Goal: Information Seeking & Learning: Learn about a topic

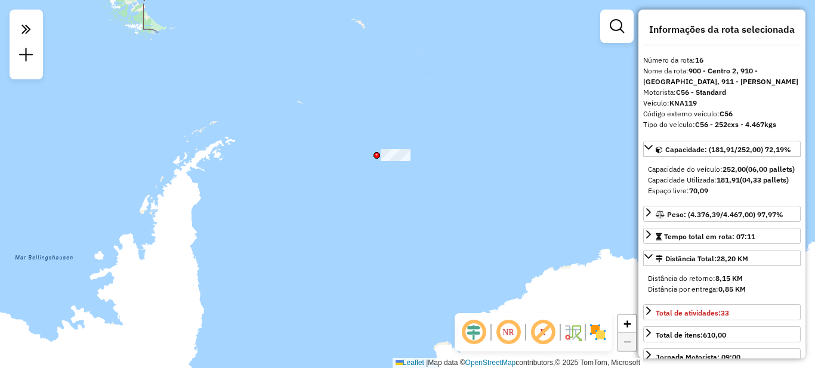
select select "**********"
drag, startPoint x: 0, startPoint y: 0, endPoint x: 357, endPoint y: 113, distance: 374.9
click at [434, 258] on div "Rota 5 - Placa HYF289 0000419917 - MARTINO IVAN EZEQUIEL Rota 7 - Placa AG870PR…" at bounding box center [407, 184] width 815 height 368
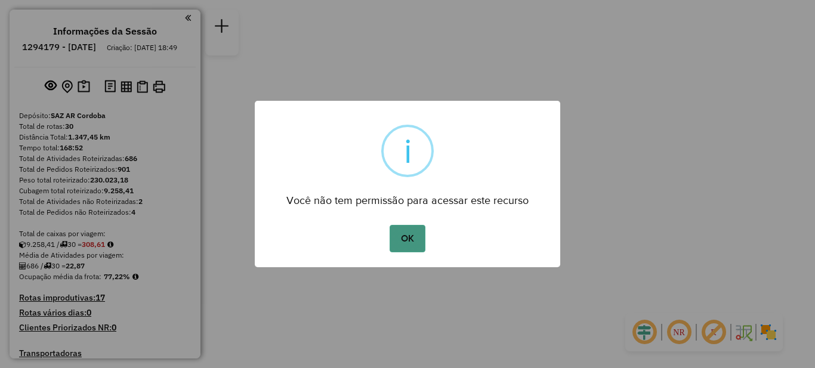
click at [414, 233] on button "OK" at bounding box center [407, 238] width 35 height 27
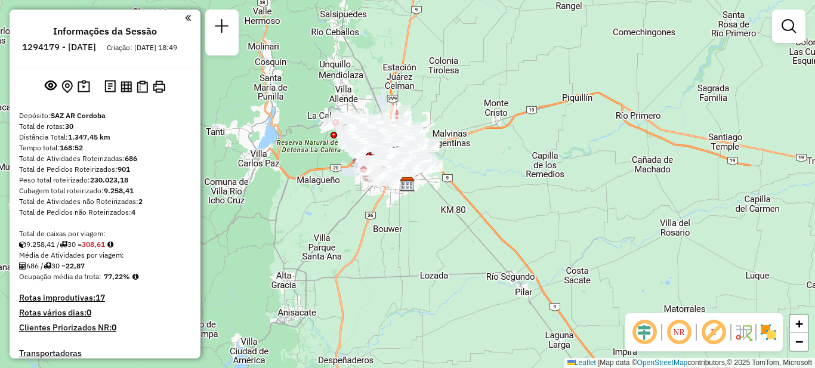
click at [185, 18] on em at bounding box center [188, 18] width 6 height 11
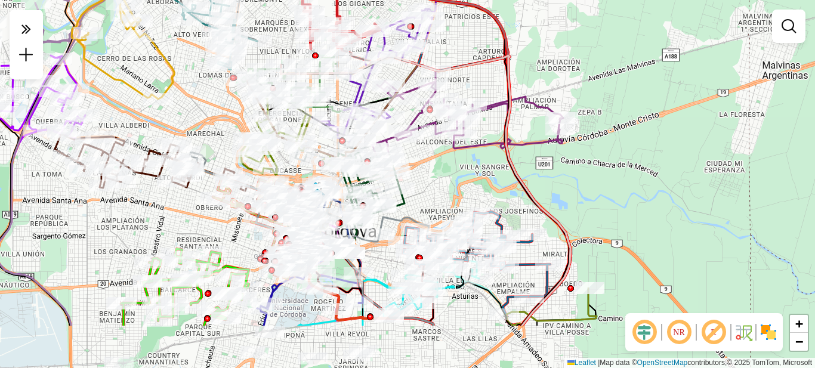
drag, startPoint x: 536, startPoint y: 109, endPoint x: 600, endPoint y: 32, distance: 99.5
click at [600, 32] on div "Janela de atendimento Grade de atendimento Capacidade Transportadoras Veículos …" at bounding box center [407, 184] width 815 height 368
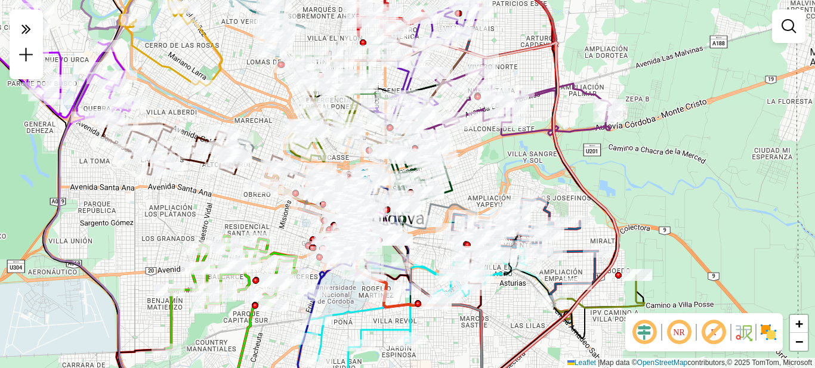
drag, startPoint x: 650, startPoint y: 155, endPoint x: 661, endPoint y: 180, distance: 27.3
click at [661, 180] on div "Janela de atendimento Grade de atendimento Capacidade Transportadoras Veículos …" at bounding box center [407, 184] width 815 height 368
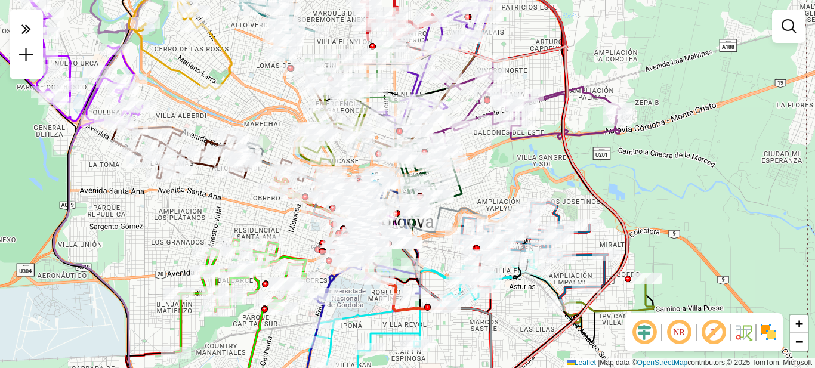
drag, startPoint x: 657, startPoint y: 186, endPoint x: 668, endPoint y: 189, distance: 10.8
click at [668, 189] on div "Janela de atendimento Grade de atendimento Capacidade Transportadoras Veículos …" at bounding box center [407, 184] width 815 height 368
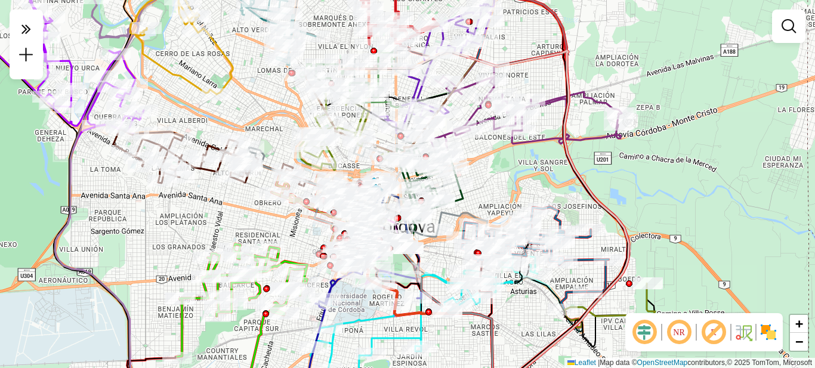
drag, startPoint x: 570, startPoint y: 139, endPoint x: 573, endPoint y: 182, distance: 43.1
click at [583, 192] on icon at bounding box center [483, 230] width 289 height 359
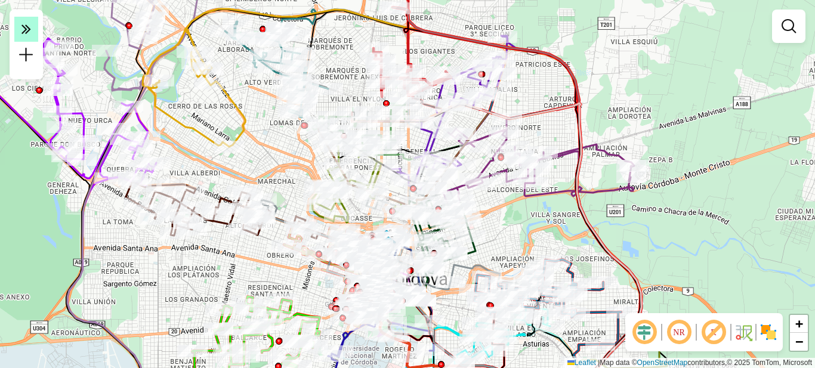
click at [28, 29] on icon at bounding box center [26, 28] width 10 height 17
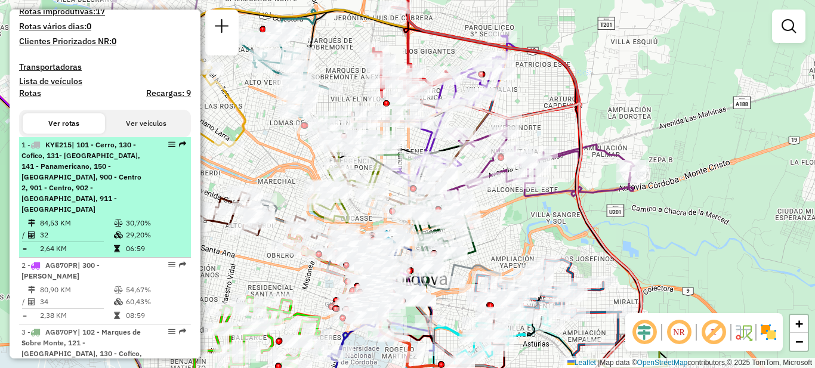
scroll to position [271, 0]
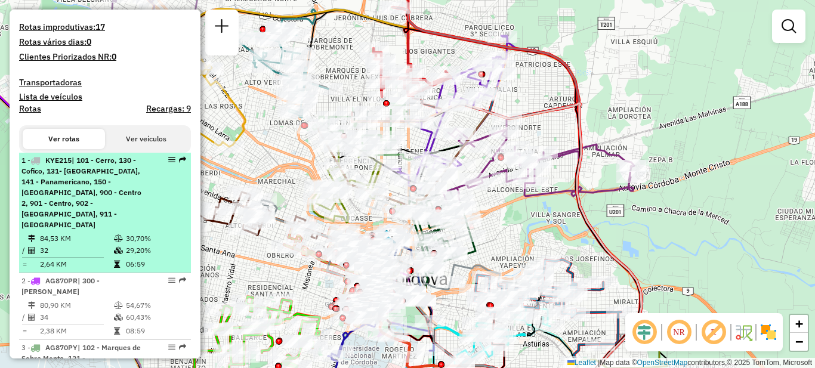
click at [98, 190] on span "| 101 - Cerro, 130 - Cofico, 131- [GEOGRAPHIC_DATA], 141 - Panamericano, 150 - …" at bounding box center [81, 192] width 120 height 73
select select "**********"
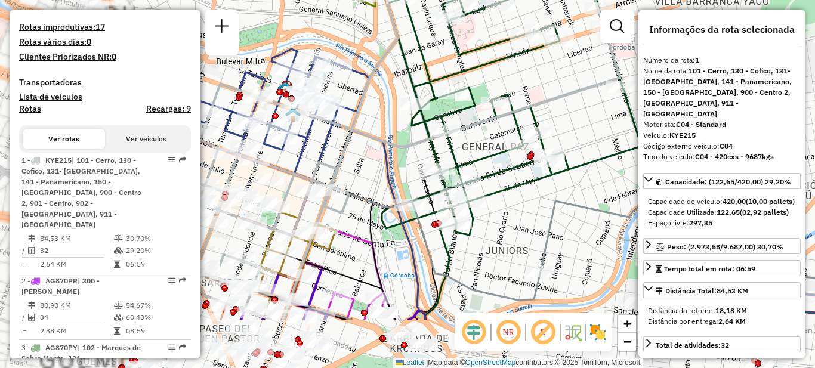
drag, startPoint x: 381, startPoint y: 198, endPoint x: 666, endPoint y: 110, distance: 298.4
click at [666, 112] on hb-router-mapa "Informações da Sessão 1294179 - [DATE] Criação: [DATE] 18:49 Depósito: SAZ AR C…" at bounding box center [407, 184] width 815 height 368
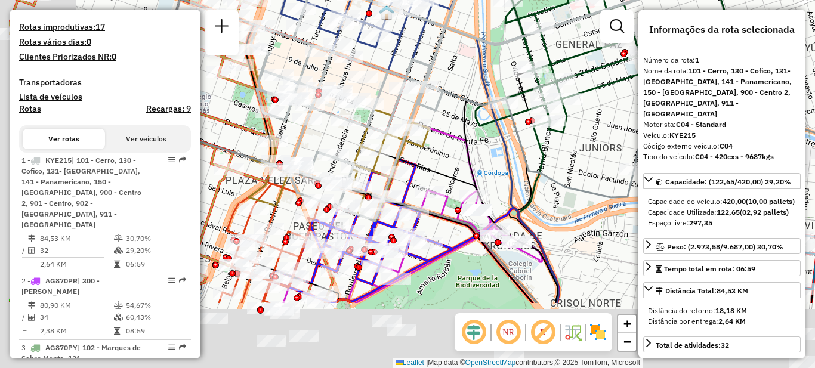
drag, startPoint x: 378, startPoint y: 237, endPoint x: 469, endPoint y: 132, distance: 139.6
click at [469, 132] on icon at bounding box center [466, 187] width 183 height 231
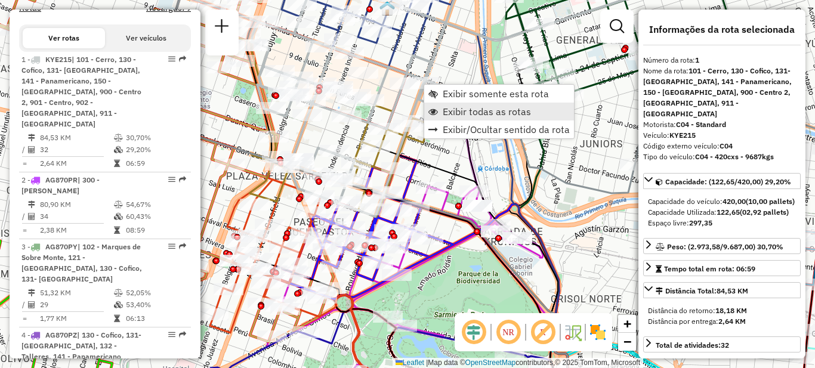
scroll to position [425, 0]
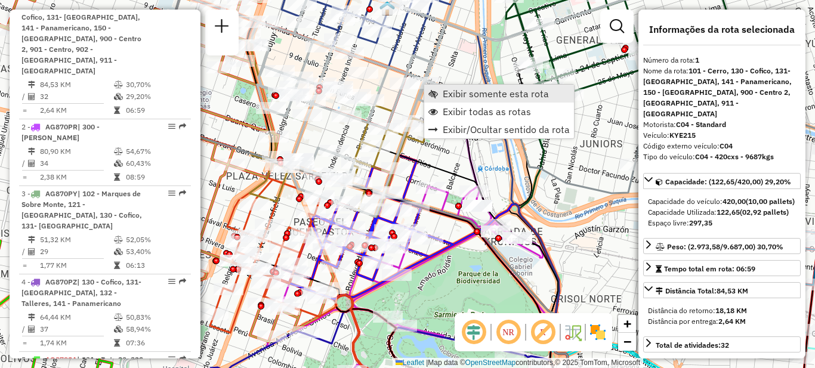
click at [474, 94] on span "Exibir somente esta rota" at bounding box center [496, 94] width 106 height 10
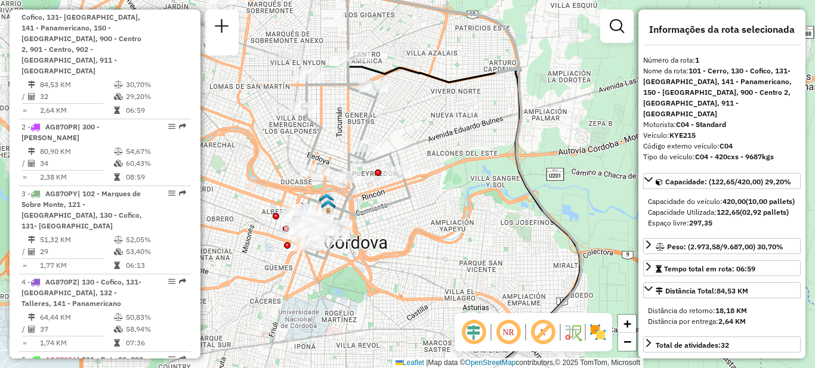
drag, startPoint x: 392, startPoint y: 229, endPoint x: 475, endPoint y: 236, distance: 83.2
click at [481, 239] on div "Janela de atendimento Grade de atendimento Capacidade Transportadoras Veículos …" at bounding box center [407, 184] width 815 height 368
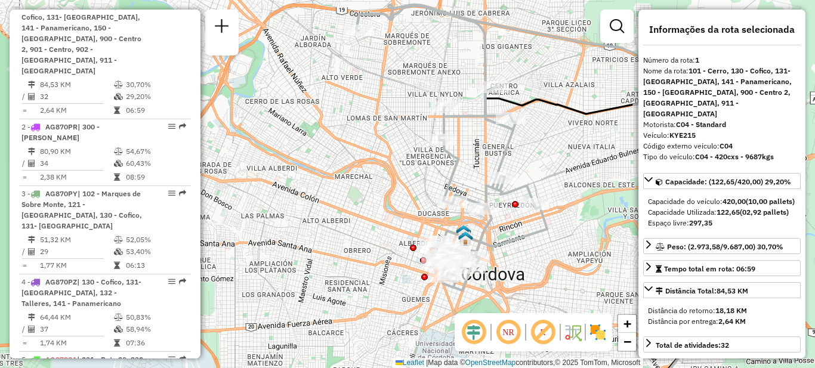
drag, startPoint x: 514, startPoint y: 132, endPoint x: 545, endPoint y: 77, distance: 63.6
click at [545, 77] on div "Janela de atendimento Grade de atendimento Capacidade Transportadoras Veículos …" at bounding box center [407, 184] width 815 height 368
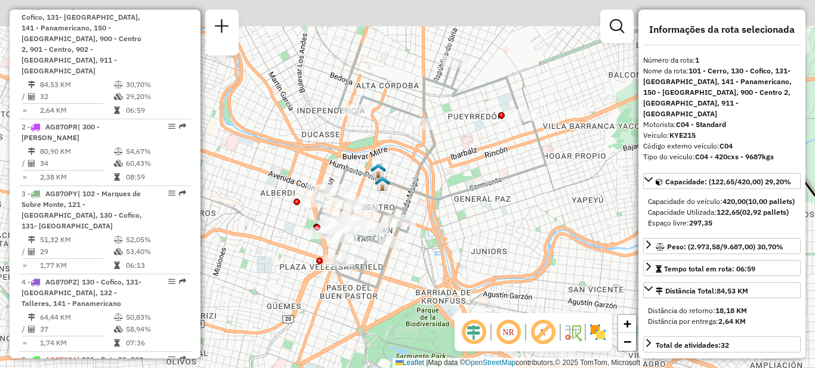
drag, startPoint x: 479, startPoint y: 162, endPoint x: 456, endPoint y: 242, distance: 83.7
click at [456, 242] on div "Janela de atendimento Grade de atendimento Capacidade Transportadoras Veículos …" at bounding box center [407, 184] width 815 height 368
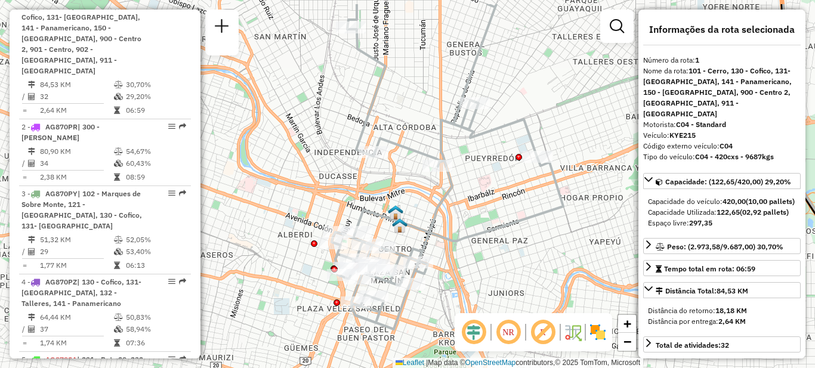
drag, startPoint x: 450, startPoint y: 172, endPoint x: 475, endPoint y: 244, distance: 75.9
click at [475, 245] on div "Janela de atendimento Grade de atendimento Capacidade Transportadoras Veículos …" at bounding box center [407, 184] width 815 height 368
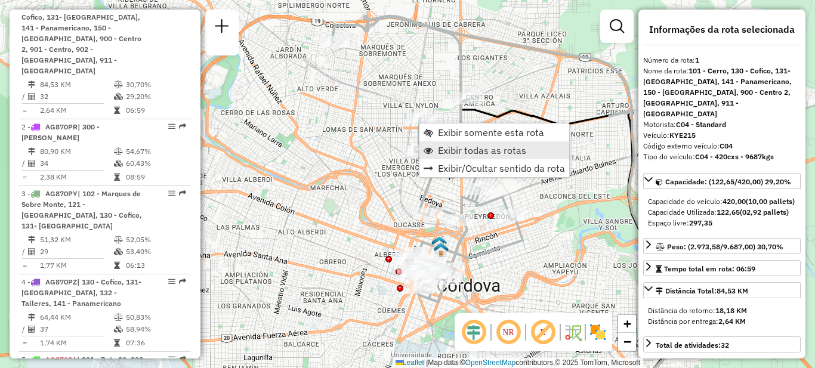
click at [465, 154] on span "Exibir todas as rotas" at bounding box center [482, 151] width 88 height 10
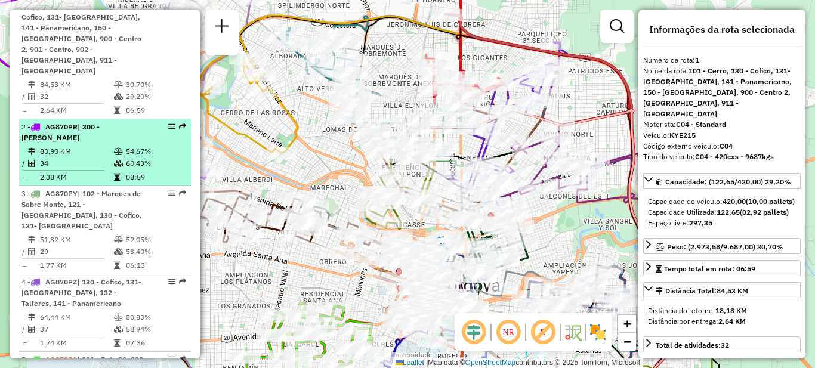
click at [91, 146] on td "80,90 KM" at bounding box center [76, 152] width 74 height 12
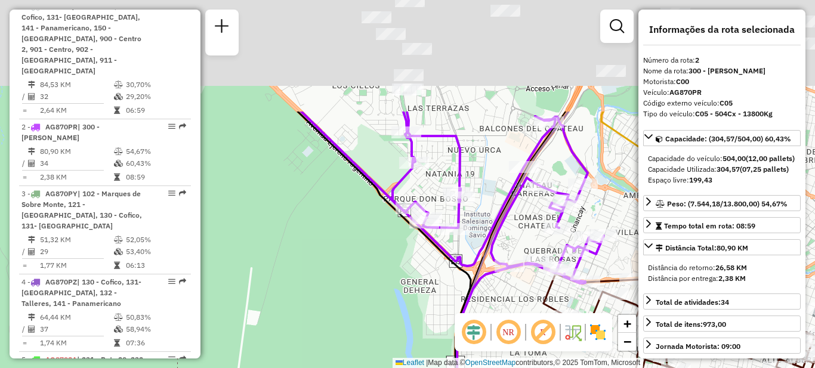
drag, startPoint x: 300, startPoint y: 184, endPoint x: 287, endPoint y: 301, distance: 117.7
click at [289, 304] on div "Janela de atendimento Grade de atendimento Capacidade Transportadoras Veículos …" at bounding box center [407, 184] width 815 height 368
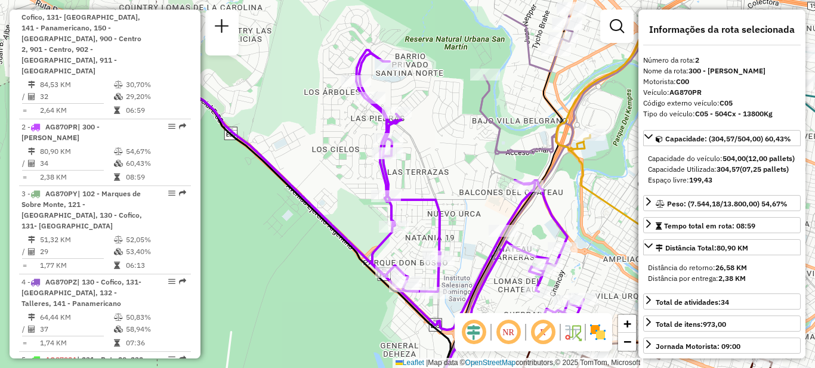
click at [284, 250] on div "Janela de atendimento Grade de atendimento Capacidade Transportadoras Veículos …" at bounding box center [407, 184] width 815 height 368
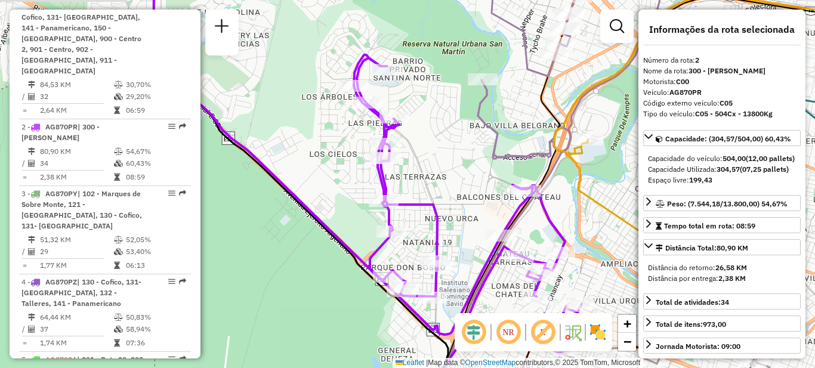
click at [419, 153] on div "Janela de atendimento Grade de atendimento Capacidade Transportadoras Veículos …" at bounding box center [407, 184] width 815 height 368
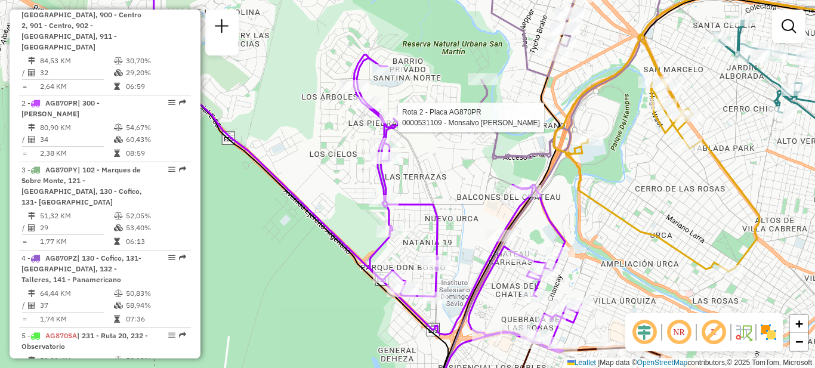
select select "**********"
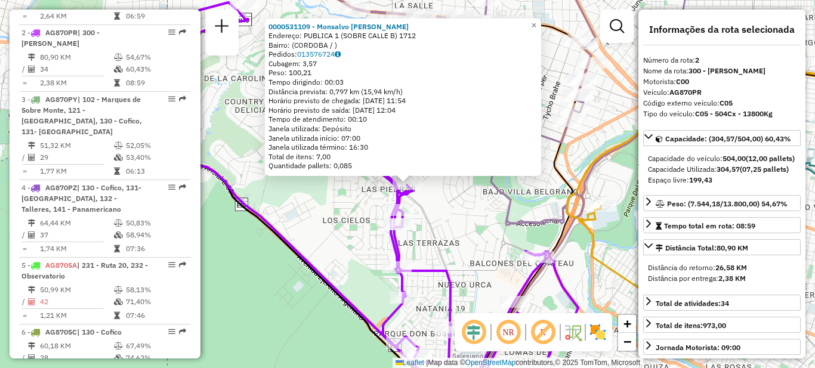
scroll to position [524, 0]
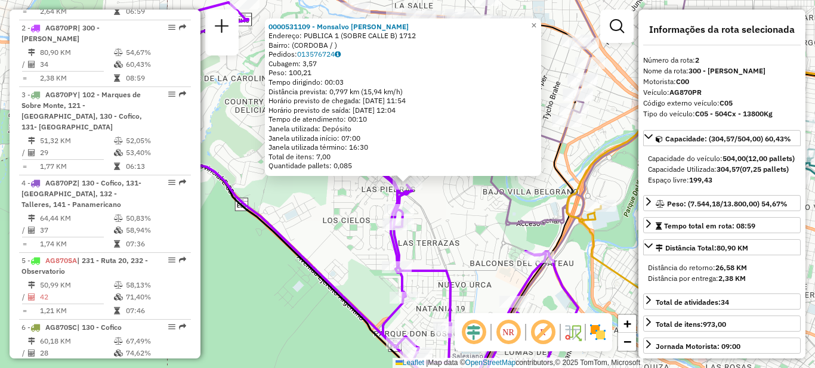
click at [471, 212] on div "0000531109 - Monsalvo Iris Anabel Endereço: PUBLICA 1 (SOBRE CALLE B) 1712 Bair…" at bounding box center [407, 184] width 815 height 368
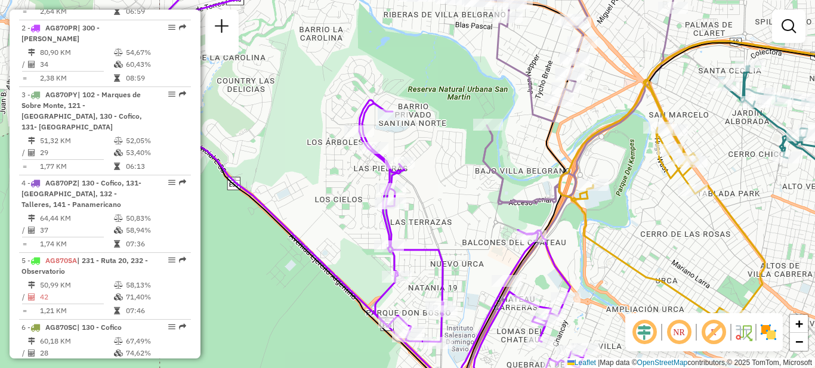
drag, startPoint x: 473, startPoint y: 237, endPoint x: 452, endPoint y: 144, distance: 95.4
click at [452, 144] on div "Janela de atendimento Grade de atendimento Capacidade Transportadoras Veículos …" at bounding box center [407, 184] width 815 height 368
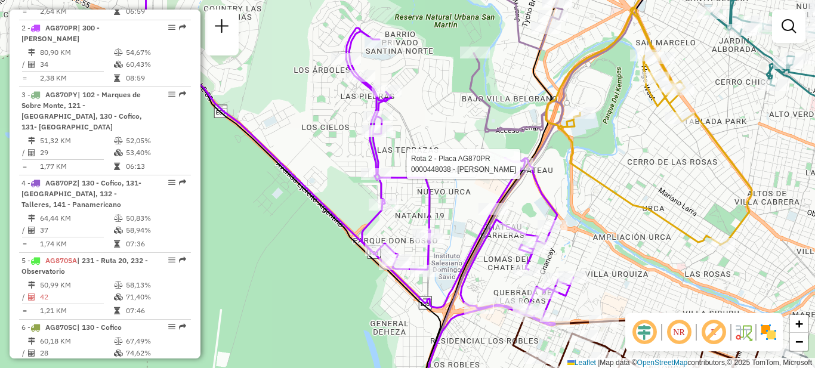
select select "**********"
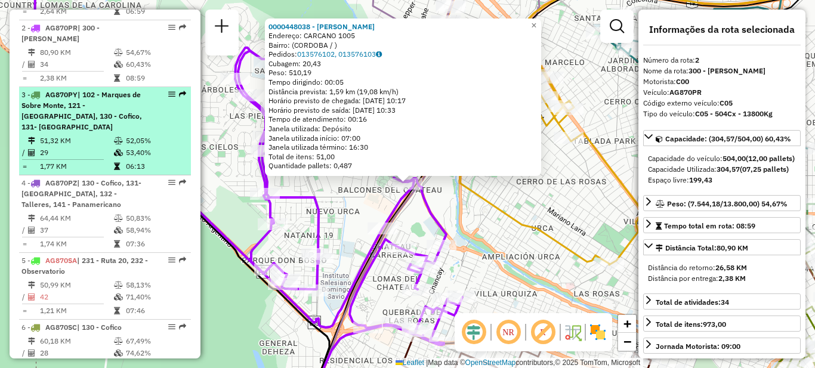
click at [97, 92] on span "| 102 - Marques de Sobre Monte, 121 - [GEOGRAPHIC_DATA], 130 - Cofico, 131- [GE…" at bounding box center [81, 110] width 121 height 41
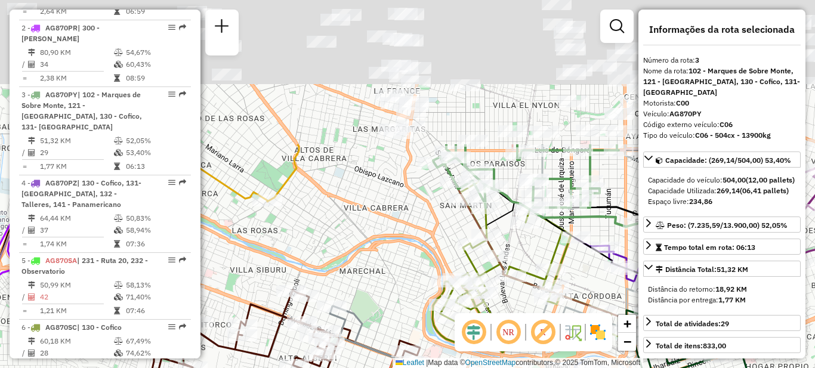
drag, startPoint x: 341, startPoint y: 76, endPoint x: 355, endPoint y: 273, distance: 197.4
click at [367, 273] on div "Janela de atendimento Grade de atendimento Capacidade Transportadoras Veículos …" at bounding box center [407, 184] width 815 height 368
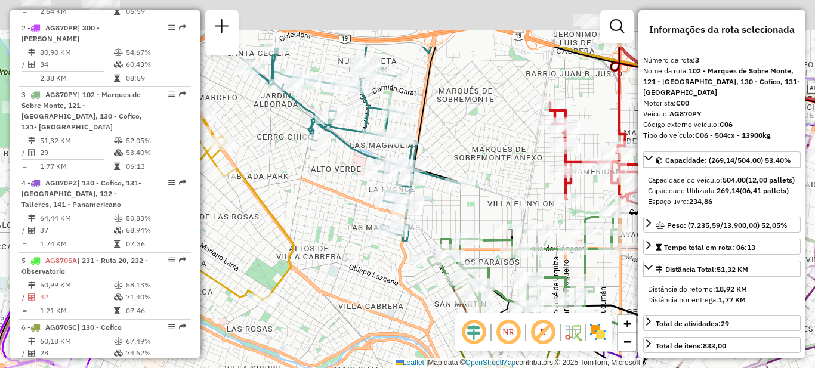
drag, startPoint x: 342, startPoint y: 180, endPoint x: 339, endPoint y: 263, distance: 83.6
click at [339, 263] on div "Janela de atendimento Grade de atendimento Capacidade Transportadoras Veículos …" at bounding box center [407, 184] width 815 height 368
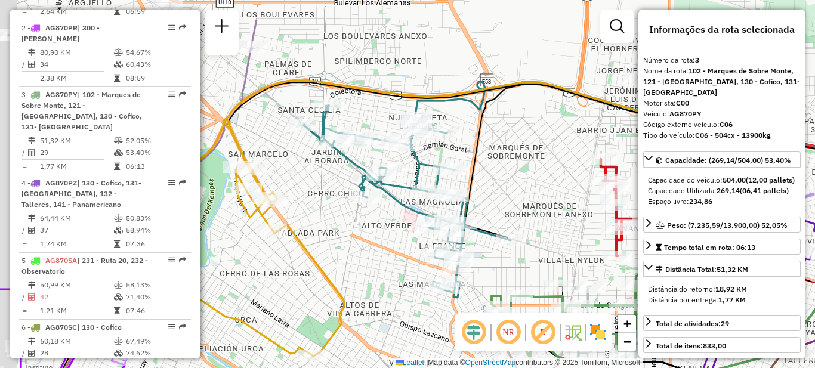
drag, startPoint x: 322, startPoint y: 156, endPoint x: 389, endPoint y: 224, distance: 95.4
click at [389, 224] on div "Janela de atendimento Grade de atendimento Capacidade Transportadoras Veículos …" at bounding box center [407, 184] width 815 height 368
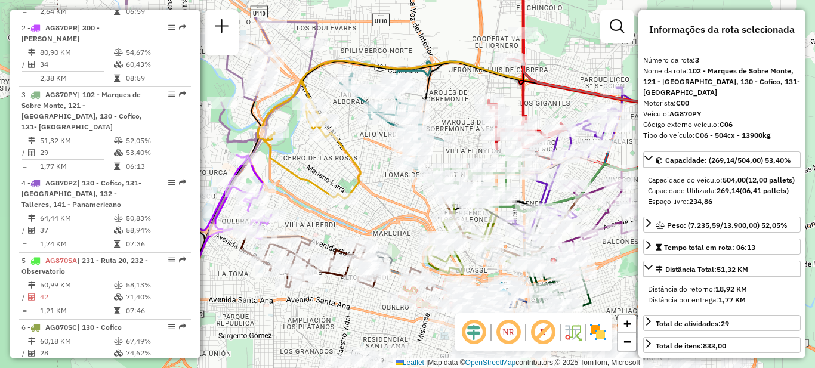
drag, startPoint x: 360, startPoint y: 263, endPoint x: 351, endPoint y: 165, distance: 97.6
click at [351, 165] on icon at bounding box center [312, 140] width 97 height 118
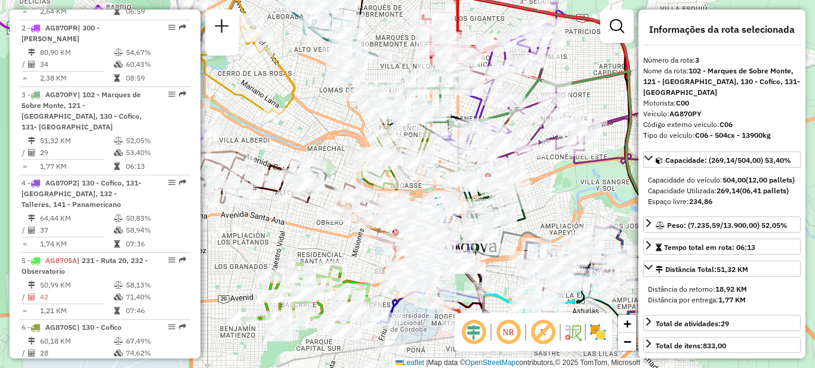
drag, startPoint x: 371, startPoint y: 203, endPoint x: 295, endPoint y: 106, distance: 123.4
click at [296, 106] on div "Janela de atendimento Grade de atendimento Capacidade Transportadoras Veículos …" at bounding box center [407, 184] width 815 height 368
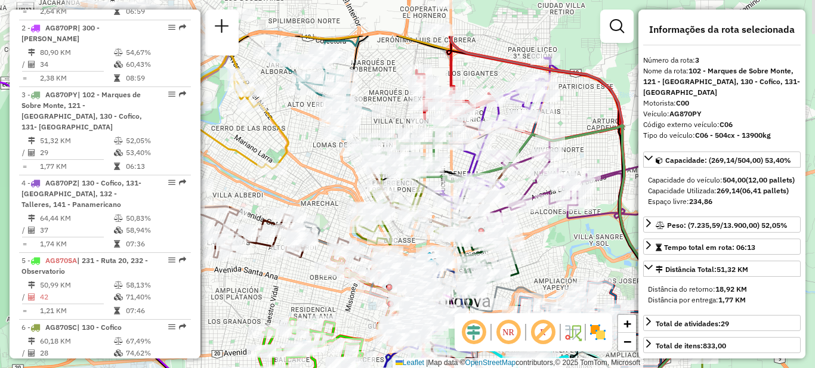
drag, startPoint x: 581, startPoint y: 144, endPoint x: 581, endPoint y: 239, distance: 94.9
click at [585, 245] on icon at bounding box center [612, 341] width 144 height 272
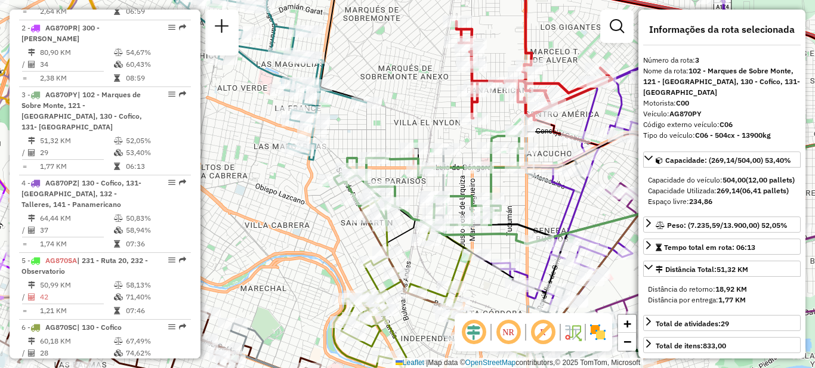
drag, startPoint x: 421, startPoint y: 109, endPoint x: 384, endPoint y: 30, distance: 86.5
click at [385, 33] on div "Janela de atendimento Grade de atendimento Capacidade Transportadoras Veículos …" at bounding box center [407, 184] width 815 height 368
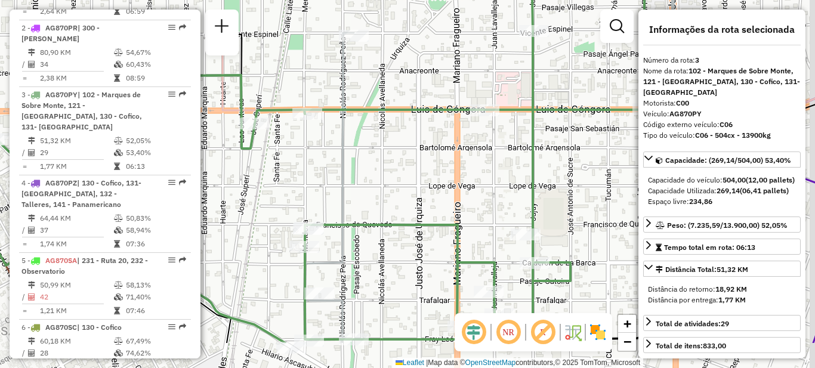
drag, startPoint x: 429, startPoint y: 129, endPoint x: 379, endPoint y: 69, distance: 78.8
click at [379, 69] on div "Janela de atendimento Grade de atendimento Capacidade Transportadoras Veículos …" at bounding box center [407, 184] width 815 height 368
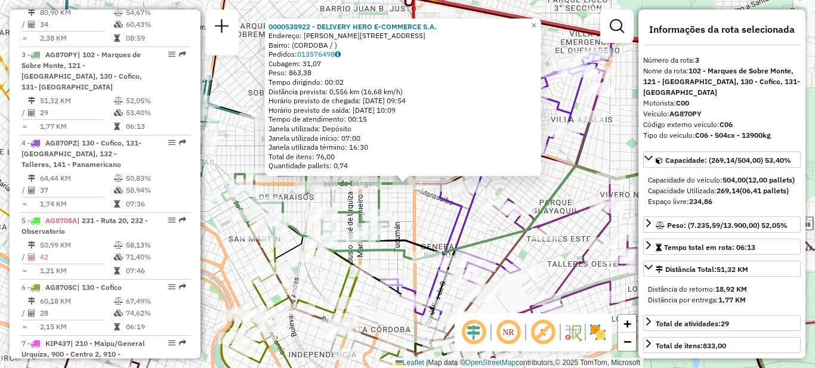
scroll to position [580, 0]
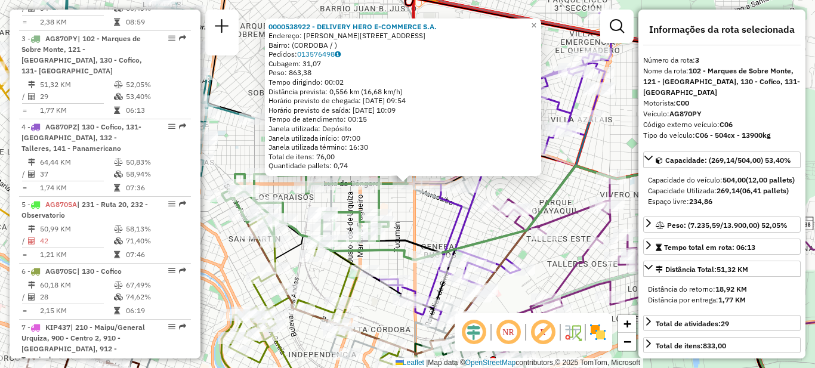
click at [412, 220] on div "0000538922 - DELIVERY HERO E-COMMERCE S.A. Endereço: Luis de G�ngora 175 Bairro…" at bounding box center [407, 184] width 815 height 368
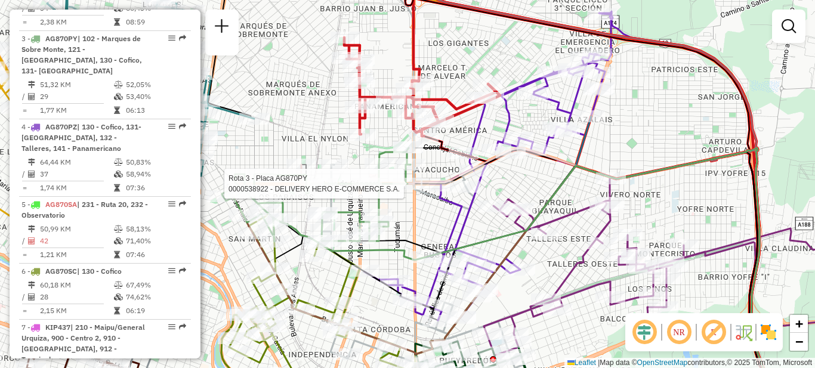
select select "**********"
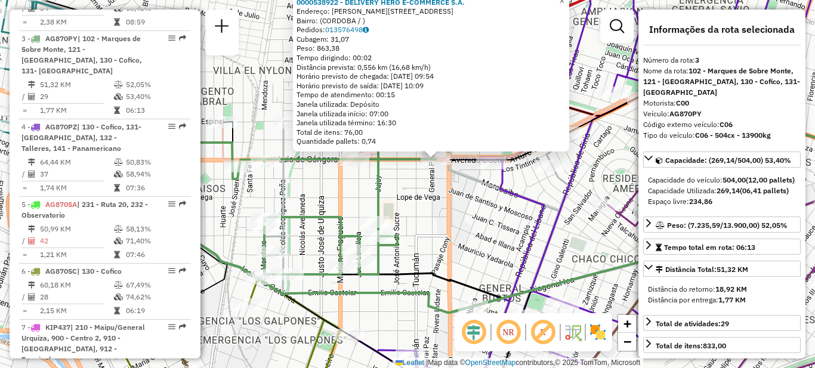
drag, startPoint x: 419, startPoint y: 232, endPoint x: 493, endPoint y: 266, distance: 81.4
click at [492, 267] on div "0000538922 - DELIVERY HERO E-COMMERCE S.A. Endereço: Luis de G�ngora 175 Bairro…" at bounding box center [407, 184] width 815 height 368
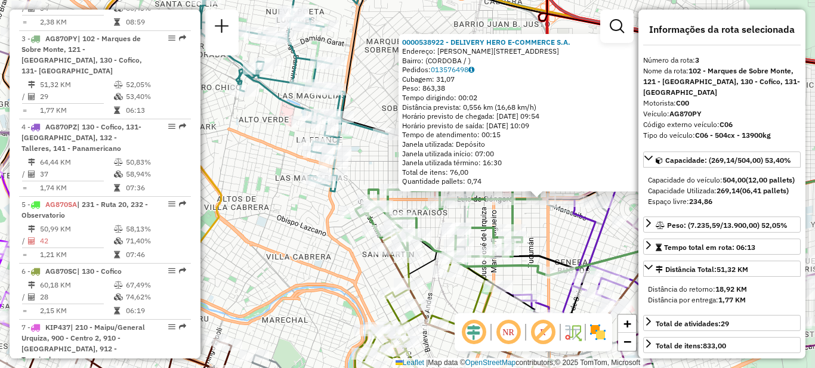
drag, startPoint x: 572, startPoint y: 251, endPoint x: 546, endPoint y: 233, distance: 32.1
click at [546, 233] on div "0000538922 - DELIVERY HERO E-COMMERCE S.A. Endereço: Luis de G�ngora 175 Bairro…" at bounding box center [407, 184] width 815 height 368
click at [334, 250] on div "Rota 3 - Placa AG870PY 0000415925 - Daniele Carolina Rota 3 - Placa AG870PY 000…" at bounding box center [407, 184] width 815 height 368
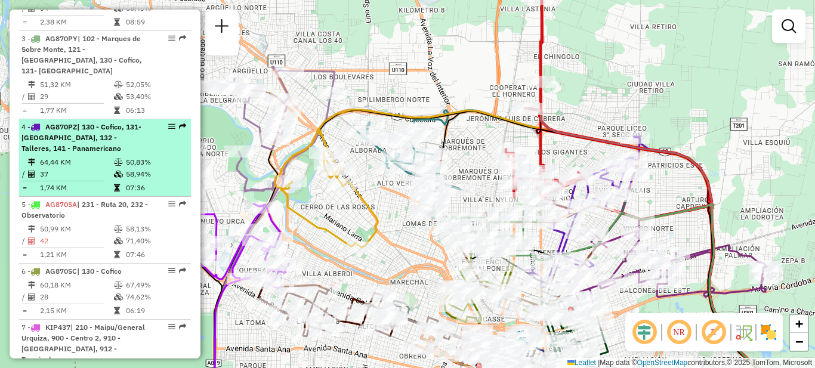
click at [114, 122] on div "4 - AG870PZ | 130 - Cofico, 131- Alta Cordoba, 132 - Talleres, 141 - Panamerica…" at bounding box center [84, 138] width 126 height 32
select select "**********"
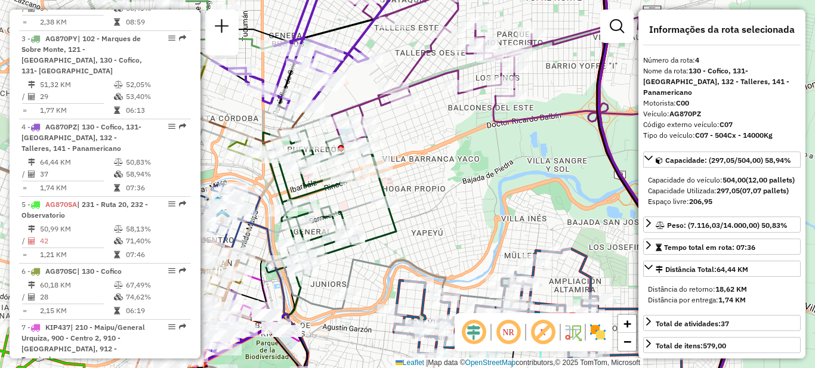
drag, startPoint x: 435, startPoint y: 113, endPoint x: 465, endPoint y: 233, distance: 123.1
click at [466, 234] on div "Janela de atendimento Grade de atendimento Capacidade Transportadoras Veículos …" at bounding box center [407, 184] width 815 height 368
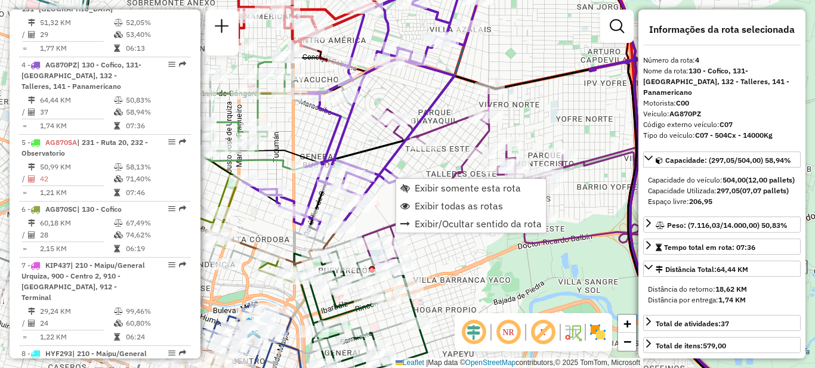
scroll to position [657, 0]
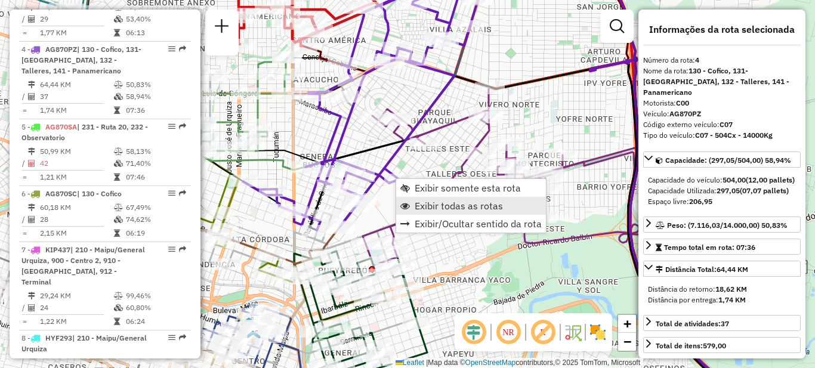
click at [433, 206] on span "Exibir todas as rotas" at bounding box center [459, 206] width 88 height 10
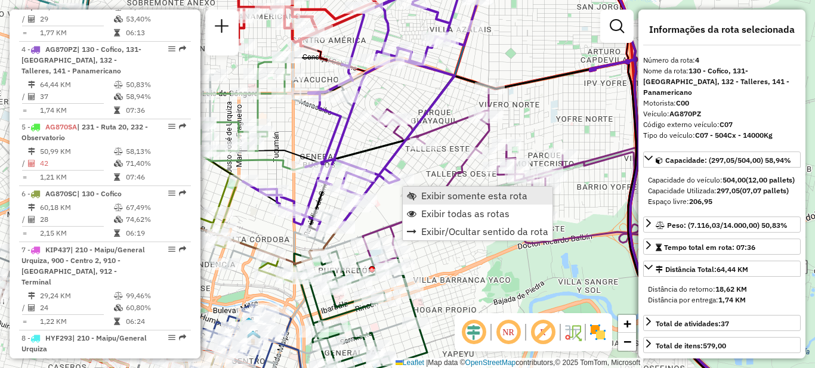
click at [441, 196] on span "Exibir somente esta rota" at bounding box center [474, 196] width 106 height 10
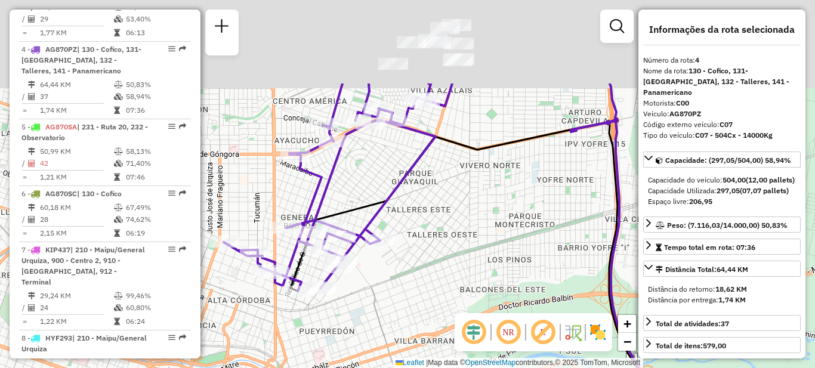
drag, startPoint x: 397, startPoint y: 140, endPoint x: 458, endPoint y: 270, distance: 143.6
click at [458, 270] on div "Janela de atendimento Grade de atendimento Capacidade Transportadoras Veículos …" at bounding box center [407, 184] width 815 height 368
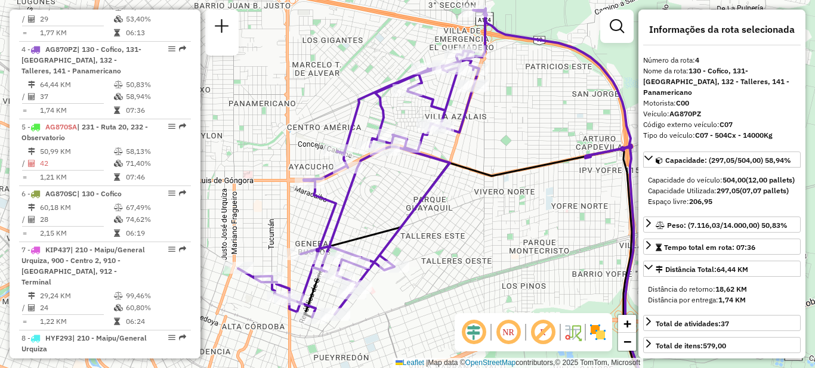
drag, startPoint x: 442, startPoint y: 203, endPoint x: 448, endPoint y: 220, distance: 17.4
click at [448, 220] on div "Janela de atendimento Grade de atendimento Capacidade Transportadoras Veículos …" at bounding box center [407, 184] width 815 height 368
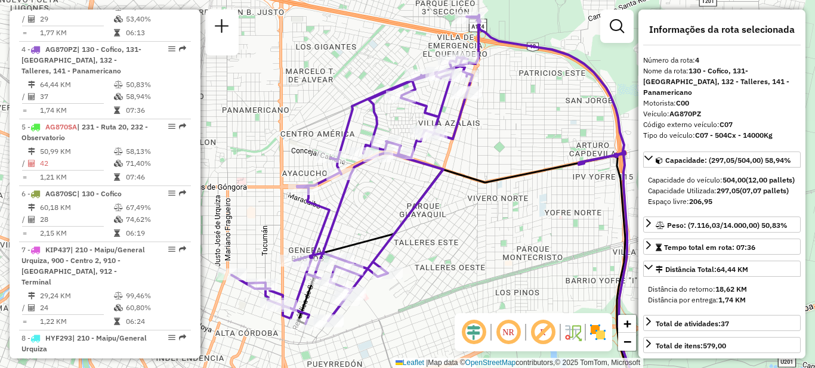
drag, startPoint x: 475, startPoint y: 202, endPoint x: 468, endPoint y: 208, distance: 9.3
click at [468, 208] on div "Janela de atendimento Grade de atendimento Capacidade Transportadoras Veículos …" at bounding box center [407, 184] width 815 height 368
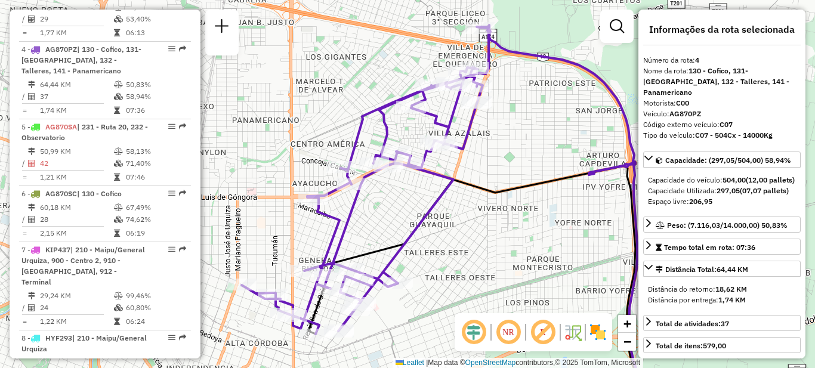
drag, startPoint x: 379, startPoint y: 214, endPoint x: 390, endPoint y: 224, distance: 14.3
click at [390, 224] on div "Janela de atendimento Grade de atendimento Capacidade Transportadoras Veículos …" at bounding box center [407, 184] width 815 height 368
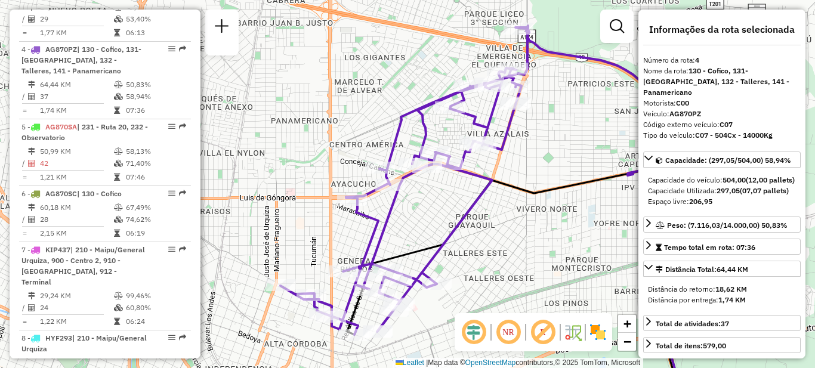
drag, startPoint x: 398, startPoint y: 218, endPoint x: 437, endPoint y: 219, distance: 38.8
click at [437, 219] on div "Janela de atendimento Grade de atendimento Capacidade Transportadoras Veículos …" at bounding box center [407, 184] width 815 height 368
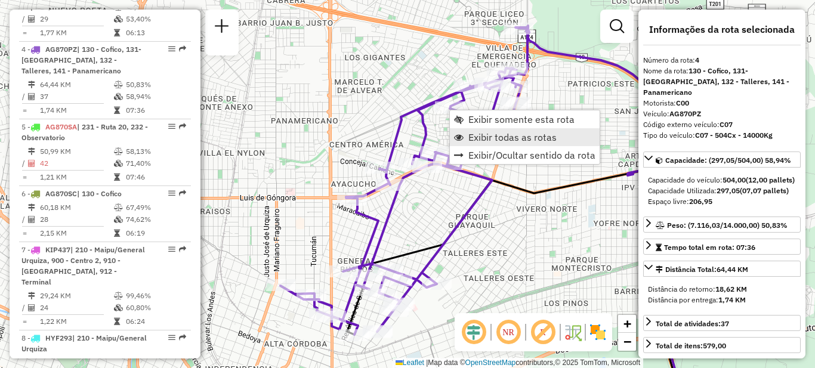
click at [489, 140] on span "Exibir todas as rotas" at bounding box center [512, 137] width 88 height 10
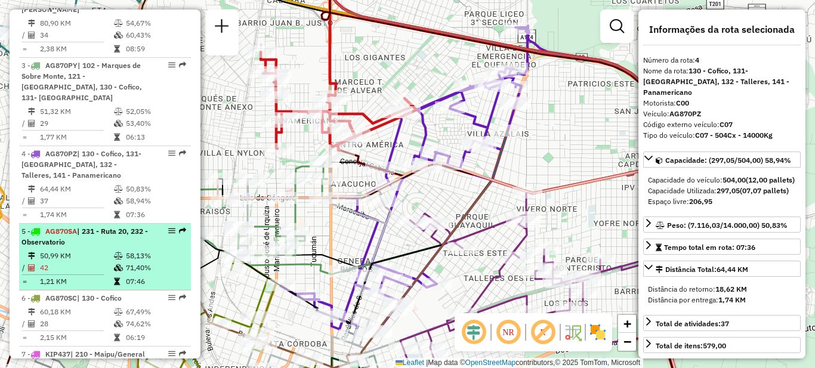
scroll to position [538, 0]
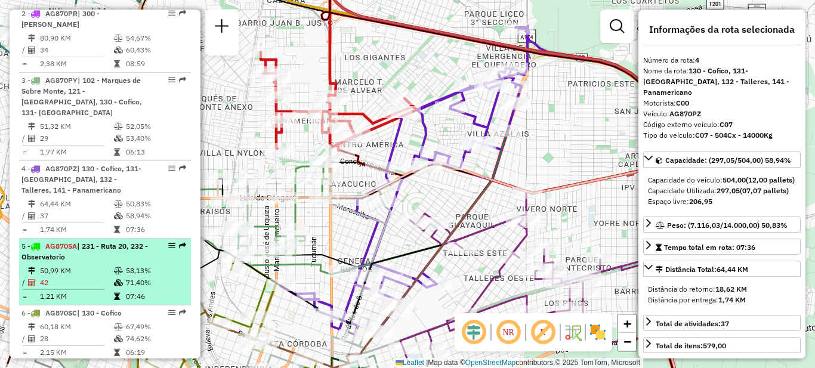
click at [99, 239] on li "5 - AG870SA | 231 - Ruta 20, 232 - Observatorio 50,99 KM 58,13% / 42 71,40% = 1…" at bounding box center [105, 272] width 172 height 67
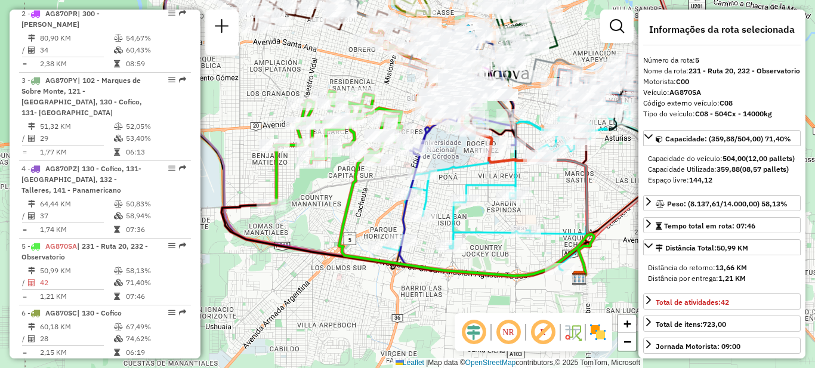
drag, startPoint x: 316, startPoint y: 191, endPoint x: 283, endPoint y: 237, distance: 56.5
click at [285, 239] on div "Janela de atendimento Grade de atendimento Capacidade Transportadoras Veículos …" at bounding box center [407, 184] width 815 height 368
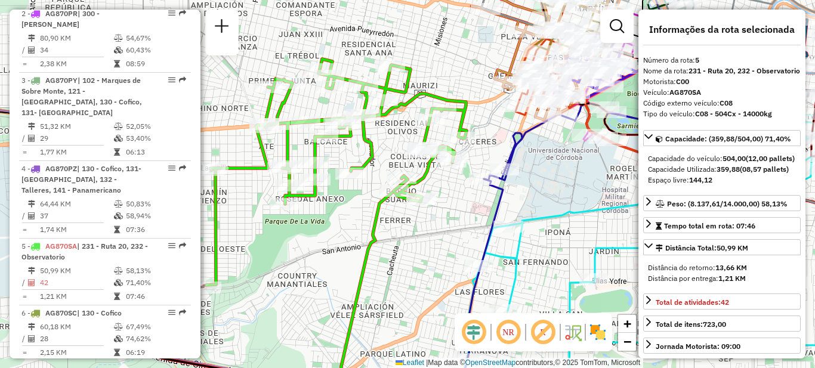
drag, startPoint x: 282, startPoint y: 222, endPoint x: 304, endPoint y: 241, distance: 29.2
click at [304, 241] on div "Janela de atendimento Grade de atendimento Capacidade Transportadoras Veículos …" at bounding box center [407, 184] width 815 height 368
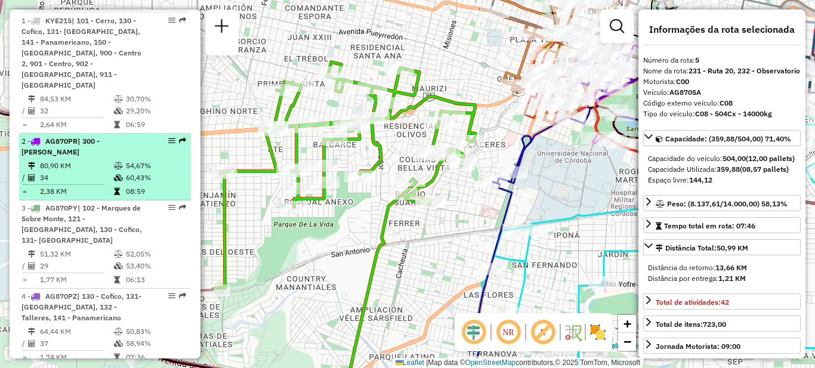
scroll to position [419, 0]
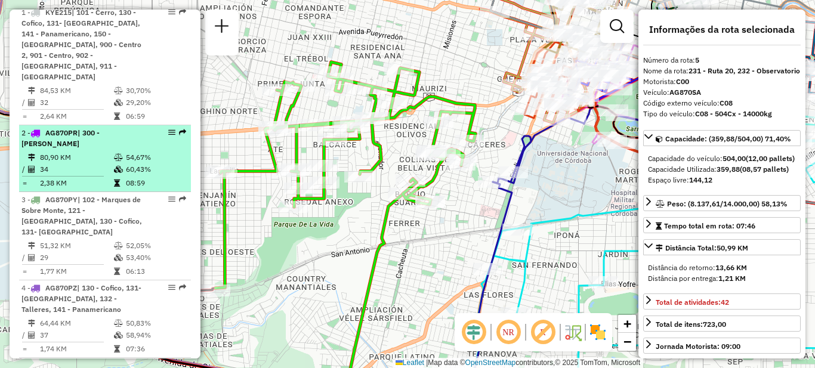
click at [99, 163] on td "34" at bounding box center [76, 169] width 74 height 12
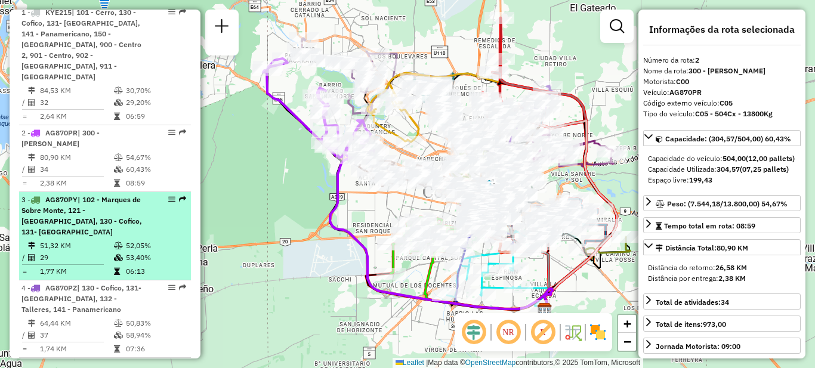
click at [104, 205] on div "3 - AG870PY | 102 - Marques de Sobre Monte, 121 - Villa Cabrera, 130 - Cofico, …" at bounding box center [84, 216] width 126 height 43
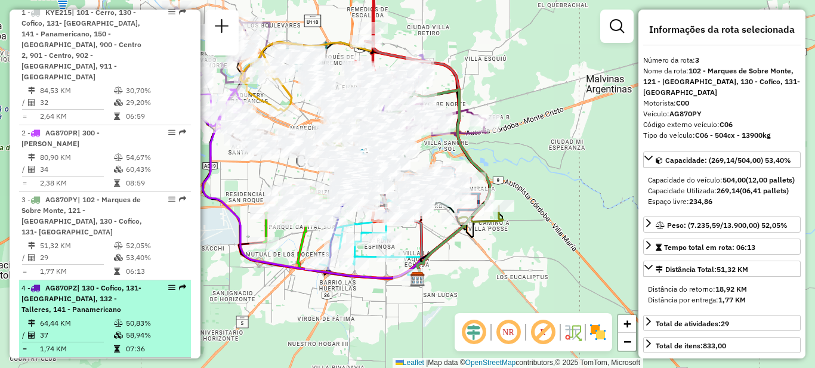
click at [91, 283] on div "4 - AG870PZ | 130 - Cofico, 131- Alta Cordoba, 132 - Talleres, 141 - Panamerica…" at bounding box center [84, 299] width 126 height 32
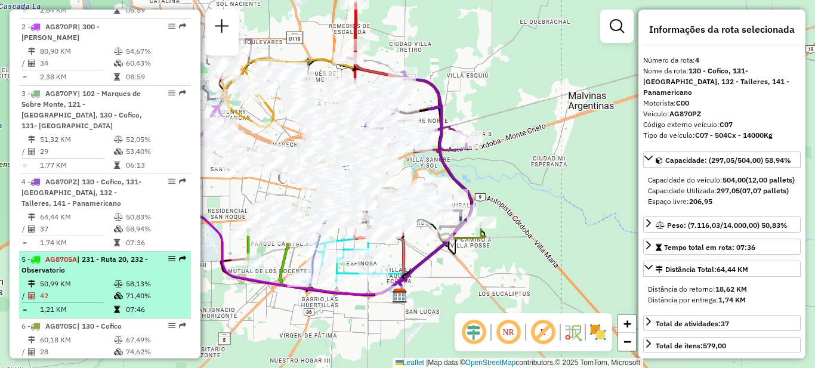
scroll to position [538, 0]
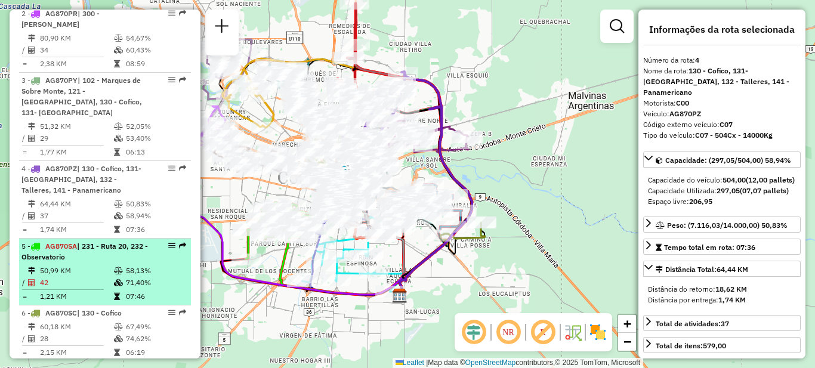
click at [92, 265] on td "50,99 KM" at bounding box center [76, 271] width 74 height 12
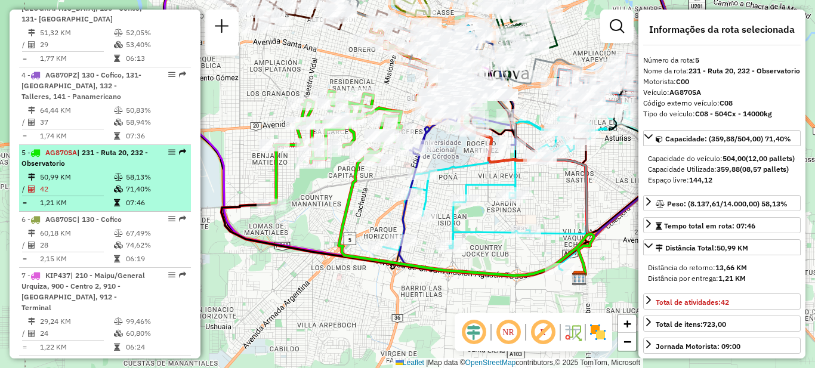
scroll to position [657, 0]
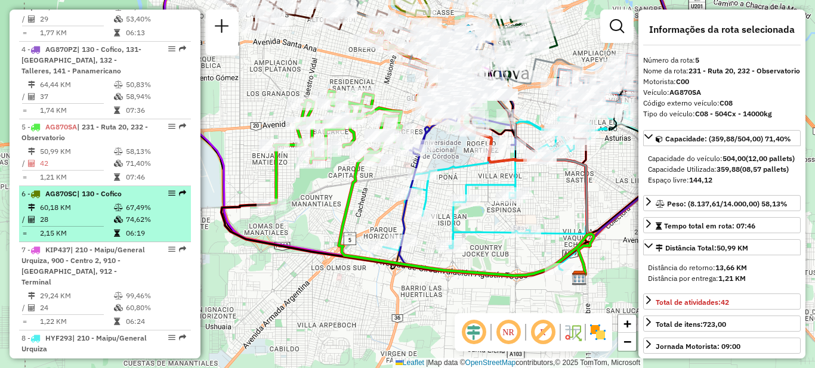
click at [88, 214] on td "28" at bounding box center [76, 220] width 74 height 12
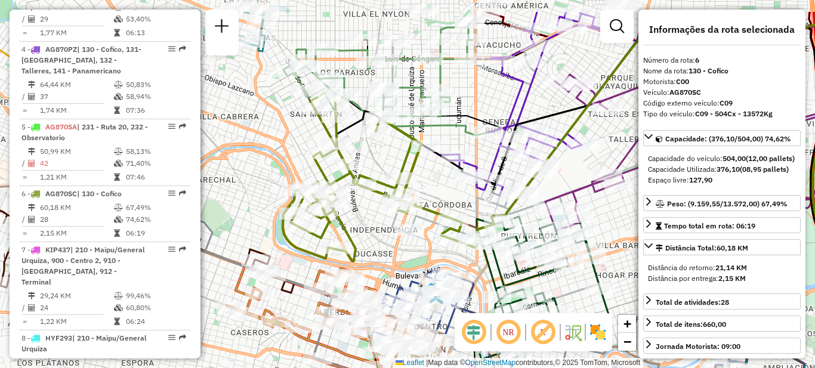
drag, startPoint x: 439, startPoint y: 186, endPoint x: 371, endPoint y: 230, distance: 80.9
click at [374, 234] on icon at bounding box center [483, 209] width 231 height 395
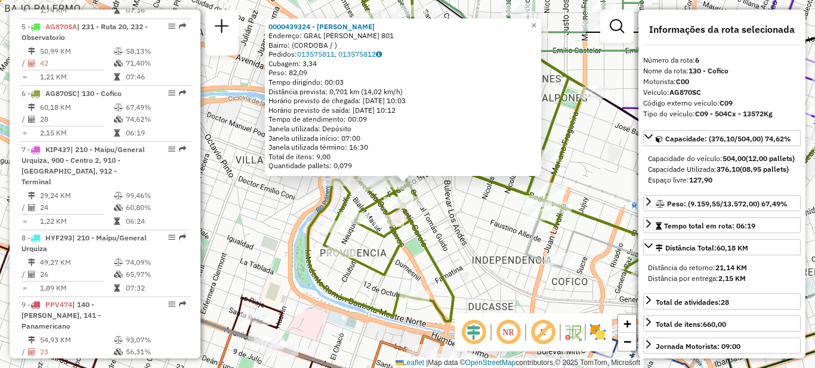
scroll to position [802, 0]
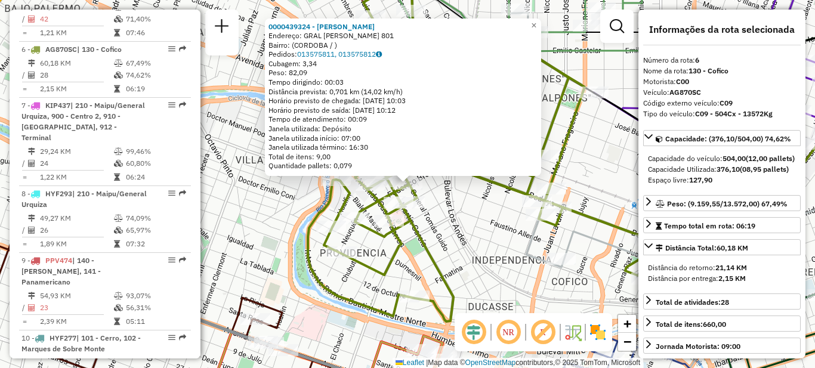
click at [463, 219] on div "0000439324 - Gyurgyev Jacqueline Endereço: GRAL TOMAS GUIDO 801 Bairro: (CORDOB…" at bounding box center [407, 184] width 815 height 368
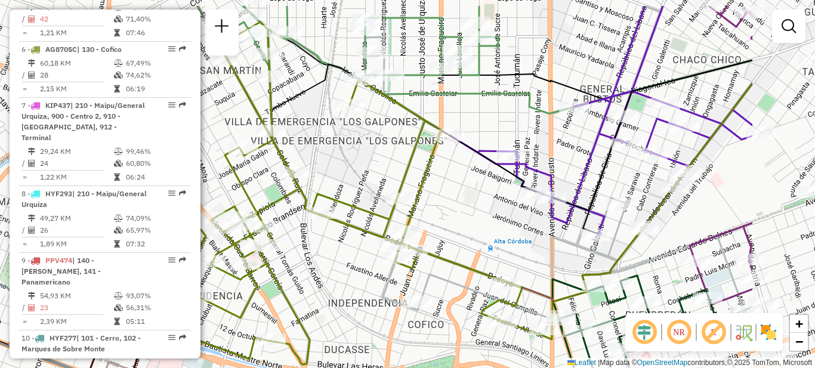
drag, startPoint x: 495, startPoint y: 197, endPoint x: 351, endPoint y: 240, distance: 149.9
click at [351, 240] on div "Janela de atendimento Grade de atendimento Capacidade Transportadoras Veículos …" at bounding box center [407, 184] width 815 height 368
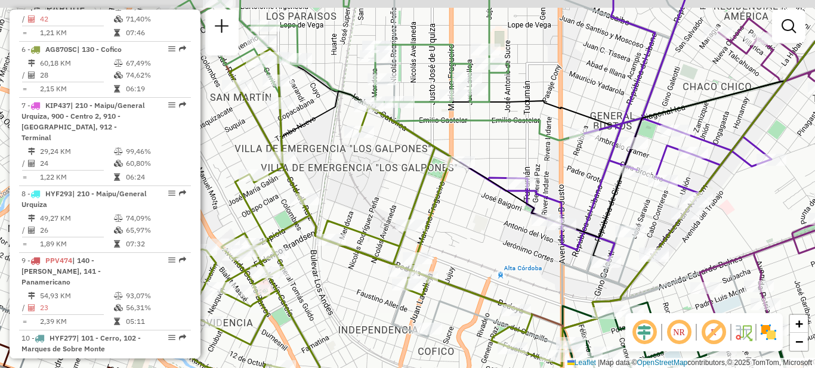
drag, startPoint x: 360, startPoint y: 152, endPoint x: 413, endPoint y: 247, distance: 109.0
click at [413, 247] on div "Janela de atendimento Grade de atendimento Capacidade Transportadoras Veículos …" at bounding box center [407, 184] width 815 height 368
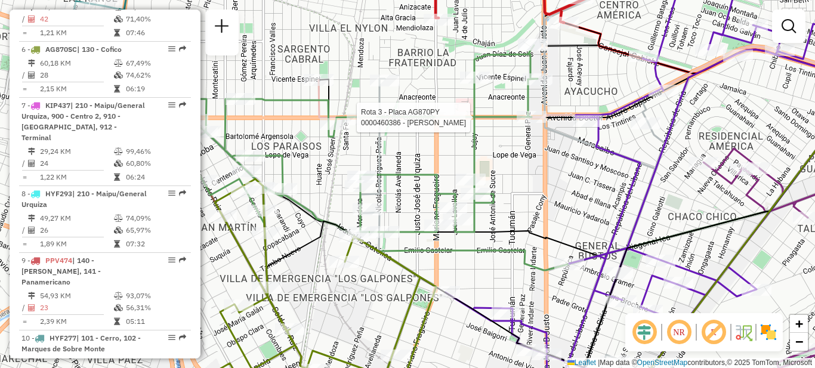
select select "**********"
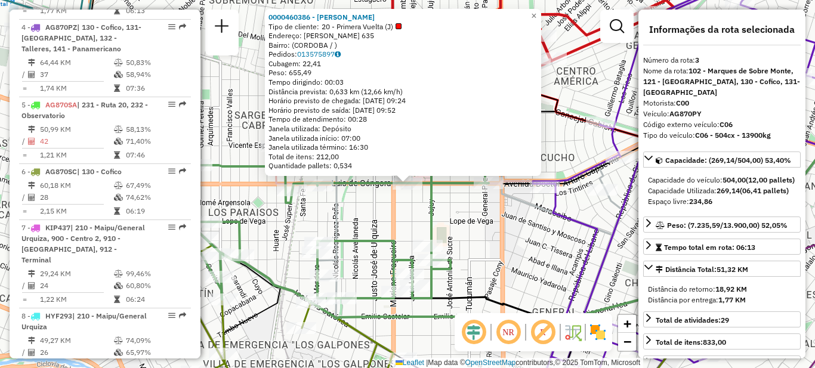
scroll to position [580, 0]
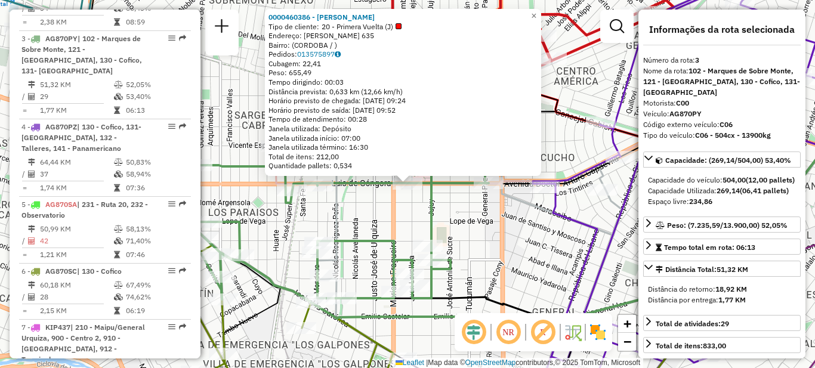
click at [387, 220] on div "0000460386 - Chen Feng Tipo de cliente: 20 - Primera Vuelta (J) Endereço: LUIS …" at bounding box center [407, 184] width 815 height 368
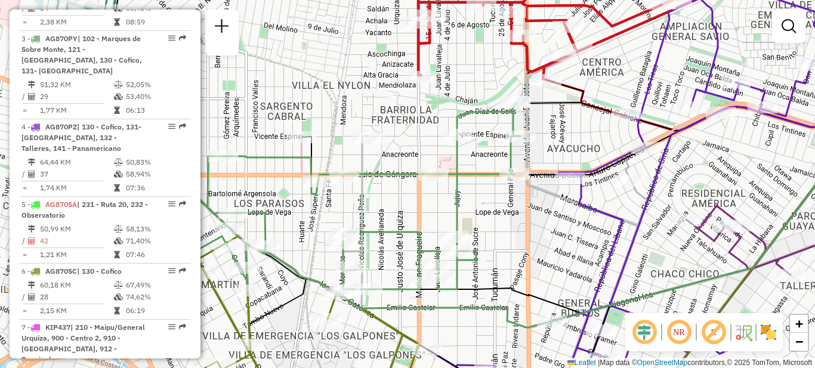
drag, startPoint x: 387, startPoint y: 230, endPoint x: 415, endPoint y: 220, distance: 30.0
click at [413, 221] on div "Janela de atendimento Grade de atendimento Capacidade Transportadoras Veículos …" at bounding box center [407, 184] width 815 height 368
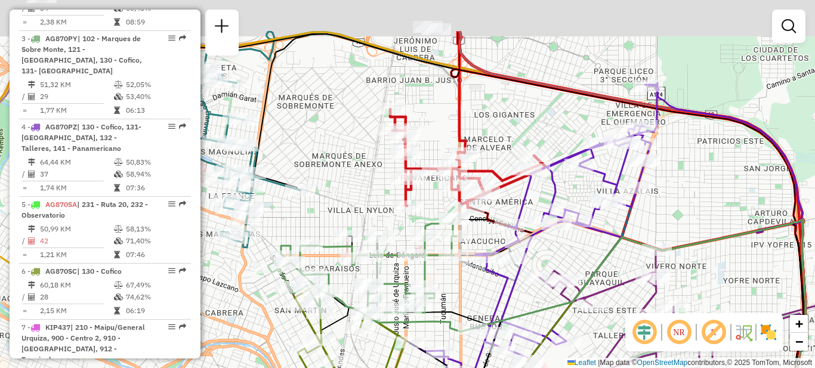
drag, startPoint x: 547, startPoint y: 156, endPoint x: 484, endPoint y: 231, distance: 97.5
click at [486, 231] on icon at bounding box center [648, 340] width 356 height 265
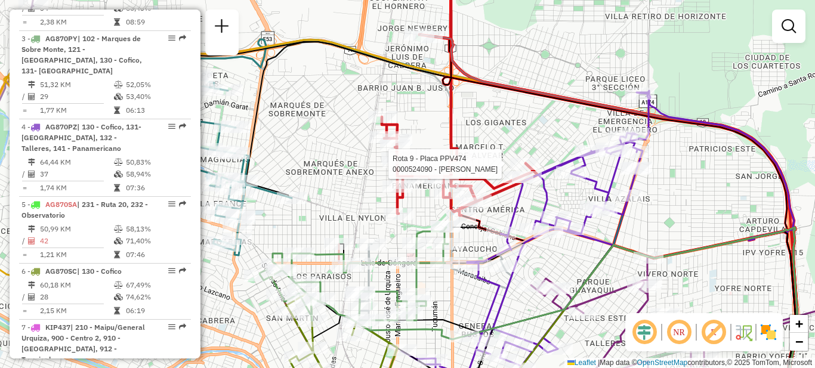
select select "**********"
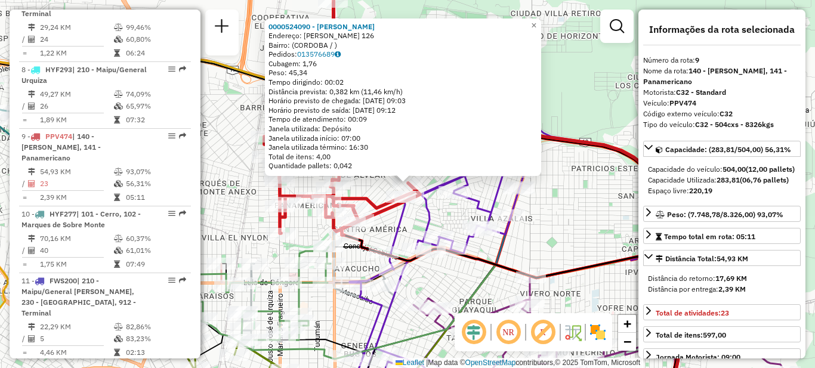
scroll to position [1013, 0]
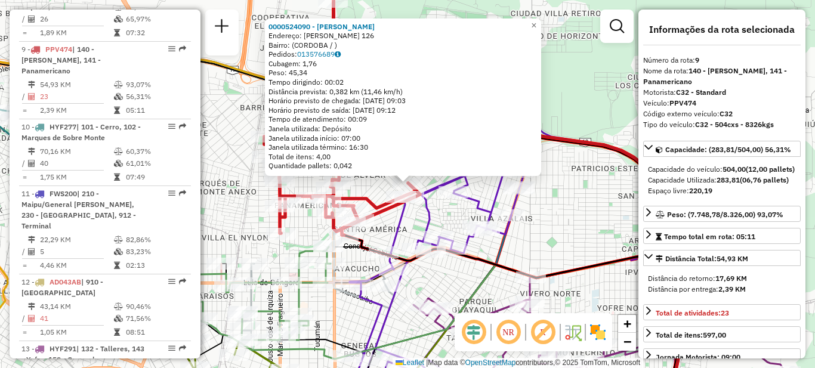
click at [416, 221] on div "0000524090 - Heriberto Julio Argentino Endereço: LUIS ARATA 126 Bairro: (CORDOB…" at bounding box center [407, 184] width 815 height 368
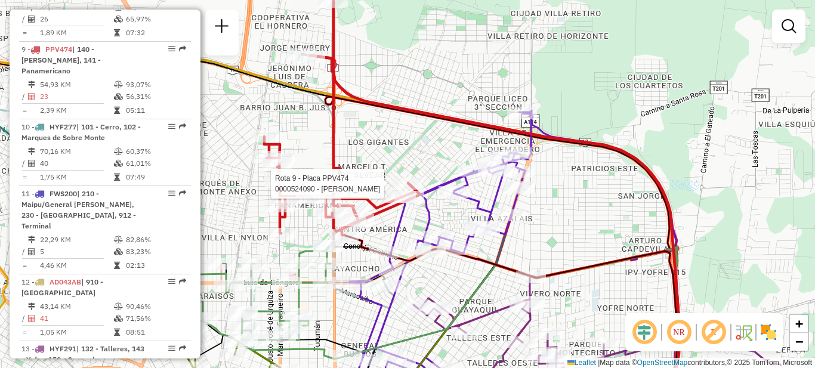
select select "**********"
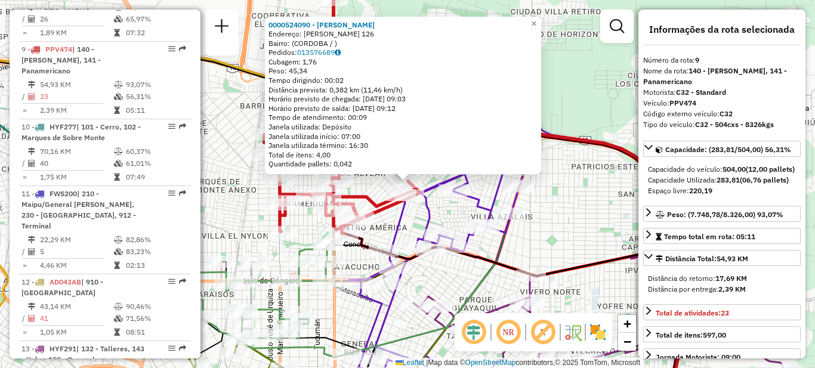
drag, startPoint x: 483, startPoint y: 291, endPoint x: 505, endPoint y: 153, distance: 139.5
click at [505, 245] on icon at bounding box center [436, 324] width 486 height 158
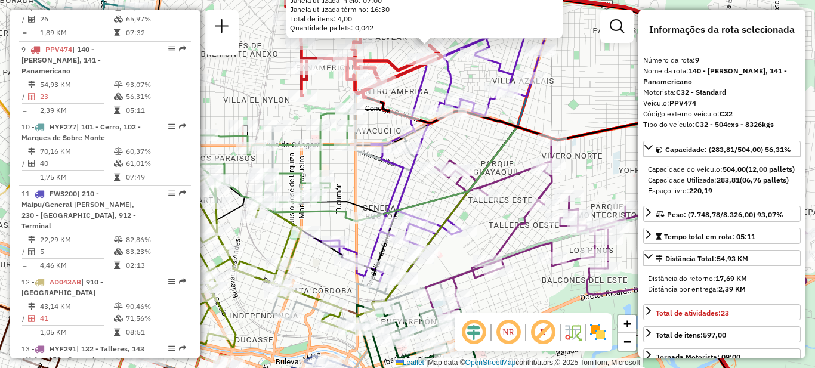
click at [508, 235] on icon at bounding box center [616, 228] width 382 height 177
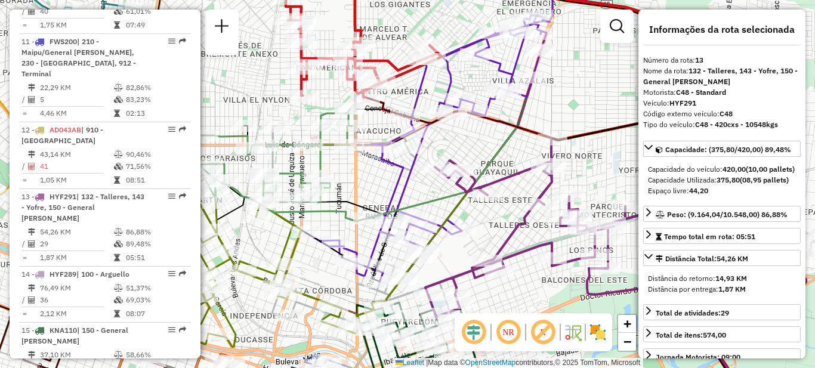
scroll to position [1291, 0]
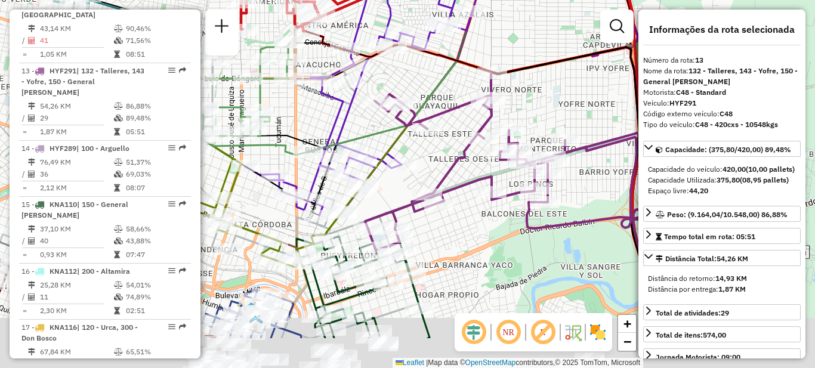
drag, startPoint x: 492, startPoint y: 229, endPoint x: 431, endPoint y: 160, distance: 92.6
click at [431, 160] on div "Janela de atendimento Grade de atendimento Capacidade Transportadoras Veículos …" at bounding box center [407, 184] width 815 height 368
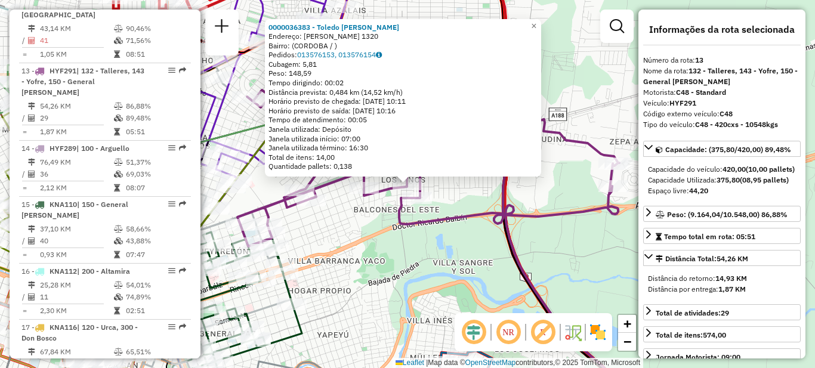
click at [447, 256] on div "0000036383 - Toledo Nora Florinda Endereço: JOSE MANUEL DURAN 1320 Bairro: (COR…" at bounding box center [407, 184] width 815 height 368
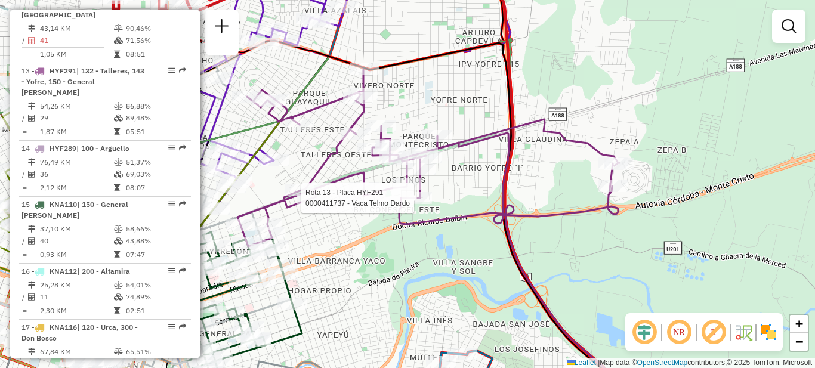
select select "**********"
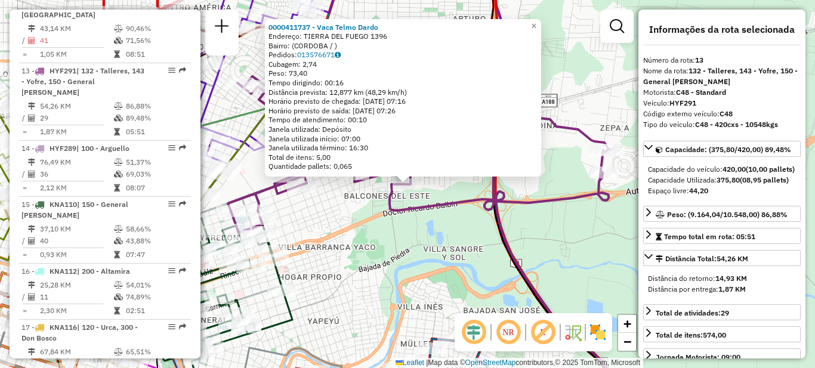
click at [402, 263] on div "0000411737 - Vaca Telmo Dardo Endereço: TIERRA DEL FUEGO 1396 Bairro: ([GEOGRAP…" at bounding box center [407, 184] width 815 height 368
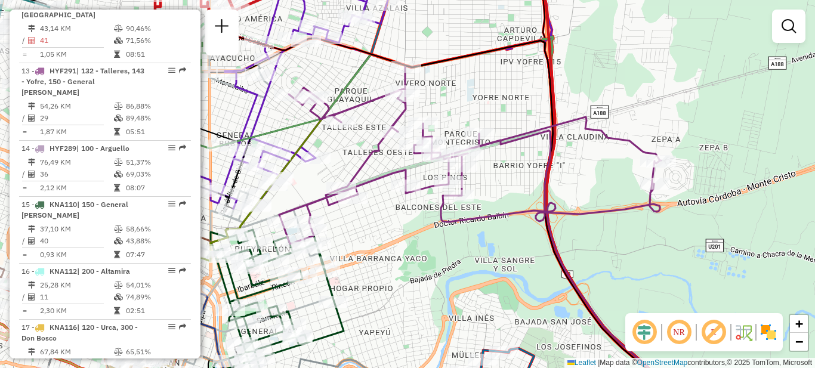
drag, startPoint x: 432, startPoint y: 260, endPoint x: 564, endPoint y: 260, distance: 132.5
click at [564, 260] on div "Janela de atendimento Grade de atendimento Capacidade Transportadoras Veículos …" at bounding box center [407, 184] width 815 height 368
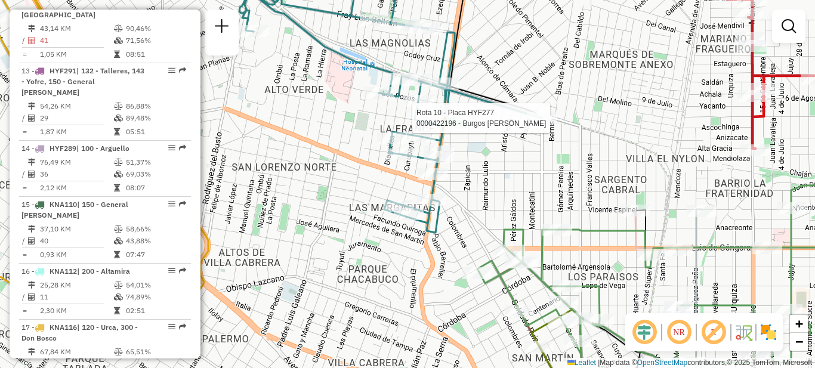
select select "**********"
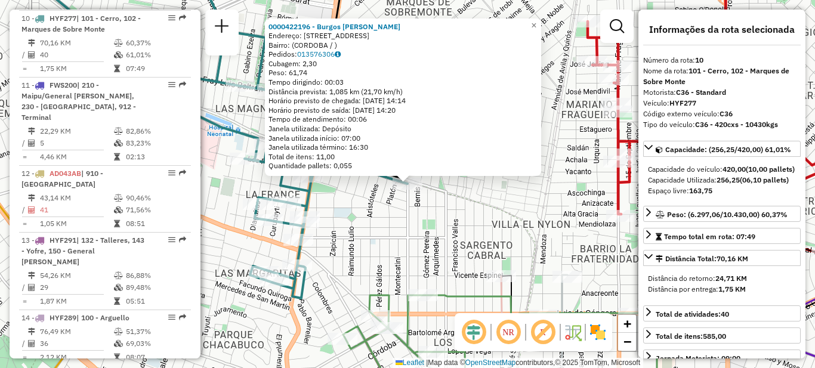
scroll to position [1080, 0]
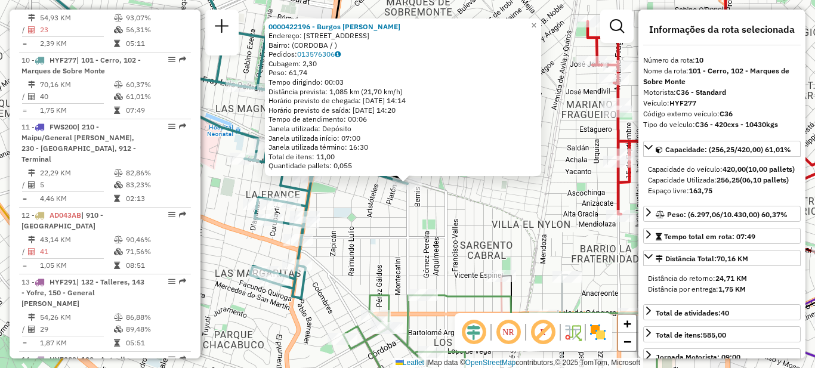
click at [520, 182] on div "0000422196 - [GEOGRAPHIC_DATA] [PERSON_NAME]: [STREET_ADDRESS] Pedidos: 0135763…" at bounding box center [407, 184] width 815 height 368
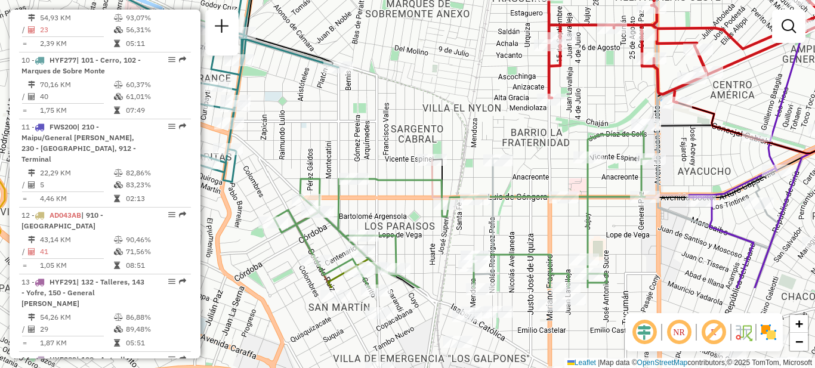
drag, startPoint x: 525, startPoint y: 223, endPoint x: 436, endPoint y: 55, distance: 189.2
click at [436, 55] on div "Janela de atendimento Grade de atendimento Capacidade Transportadoras Veículos …" at bounding box center [407, 184] width 815 height 368
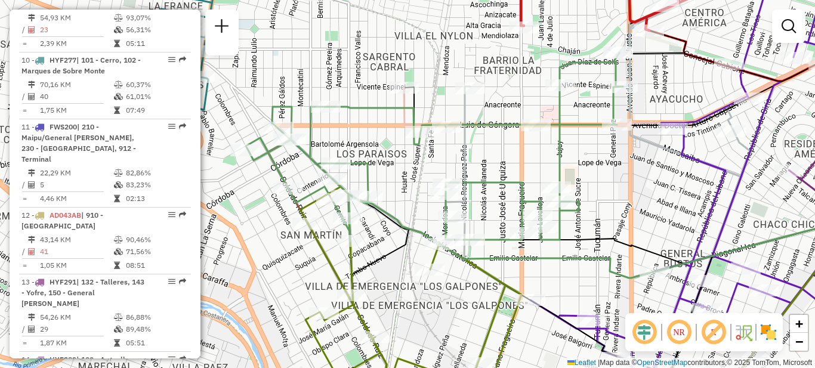
drag, startPoint x: 470, startPoint y: 135, endPoint x: 436, endPoint y: 54, distance: 88.5
click at [446, 51] on icon at bounding box center [598, 163] width 304 height 442
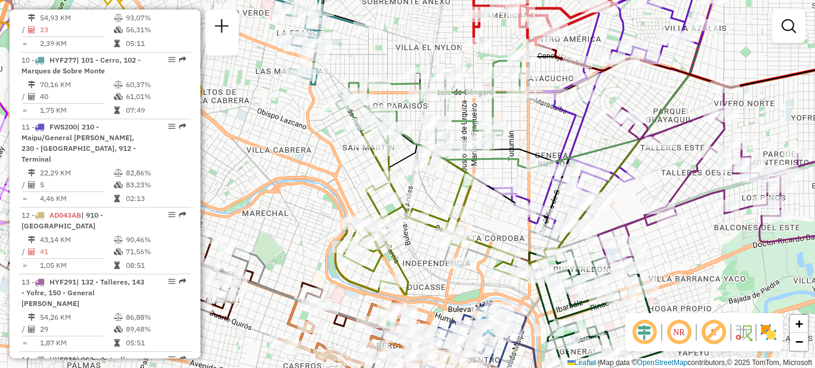
drag, startPoint x: 460, startPoint y: 191, endPoint x: 375, endPoint y: 138, distance: 100.2
click at [375, 138] on icon at bounding box center [424, 209] width 179 height 172
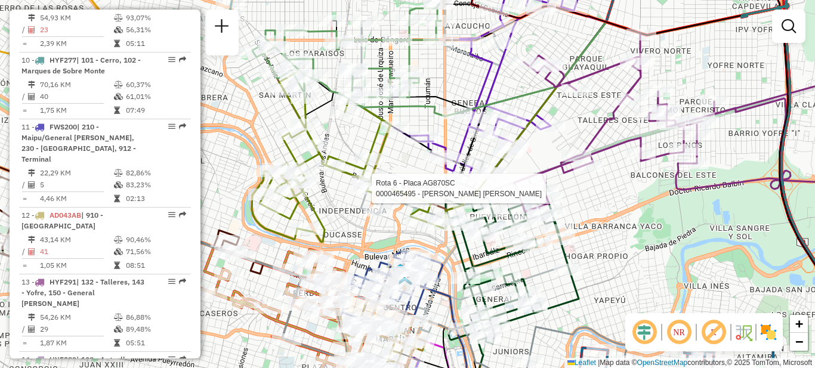
select select "**********"
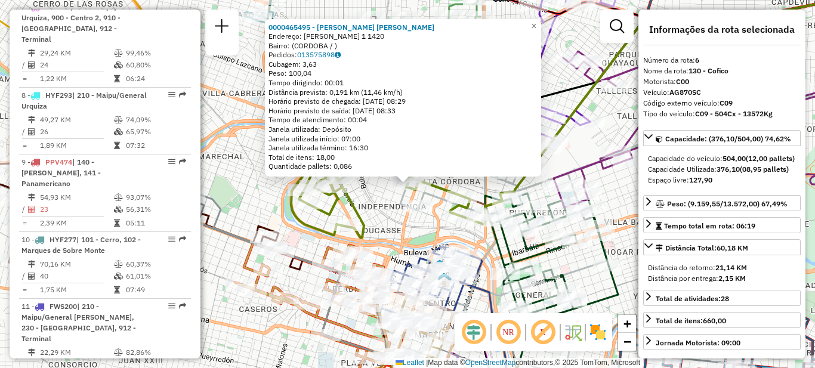
scroll to position [802, 0]
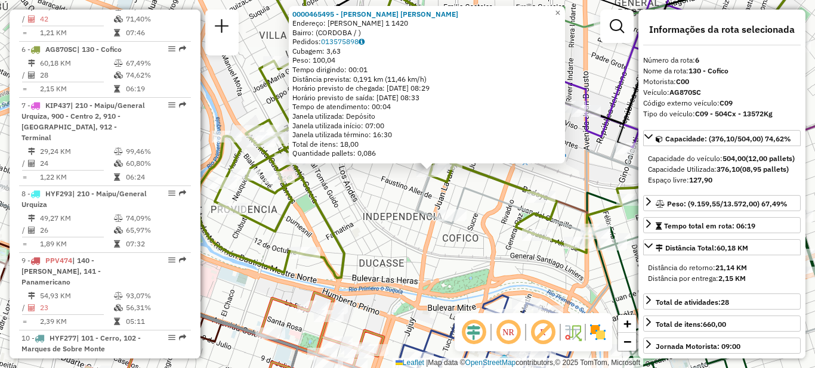
click at [385, 202] on div "0000465495 - Sanchez Zapata Ignacio Ezequiel Endereço: MARIANO FRAGUEIRO 1 1420…" at bounding box center [407, 184] width 815 height 368
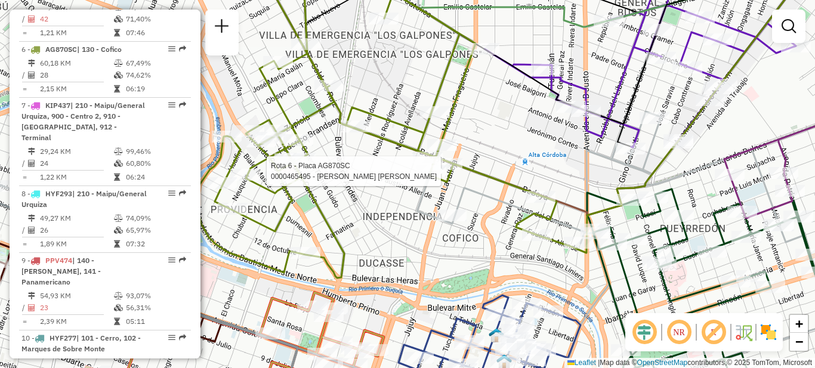
select select "**********"
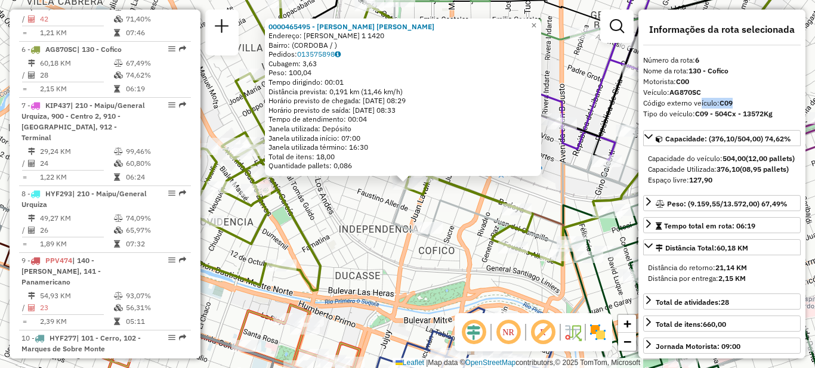
drag, startPoint x: 699, startPoint y: 101, endPoint x: 736, endPoint y: 101, distance: 37.0
click at [736, 101] on div "Código externo veículo: C09" at bounding box center [722, 103] width 158 height 11
click at [529, 186] on div "0000465495 - Sanchez Zapata Ignacio Ezequiel Endereço: MARIANO FRAGUEIRO 1 1420…" at bounding box center [407, 184] width 815 height 368
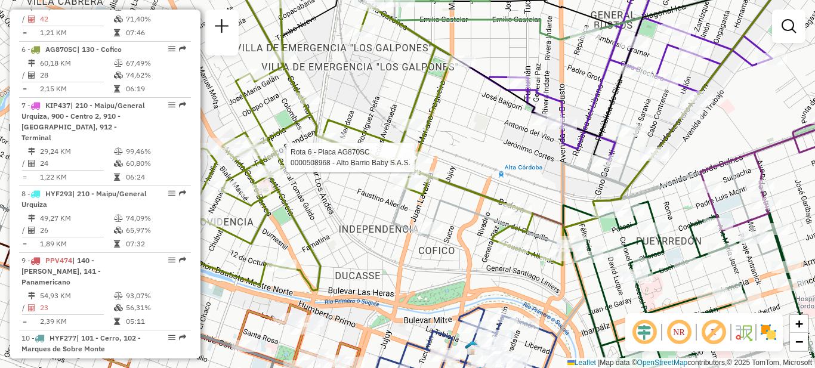
select select "**********"
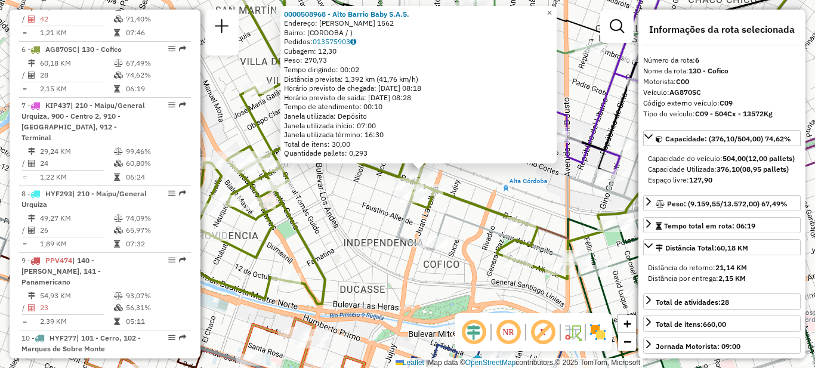
click at [388, 243] on div "0000508968 - Alto Barrio Baby S.A.S. Endereço: MARIANO FRAGUEIRO 1562 Bairro: (…" at bounding box center [407, 184] width 815 height 368
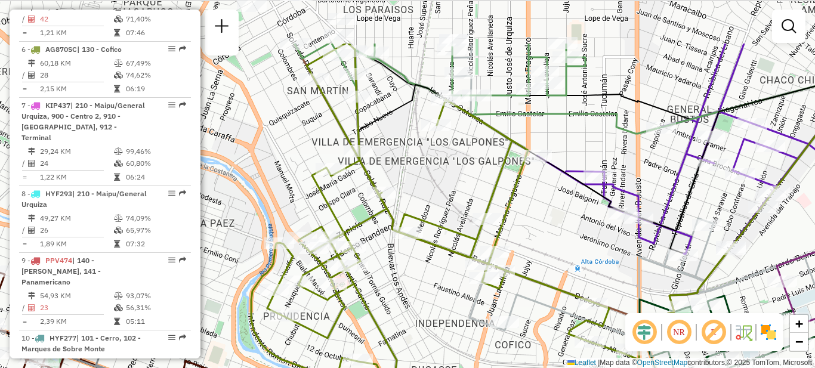
drag, startPoint x: 360, startPoint y: 214, endPoint x: 442, endPoint y: 295, distance: 115.2
click at [437, 295] on div "Janela de atendimento Grade de atendimento Capacidade Transportadoras Veículos …" at bounding box center [407, 184] width 815 height 368
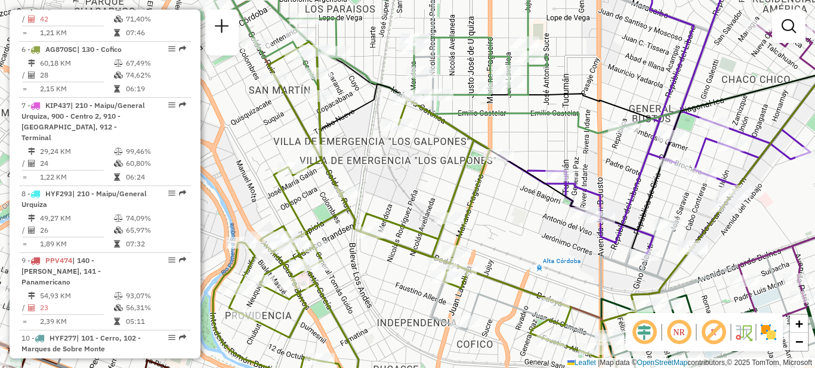
drag, startPoint x: 428, startPoint y: 291, endPoint x: 384, endPoint y: 291, distance: 43.6
click at [384, 291] on div "Janela de atendimento Grade de atendimento Capacidade Transportadoras Veículos …" at bounding box center [407, 184] width 815 height 368
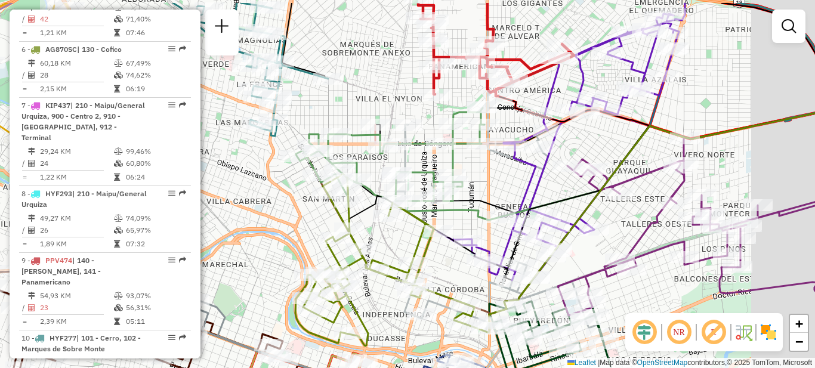
drag, startPoint x: 525, startPoint y: 229, endPoint x: 443, endPoint y: 283, distance: 99.0
click at [443, 283] on div "Janela de atendimento Grade de atendimento Capacidade Transportadoras Veículos …" at bounding box center [407, 184] width 815 height 368
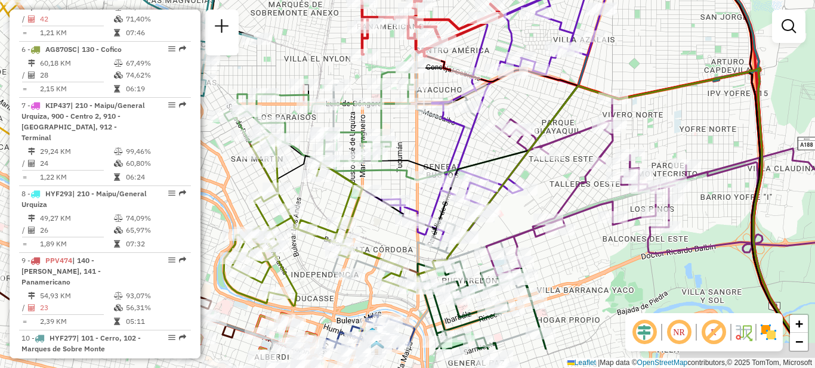
drag, startPoint x: 438, startPoint y: 283, endPoint x: 378, endPoint y: 226, distance: 83.1
click at [378, 226] on div "Janela de atendimento Grade de atendimento Capacidade Transportadoras Veículos …" at bounding box center [407, 184] width 815 height 368
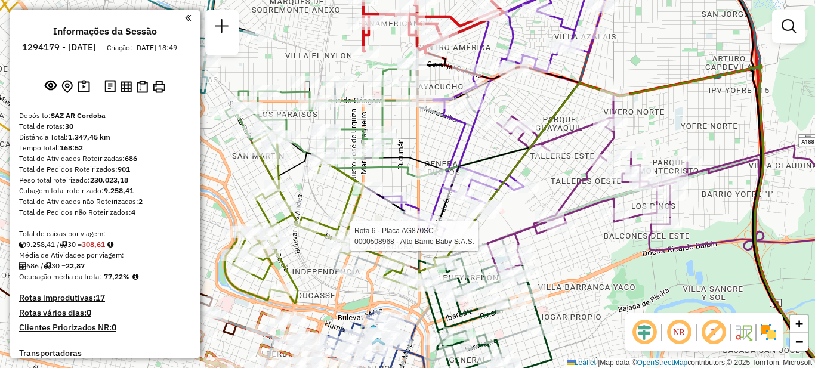
scroll to position [802, 0]
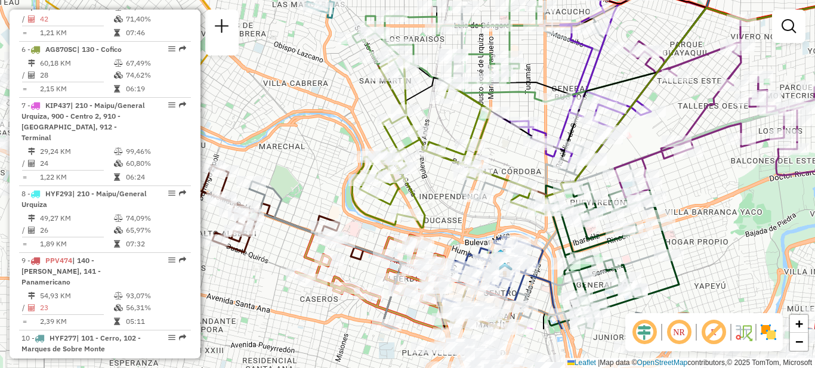
drag, startPoint x: 356, startPoint y: 291, endPoint x: 475, endPoint y: 204, distance: 147.4
click at [483, 217] on div "Janela de atendimento Grade de atendimento Capacidade Transportadoras Veículos …" at bounding box center [407, 184] width 815 height 368
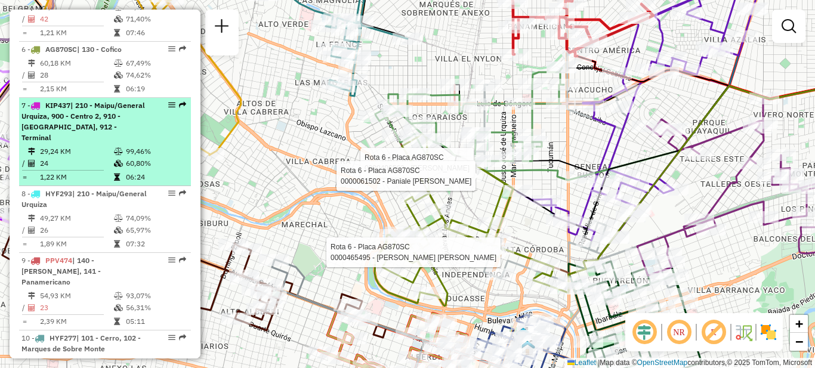
click at [102, 146] on td "29,24 KM" at bounding box center [76, 152] width 74 height 12
select select "**********"
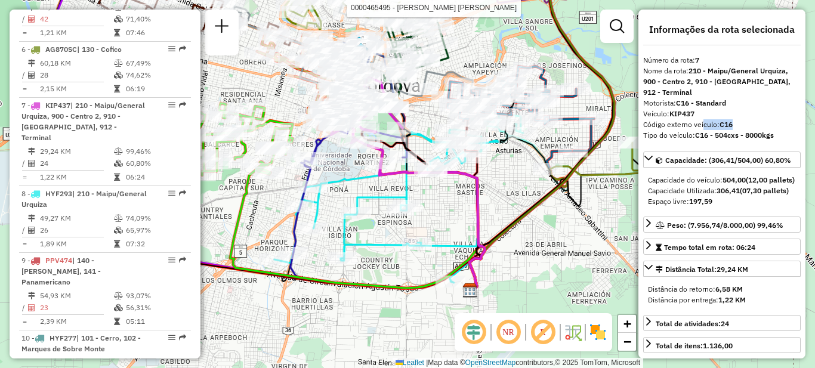
drag, startPoint x: 700, startPoint y: 122, endPoint x: 735, endPoint y: 128, distance: 35.6
click at [735, 128] on div "Código externo veículo: C16" at bounding box center [722, 124] width 158 height 11
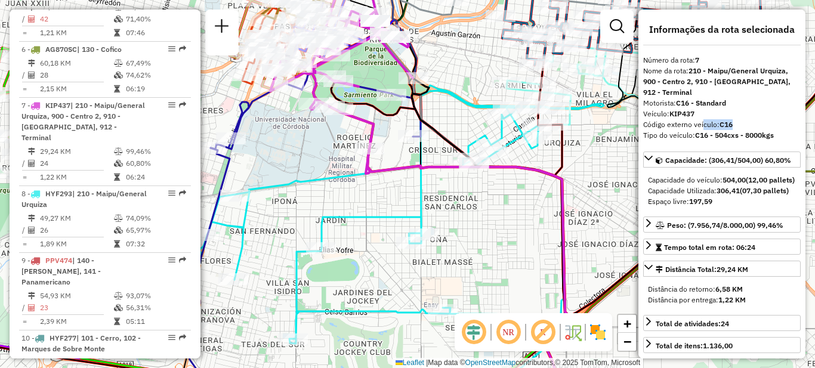
click at [295, 158] on div "Rota 6 - Placa AG870SC 0000465495 - [PERSON_NAME] [PERSON_NAME] 6 - Placa AG870…" at bounding box center [407, 184] width 815 height 368
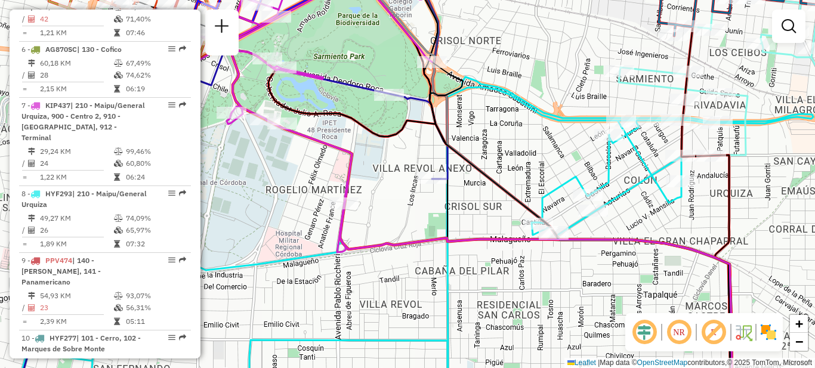
drag, startPoint x: 477, startPoint y: 50, endPoint x: 467, endPoint y: 149, distance: 99.6
click at [505, 186] on div "Janela de atendimento Grade de atendimento Capacidade Transportadoras Veículos …" at bounding box center [407, 184] width 815 height 368
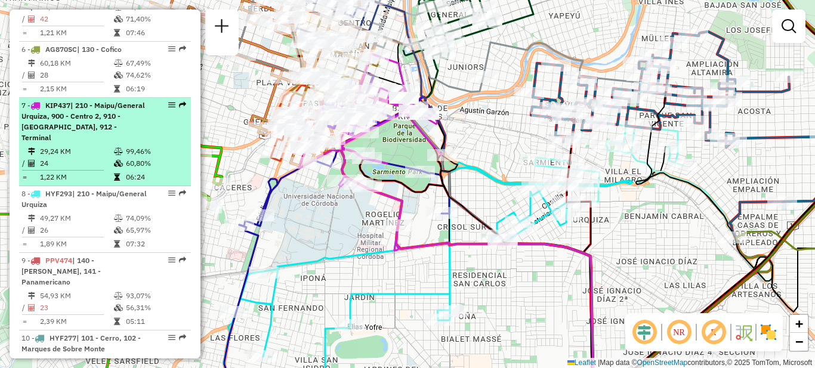
click at [84, 101] on span "| 210 - Maipu/General Urquiza, 900 - Centro 2, 910 - [GEOGRAPHIC_DATA], 912 - T…" at bounding box center [83, 121] width 124 height 41
select select "**********"
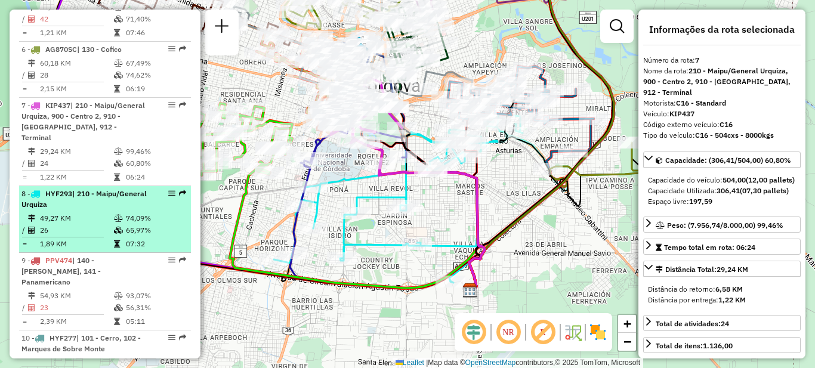
click at [110, 189] on div "8 - HYF293 | 210 - Maipu/General Urquiza" at bounding box center [84, 199] width 126 height 21
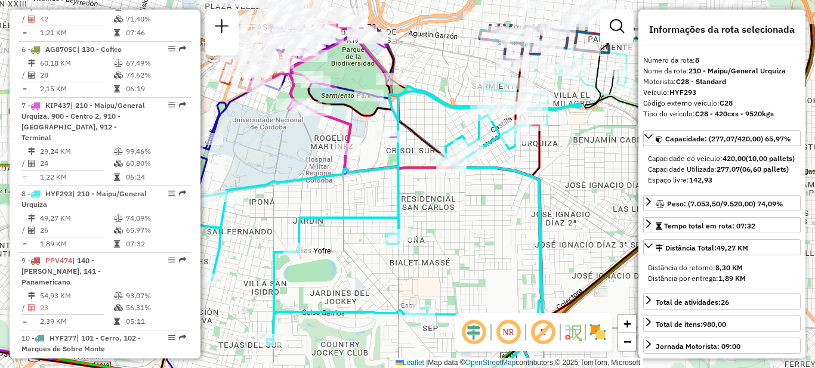
drag, startPoint x: 499, startPoint y: 184, endPoint x: 337, endPoint y: 282, distance: 189.8
click at [337, 282] on div "Janela de atendimento Grade de atendimento Capacidade Transportadoras Veículos …" at bounding box center [407, 184] width 815 height 368
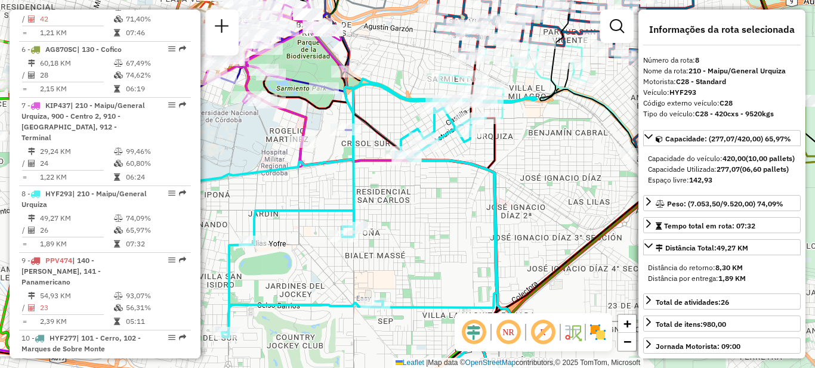
drag, startPoint x: 350, startPoint y: 282, endPoint x: 417, endPoint y: 236, distance: 81.6
click at [417, 236] on div "Janela de atendimento Grade de atendimento Capacidade Transportadoras Veículos …" at bounding box center [407, 184] width 815 height 368
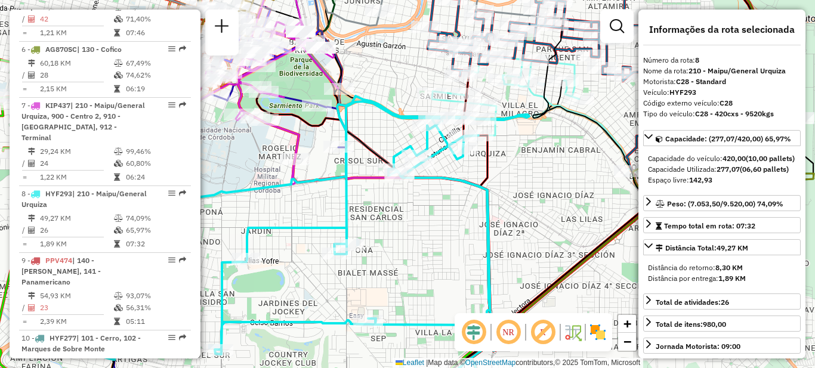
drag, startPoint x: 527, startPoint y: 182, endPoint x: 475, endPoint y: 245, distance: 81.7
click at [479, 247] on div "Janela de atendimento Grade de atendimento Capacidade Transportadoras Veículos …" at bounding box center [407, 184] width 815 height 368
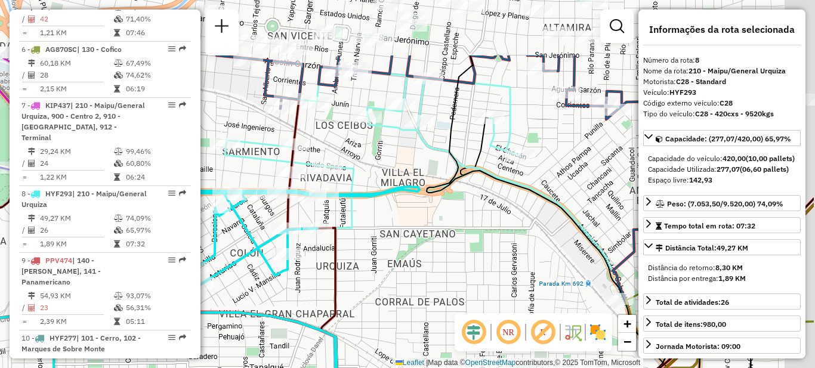
drag, startPoint x: 494, startPoint y: 204, endPoint x: 408, endPoint y: 293, distance: 123.6
click at [409, 299] on div "Janela de atendimento Grade de atendimento Capacidade Transportadoras Veículos …" at bounding box center [407, 184] width 815 height 368
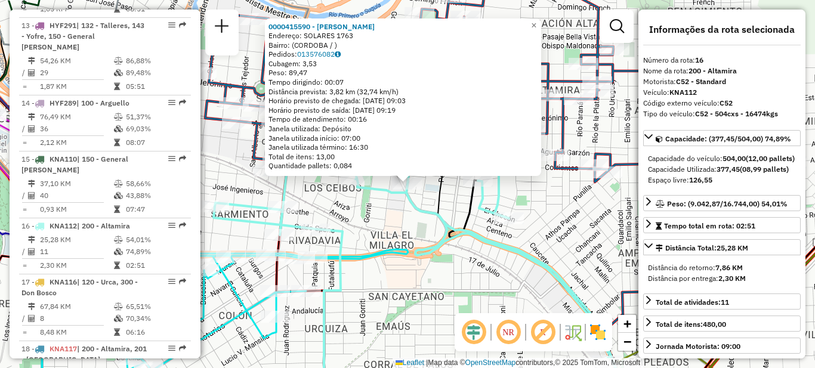
scroll to position [1470, 0]
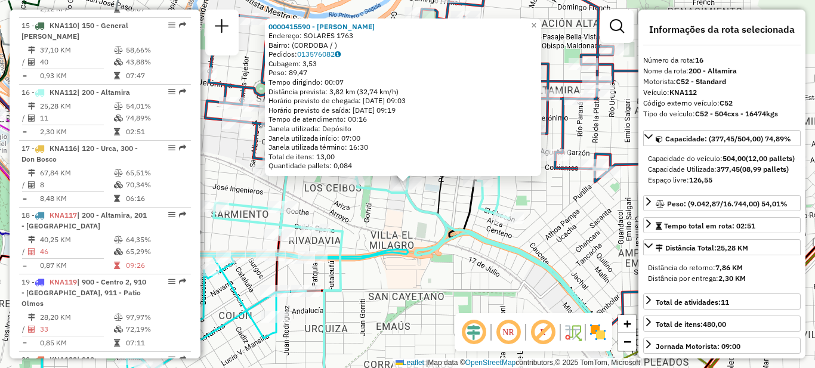
click at [430, 283] on div "0000415590 - [PERSON_NAME]: SOLARES 1763 Bairro: ([GEOGRAPHIC_DATA] / ) Pedidos…" at bounding box center [407, 184] width 815 height 368
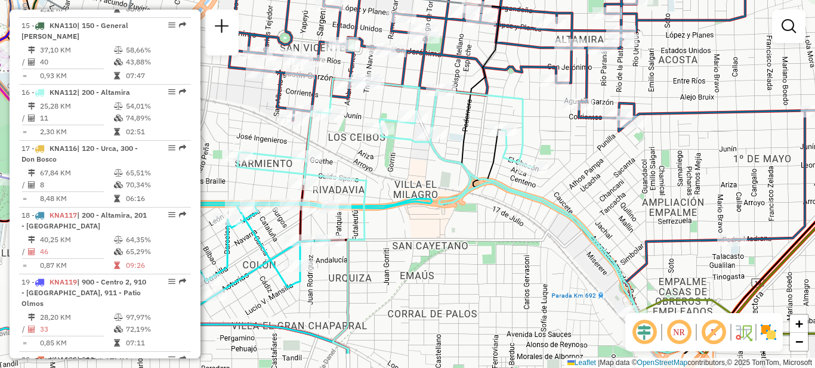
drag, startPoint x: 438, startPoint y: 304, endPoint x: 488, endPoint y: 218, distance: 99.5
click at [483, 223] on div "Janela de atendimento Grade de atendimento Capacidade Transportadoras Veículos …" at bounding box center [407, 184] width 815 height 368
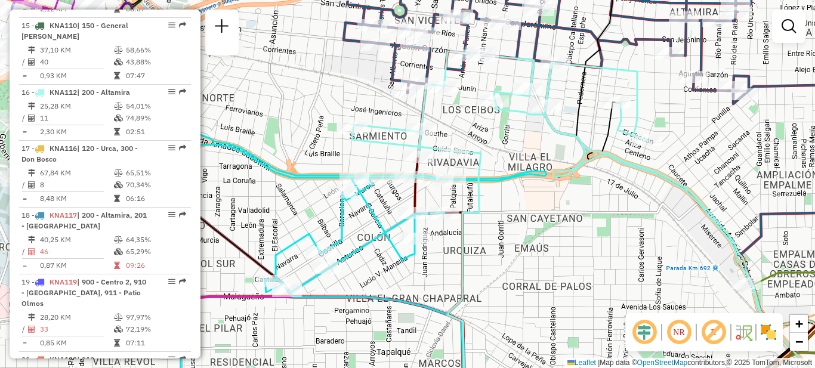
drag, startPoint x: 447, startPoint y: 245, endPoint x: 518, endPoint y: 222, distance: 75.1
click at [547, 230] on div "Janela de atendimento Grade de atendimento Capacidade Transportadoras Veículos …" at bounding box center [407, 184] width 815 height 368
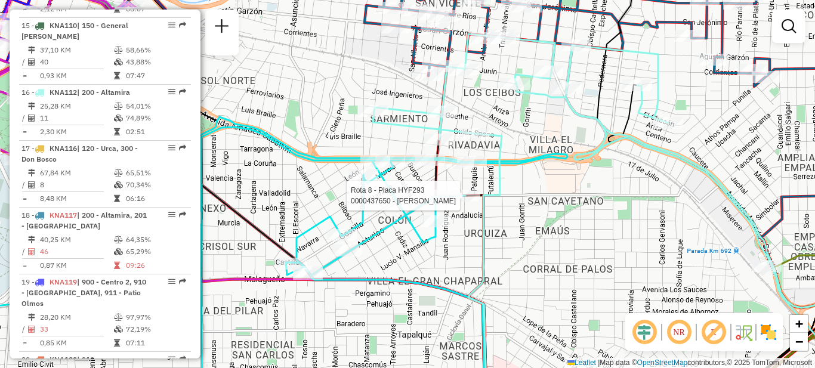
select select "**********"
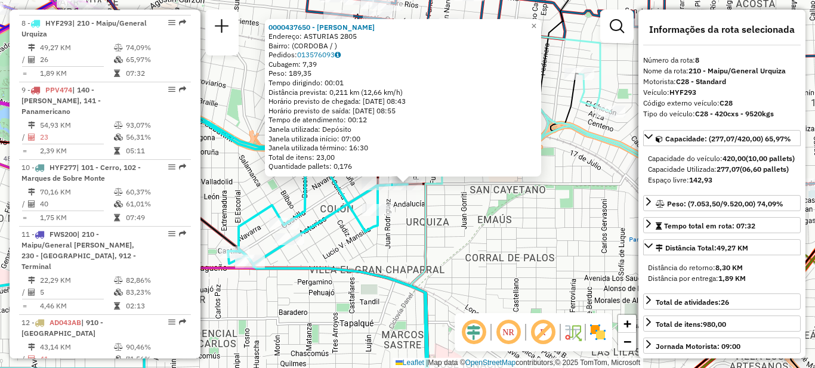
scroll to position [946, 0]
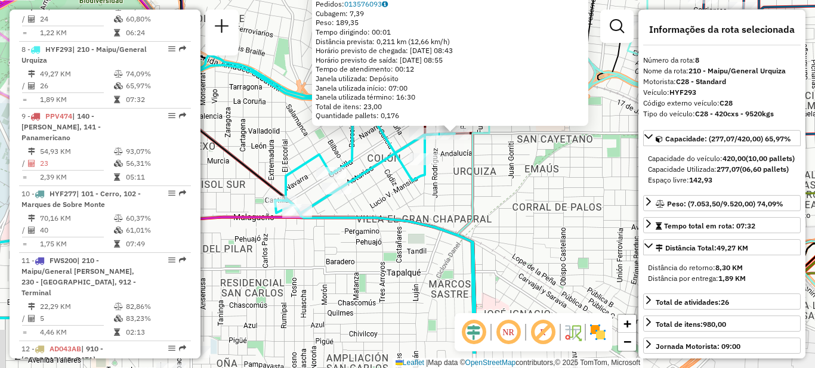
drag, startPoint x: 496, startPoint y: 268, endPoint x: 543, endPoint y: 202, distance: 80.8
click at [543, 203] on div "0000437650 - [PERSON_NAME]: ASTURIAS 2805 Bairro: ([GEOGRAPHIC_DATA] / ) Pedido…" at bounding box center [407, 184] width 815 height 368
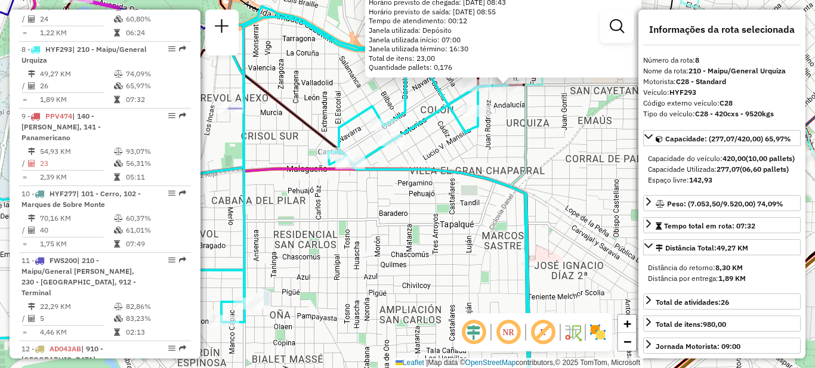
drag, startPoint x: 368, startPoint y: 260, endPoint x: 421, endPoint y: 221, distance: 65.4
click at [421, 225] on div "0000437650 - [PERSON_NAME]: ASTURIAS 2805 Bairro: ([GEOGRAPHIC_DATA] / ) Pedido…" at bounding box center [407, 184] width 815 height 368
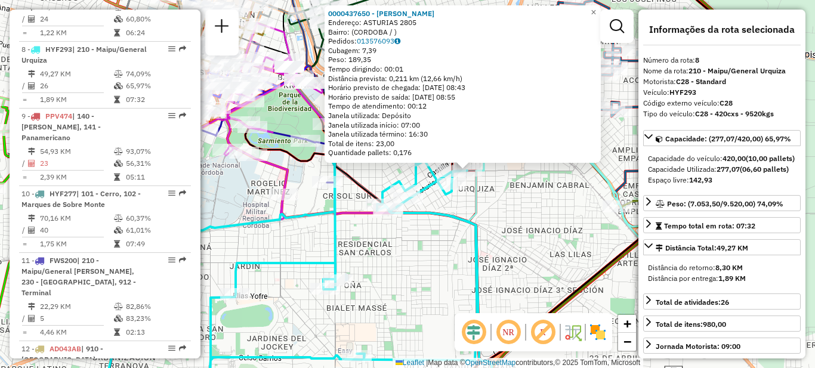
drag, startPoint x: 415, startPoint y: 246, endPoint x: 421, endPoint y: 268, distance: 23.4
click at [421, 268] on div "0000437650 - [PERSON_NAME]: ASTURIAS 2805 Bairro: ([GEOGRAPHIC_DATA] / ) Pedido…" at bounding box center [407, 184] width 815 height 368
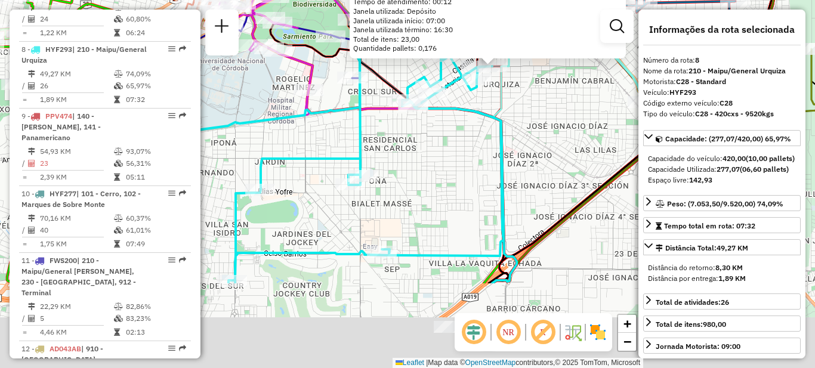
drag, startPoint x: 428, startPoint y: 275, endPoint x: 449, endPoint y: 152, distance: 125.3
click at [449, 152] on div "0000437650 - [PERSON_NAME]: ASTURIAS 2805 Bairro: ([GEOGRAPHIC_DATA] / ) Pedido…" at bounding box center [407, 184] width 815 height 368
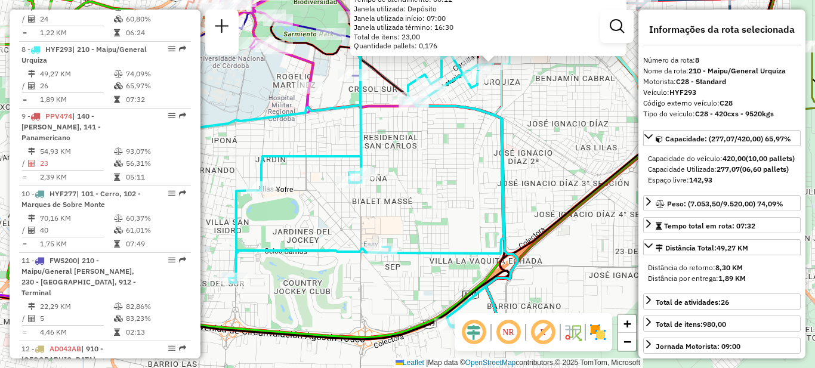
drag, startPoint x: 439, startPoint y: 201, endPoint x: 462, endPoint y: 225, distance: 33.3
click at [468, 226] on div "0000437650 - [PERSON_NAME]: ASTURIAS 2805 Bairro: ([GEOGRAPHIC_DATA] / ) Pedido…" at bounding box center [407, 184] width 815 height 368
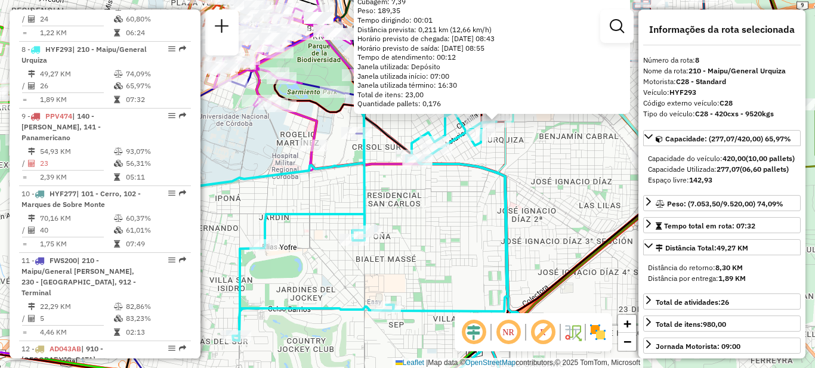
drag, startPoint x: 461, startPoint y: 201, endPoint x: 411, endPoint y: 251, distance: 70.5
click at [412, 252] on div "0000437650 - [PERSON_NAME]: ASTURIAS 2805 Bairro: ([GEOGRAPHIC_DATA] / ) Pedido…" at bounding box center [407, 184] width 815 height 368
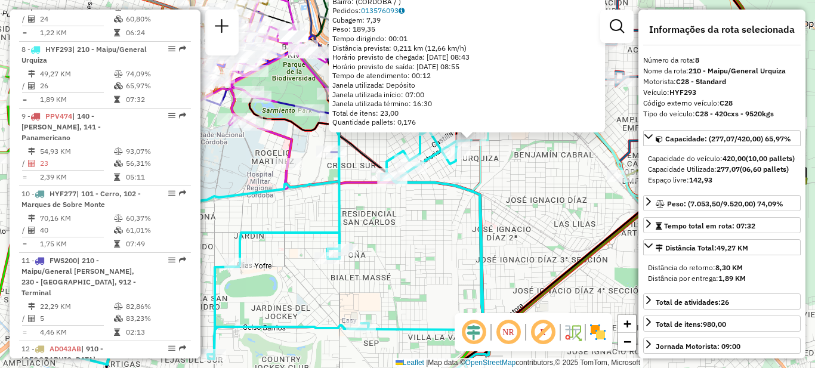
click at [446, 229] on div "0000437650 - [PERSON_NAME]: ASTURIAS 2805 Bairro: ([GEOGRAPHIC_DATA] / ) Pedido…" at bounding box center [407, 184] width 815 height 368
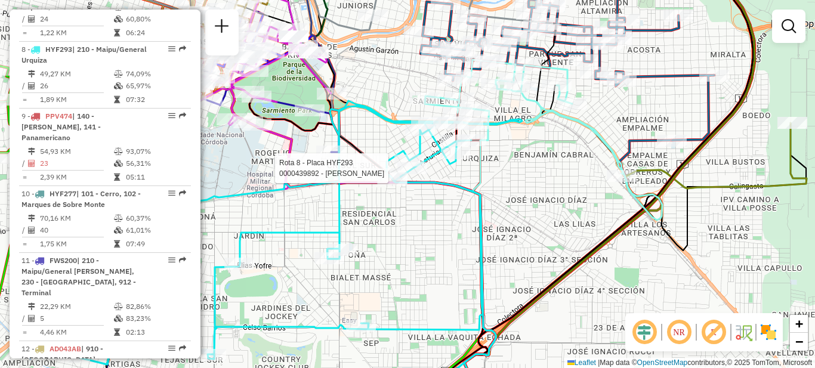
select select "**********"
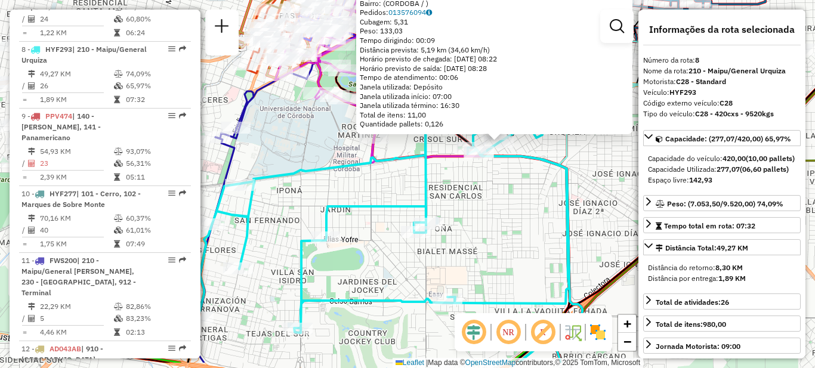
drag, startPoint x: 425, startPoint y: 266, endPoint x: 515, endPoint y: 224, distance: 99.6
click at [515, 224] on div "0000439892 - Bonsignori [PERSON_NAME]: [GEOGRAPHIC_DATA] 1887 Bairro: ([GEOGRAP…" at bounding box center [407, 184] width 815 height 368
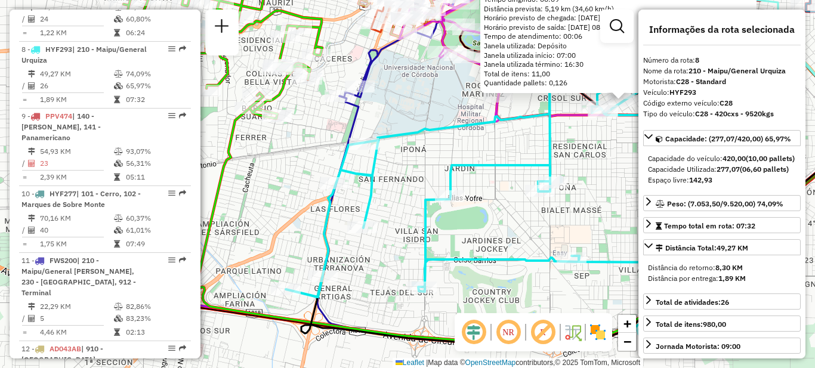
drag, startPoint x: 509, startPoint y: 224, endPoint x: 622, endPoint y: 175, distance: 123.7
click at [629, 175] on div "0000439892 - Bonsignori [PERSON_NAME]: [GEOGRAPHIC_DATA] 1887 Bairro: ([GEOGRAP…" at bounding box center [407, 184] width 815 height 368
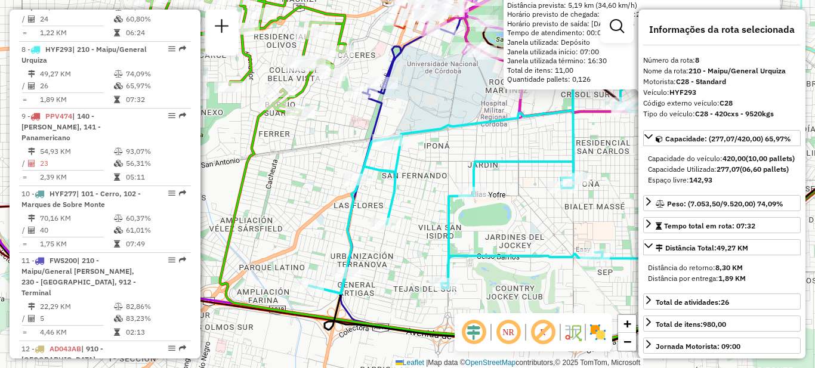
drag, startPoint x: 460, startPoint y: 235, endPoint x: 485, endPoint y: 239, distance: 25.4
click at [487, 240] on div "0000439892 - Bonsignori [PERSON_NAME]: [GEOGRAPHIC_DATA] 1887 Bairro: ([GEOGRAP…" at bounding box center [407, 184] width 815 height 368
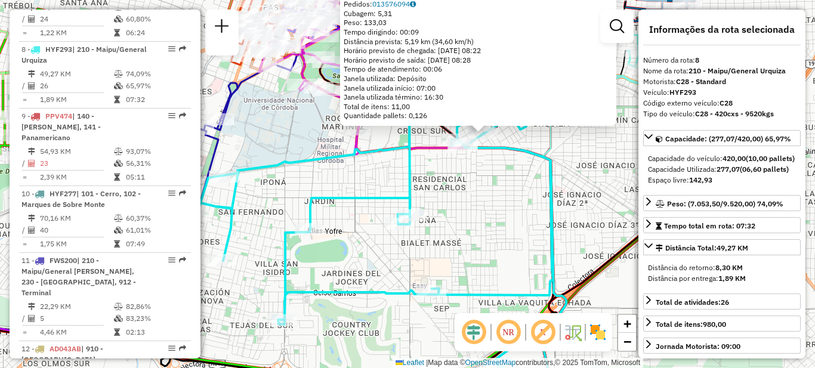
drag, startPoint x: 530, startPoint y: 231, endPoint x: 369, endPoint y: 268, distance: 165.2
click at [369, 268] on div "0000439892 - Bonsignori [PERSON_NAME]: [GEOGRAPHIC_DATA] 1887 Bairro: ([GEOGRAP…" at bounding box center [407, 184] width 815 height 368
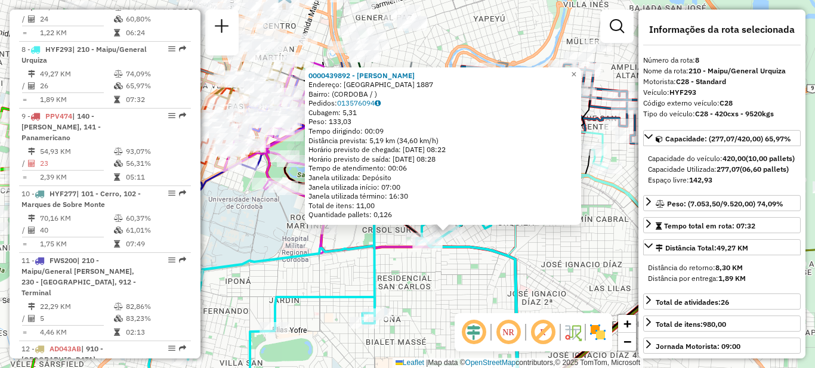
drag, startPoint x: 522, startPoint y: 231, endPoint x: 477, endPoint y: 329, distance: 107.3
click at [479, 331] on hb-router-mapa "Informações da Sessão 1294179 - [DATE] Criação: [DATE] 18:49 Depósito: SAZ AR C…" at bounding box center [407, 184] width 815 height 368
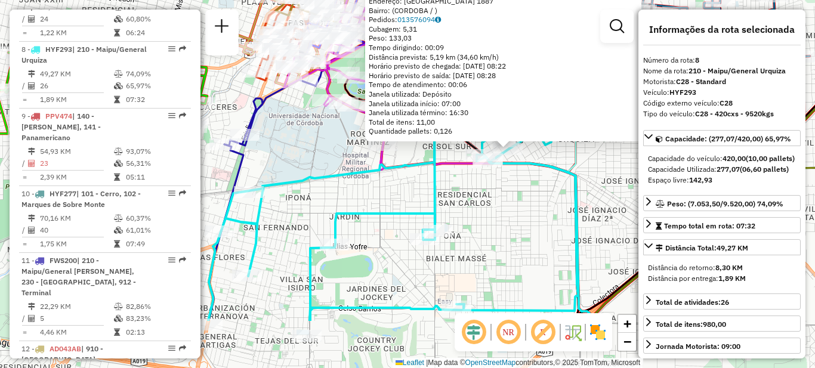
drag, startPoint x: 469, startPoint y: 293, endPoint x: 575, endPoint y: 172, distance: 160.2
click at [575, 174] on div "0000439892 - Bonsignori [PERSON_NAME]: [GEOGRAPHIC_DATA] 1887 Bairro: ([GEOGRAP…" at bounding box center [407, 184] width 815 height 368
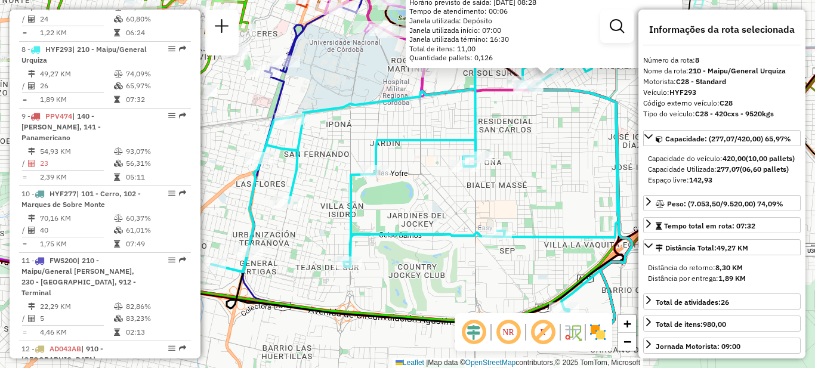
drag, startPoint x: 522, startPoint y: 230, endPoint x: 511, endPoint y: 214, distance: 19.2
click at [511, 214] on div "0000439892 - Bonsignori [PERSON_NAME]: [GEOGRAPHIC_DATA] 1887 Bairro: ([GEOGRAP…" at bounding box center [407, 184] width 815 height 368
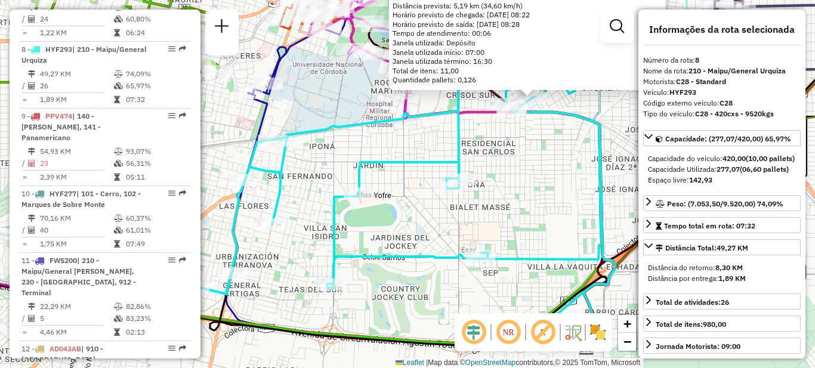
click at [507, 209] on div "0000439892 - Bonsignori [PERSON_NAME]: [GEOGRAPHIC_DATA] 1887 Bairro: ([GEOGRAP…" at bounding box center [407, 184] width 815 height 368
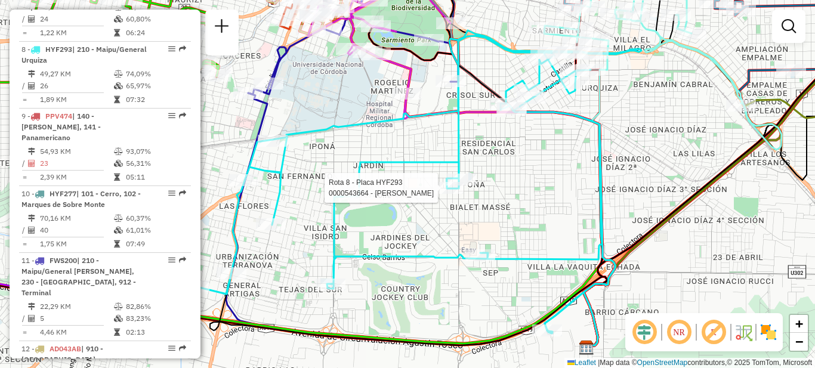
select select "**********"
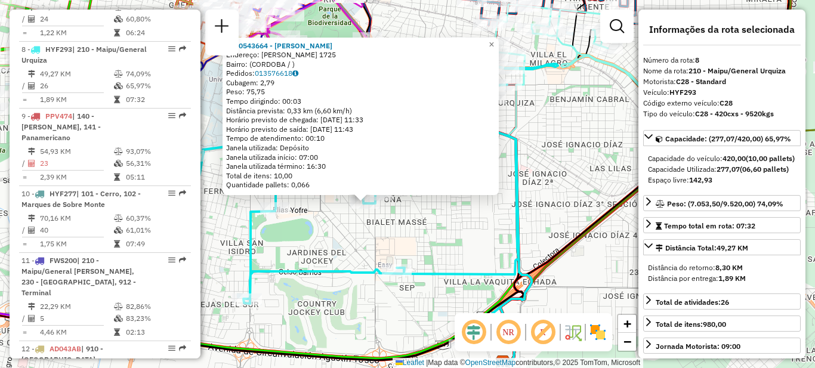
drag, startPoint x: 496, startPoint y: 197, endPoint x: 423, endPoint y: 234, distance: 82.2
click at [424, 236] on div "0000543664 - Jular [PERSON_NAME]: [PERSON_NAME] 1725 Bairro: ([GEOGRAPHIC_DATA]…" at bounding box center [407, 184] width 815 height 368
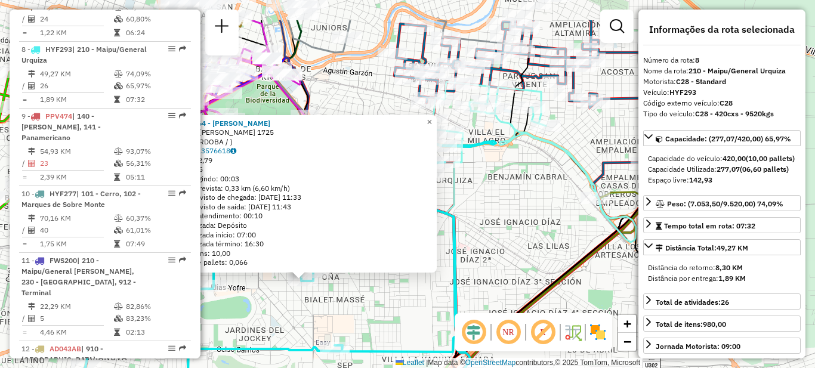
drag, startPoint x: 548, startPoint y: 160, endPoint x: 515, endPoint y: 224, distance: 71.8
click at [516, 224] on div "0000543664 - Jular [PERSON_NAME]: [PERSON_NAME] 1725 Bairro: ([GEOGRAPHIC_DATA]…" at bounding box center [407, 184] width 815 height 368
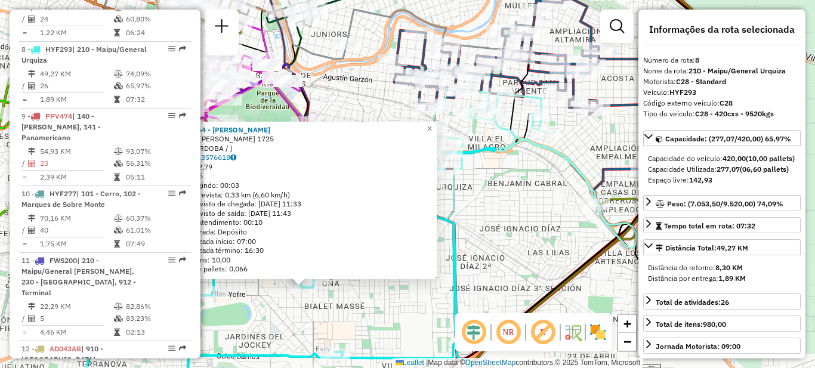
click at [515, 219] on div "0000543664 - Jular [PERSON_NAME]: [PERSON_NAME] 1725 Bairro: ([GEOGRAPHIC_DATA]…" at bounding box center [407, 184] width 815 height 368
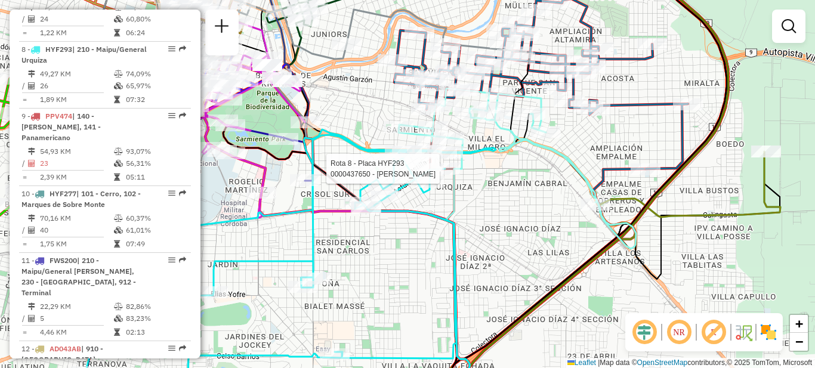
select select "**********"
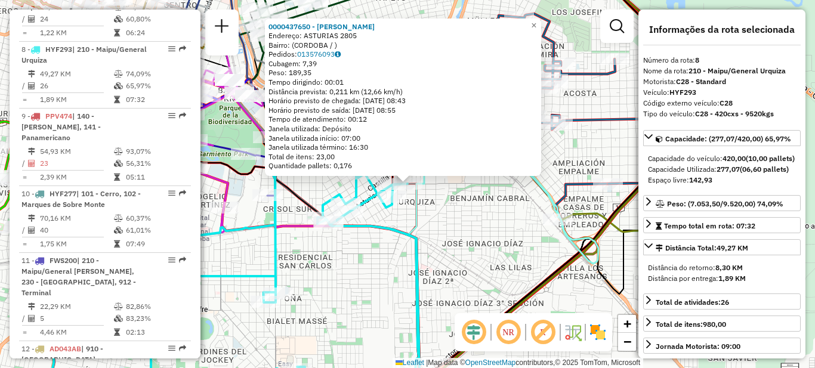
drag, startPoint x: 381, startPoint y: 282, endPoint x: 380, endPoint y: 272, distance: 9.6
click at [380, 282] on div "0000437650 - [PERSON_NAME]: ASTURIAS 2805 Bairro: ([GEOGRAPHIC_DATA] / ) Pedido…" at bounding box center [407, 184] width 815 height 368
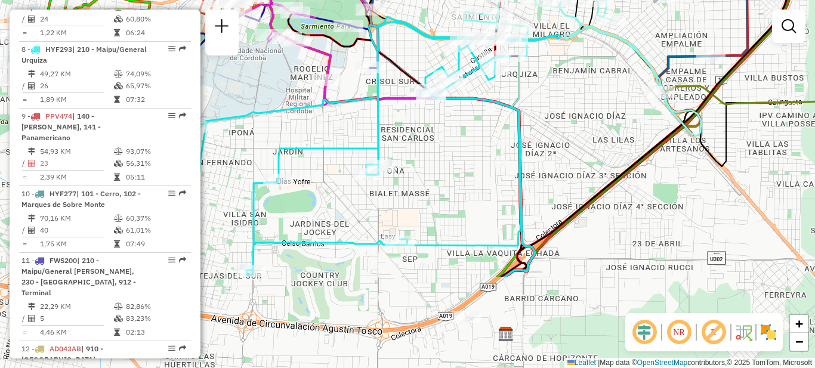
drag, startPoint x: 345, startPoint y: 297, endPoint x: 448, endPoint y: 163, distance: 168.5
click at [448, 165] on div "Janela de atendimento Grade de atendimento Capacidade Transportadoras Veículos …" at bounding box center [407, 184] width 815 height 368
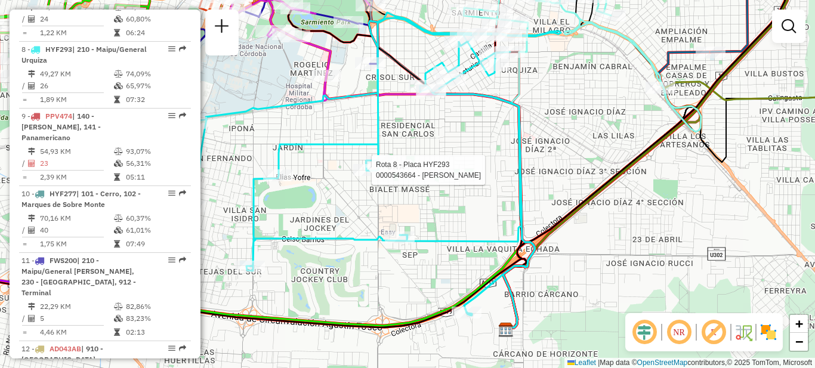
select select "**********"
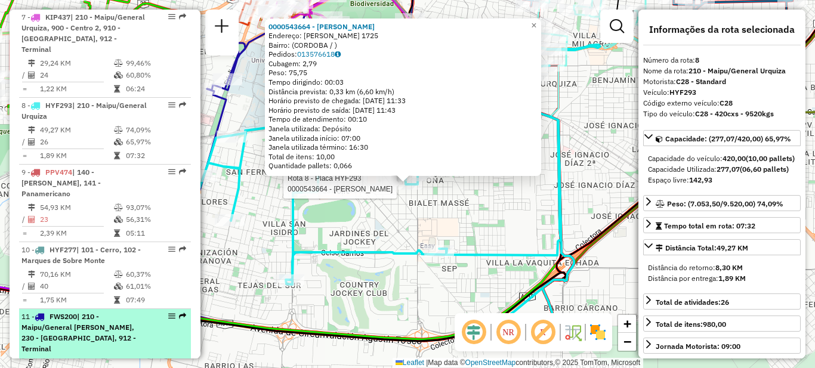
scroll to position [827, 0]
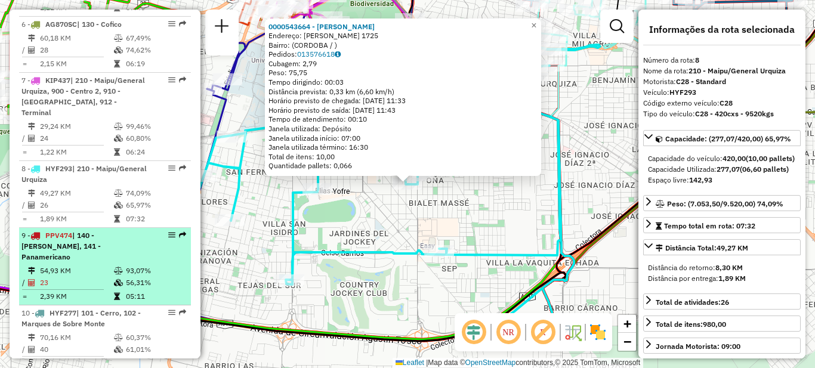
click at [74, 265] on td "54,93 KM" at bounding box center [76, 271] width 74 height 12
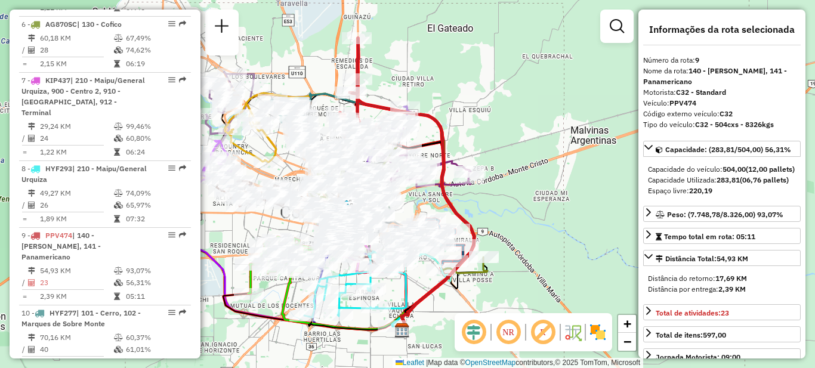
drag, startPoint x: 424, startPoint y: 77, endPoint x: 481, endPoint y: 147, distance: 90.8
click at [481, 147] on div "Janela de atendimento Grade de atendimento Capacidade Transportadoras Veículos …" at bounding box center [407, 184] width 815 height 368
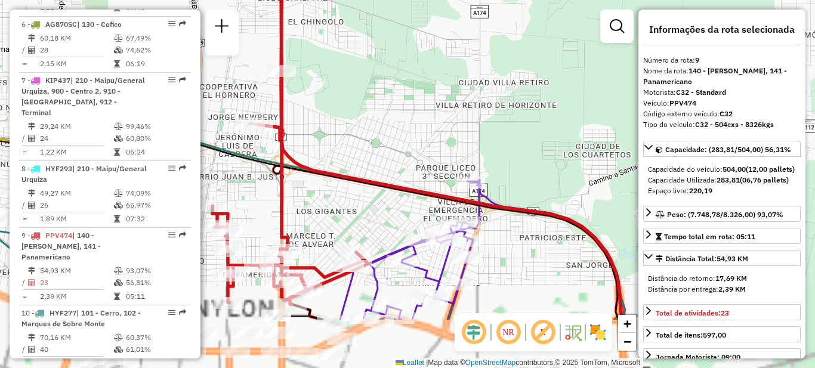
drag, startPoint x: 450, startPoint y: 116, endPoint x: 498, endPoint y: 44, distance: 86.5
click at [498, 44] on div "Janela de atendimento Grade de atendimento Capacidade Transportadoras Veículos …" at bounding box center [407, 184] width 815 height 368
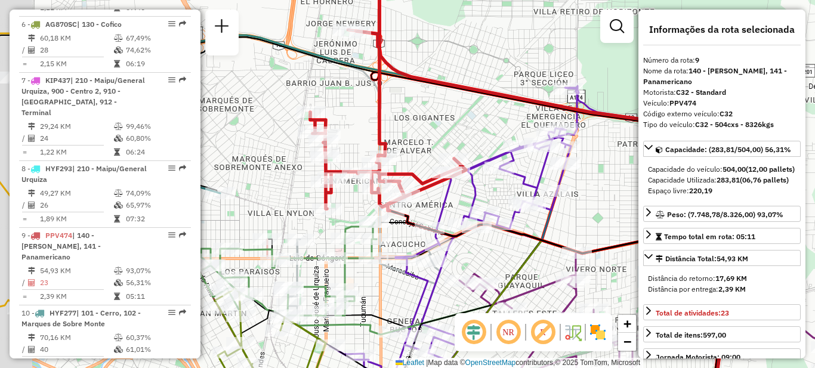
drag, startPoint x: 386, startPoint y: 165, endPoint x: 436, endPoint y: 144, distance: 54.5
click at [436, 144] on div "Janela de atendimento Grade de atendimento Capacidade Transportadoras Veículos …" at bounding box center [407, 184] width 815 height 368
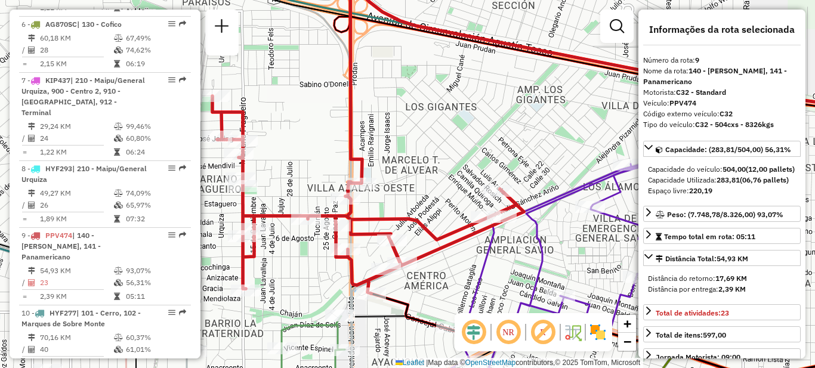
drag, startPoint x: 394, startPoint y: 159, endPoint x: 425, endPoint y: 151, distance: 31.4
click at [425, 151] on div "Janela de atendimento Grade de atendimento Capacidade Transportadoras Veículos …" at bounding box center [407, 184] width 815 height 368
click at [408, 173] on div "Janela de atendimento Grade de atendimento Capacidade Transportadoras Veículos …" at bounding box center [407, 184] width 815 height 368
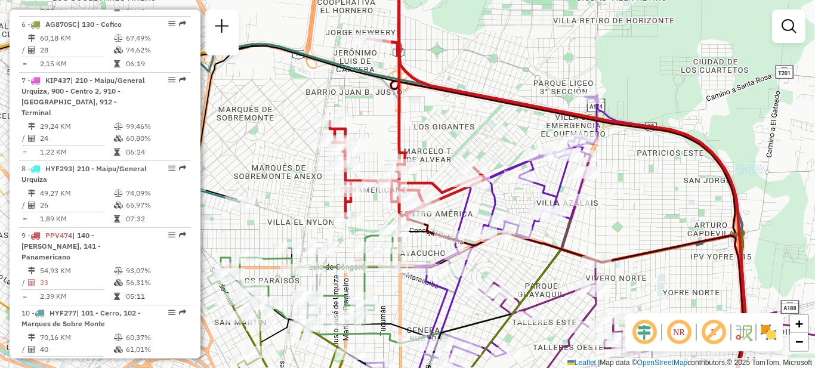
drag, startPoint x: 446, startPoint y: 146, endPoint x: 468, endPoint y: 197, distance: 55.3
click at [469, 197] on div "Janela de atendimento Grade de atendimento Capacidade Transportadoras Veículos …" at bounding box center [407, 184] width 815 height 368
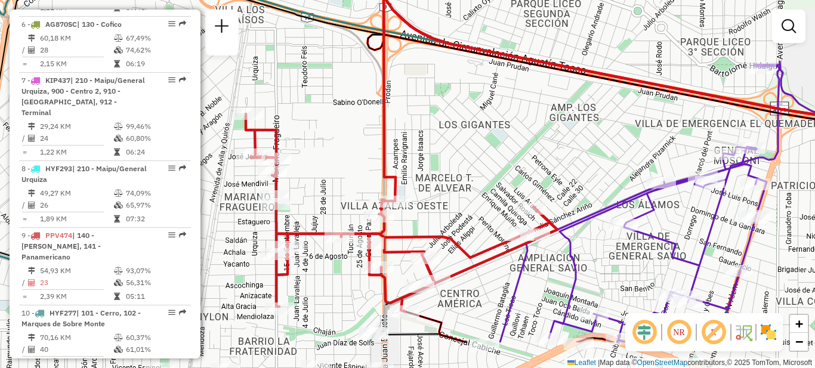
drag, startPoint x: 456, startPoint y: 251, endPoint x: 453, endPoint y: 185, distance: 66.3
click at [453, 185] on div "Janela de atendimento Grade de atendimento Capacidade Transportadoras Veículos …" at bounding box center [407, 184] width 815 height 368
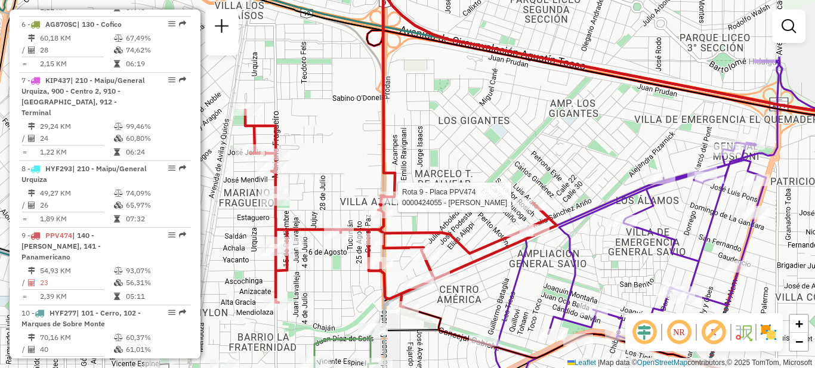
select select "**********"
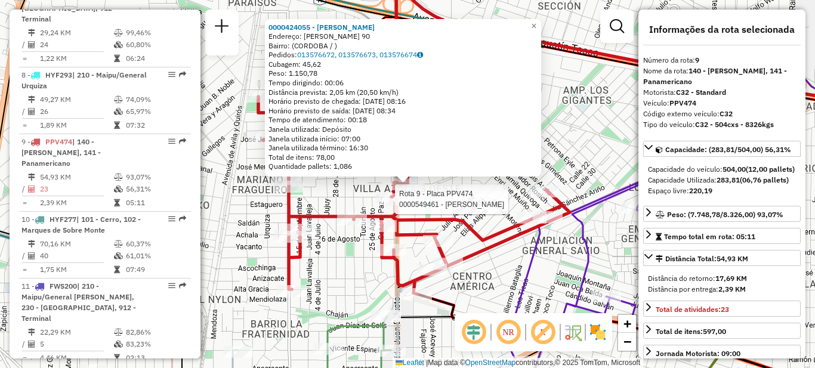
scroll to position [1013, 0]
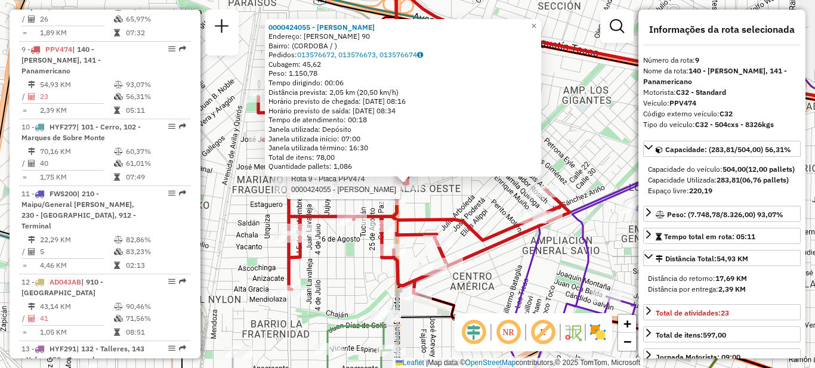
click at [321, 270] on div "Rota 9 - Placa PPV474 0000424055 - Altamirano [PERSON_NAME] 0000424055 - Altami…" at bounding box center [407, 184] width 815 height 368
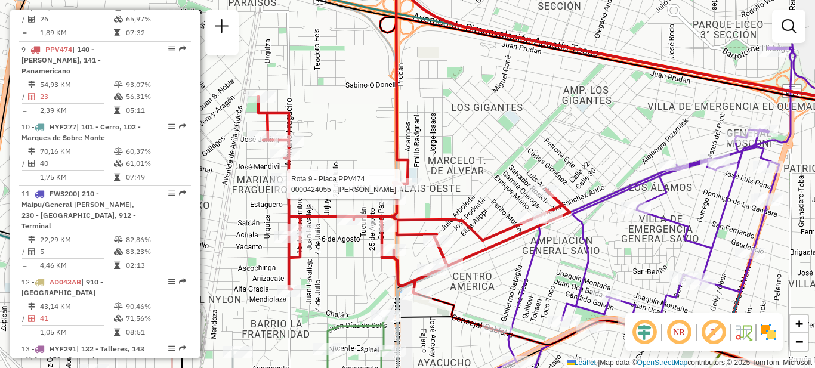
select select "**********"
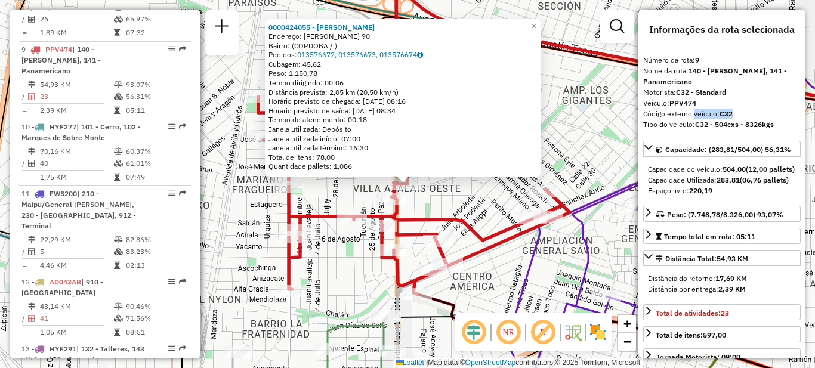
drag, startPoint x: 692, startPoint y: 113, endPoint x: 745, endPoint y: 116, distance: 53.8
click at [745, 116] on div "Código externo veículo: C32" at bounding box center [722, 114] width 158 height 11
click at [475, 198] on div "0000424055 - Altamirano [PERSON_NAME]: [PERSON_NAME] 90 Bairro: (CORDOBA / ) Pe…" at bounding box center [407, 184] width 815 height 368
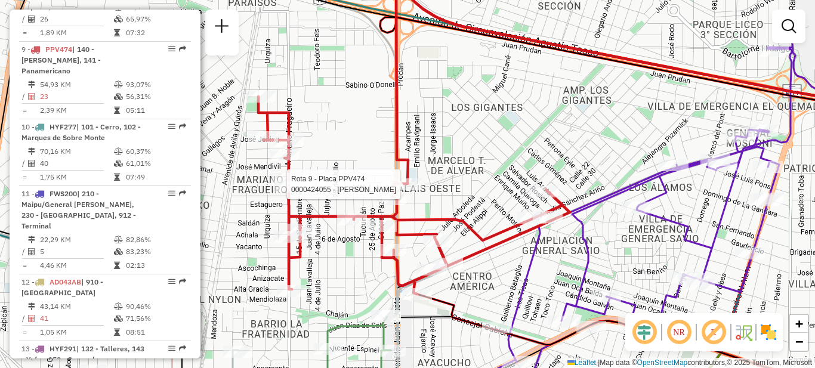
select select "**********"
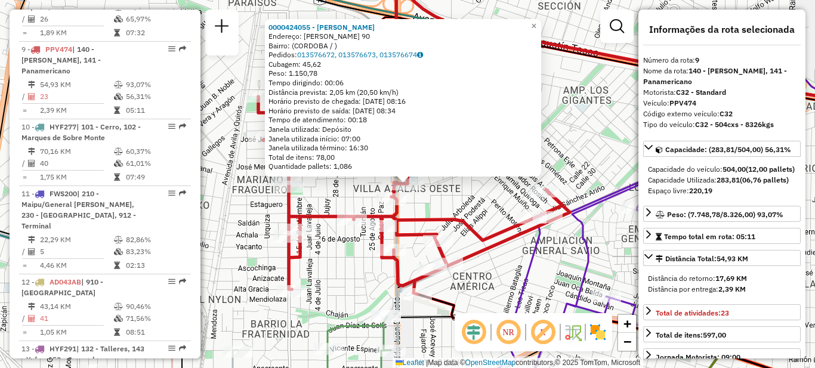
click at [491, 209] on div "Rota 9 - Placa PPV474 0000424055 - Altamirano [PERSON_NAME] 0000424055 - Altami…" at bounding box center [407, 184] width 815 height 368
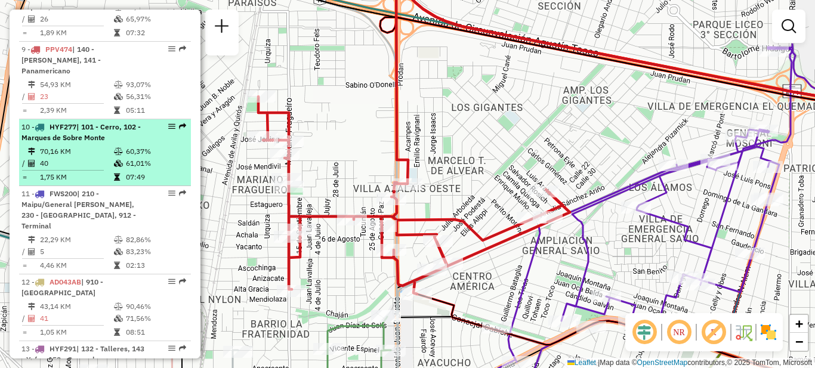
click at [92, 158] on td "40" at bounding box center [76, 164] width 74 height 12
select select "**********"
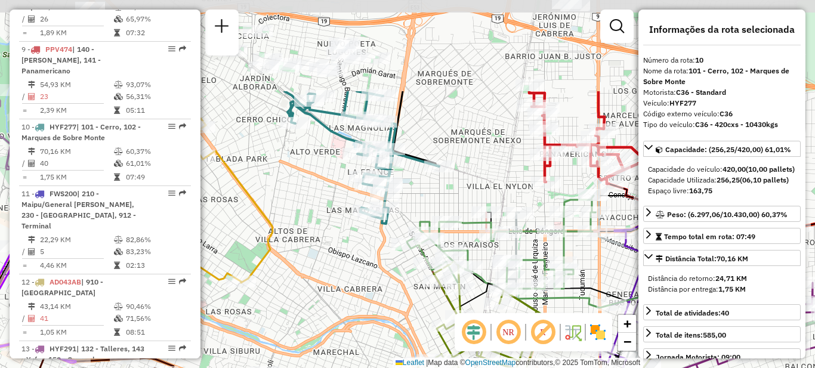
drag, startPoint x: 323, startPoint y: 118, endPoint x: 326, endPoint y: 247, distance: 128.9
click at [328, 247] on div "Janela de atendimento Grade de atendimento Capacidade Transportadoras Veículos …" at bounding box center [407, 184] width 815 height 368
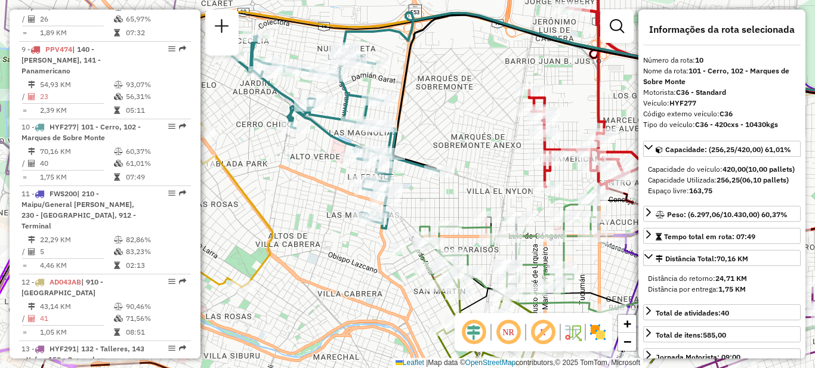
drag, startPoint x: 319, startPoint y: 187, endPoint x: 325, endPoint y: 211, distance: 25.2
click at [319, 242] on div "Janela de atendimento Grade de atendimento Capacidade Transportadoras Veículos …" at bounding box center [407, 184] width 815 height 368
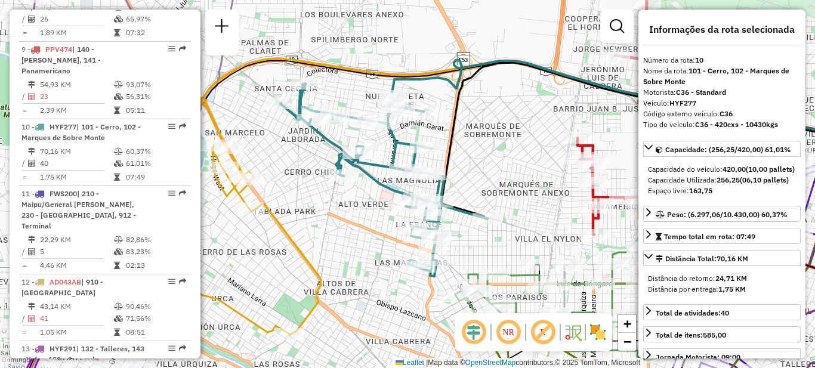
drag, startPoint x: 425, startPoint y: 172, endPoint x: 471, endPoint y: 165, distance: 46.5
click at [471, 165] on div "Janela de atendimento Grade de atendimento Capacidade Transportadoras Veículos …" at bounding box center [407, 184] width 815 height 368
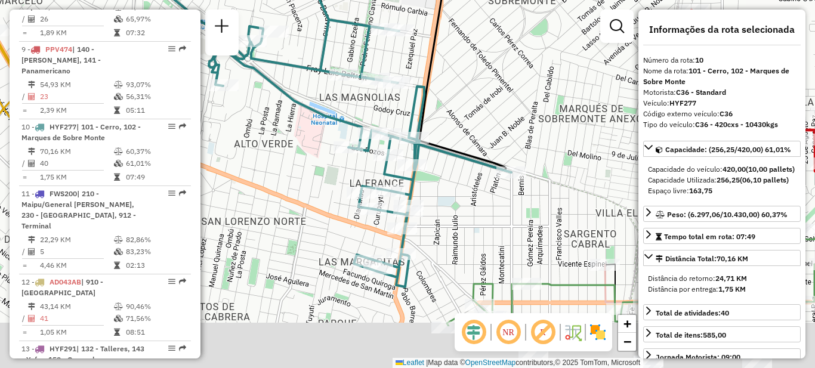
drag, startPoint x: 461, startPoint y: 200, endPoint x: 464, endPoint y: 122, distance: 78.2
click at [464, 122] on div "Janela de atendimento Grade de atendimento Capacidade Transportadoras Veículos …" at bounding box center [407, 184] width 815 height 368
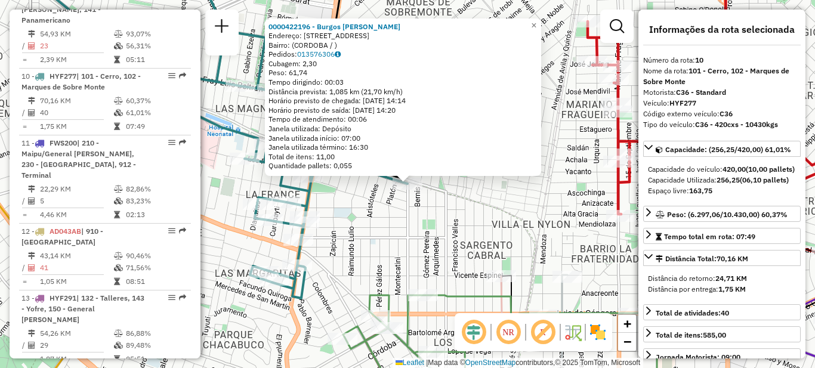
scroll to position [1080, 0]
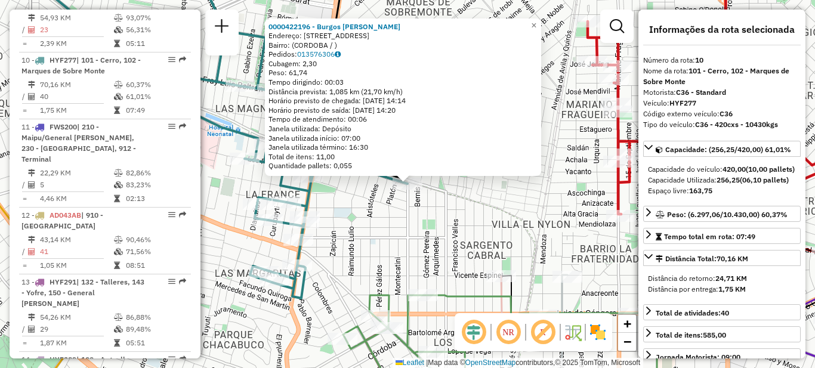
click at [372, 243] on div "0000422196 - [GEOGRAPHIC_DATA] [PERSON_NAME]: [STREET_ADDRESS] Pedidos: 0135763…" at bounding box center [407, 184] width 815 height 368
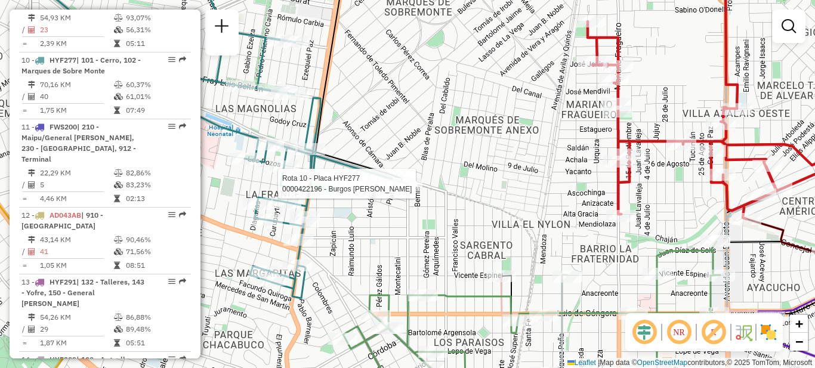
select select "**********"
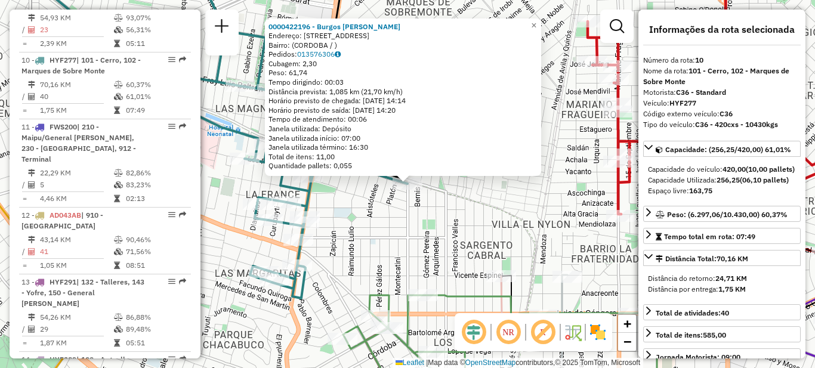
click at [369, 254] on div "Rota 10 - Placa HYF277 0000422196 - [GEOGRAPHIC_DATA] [PERSON_NAME] 0000422196 …" at bounding box center [407, 184] width 815 height 368
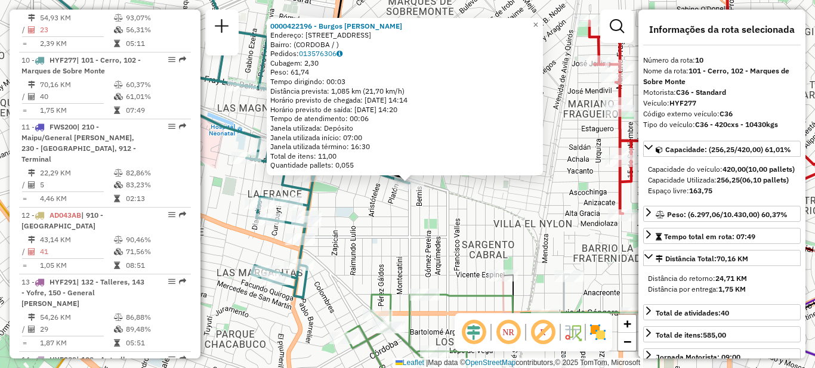
click at [224, 177] on div "0000422196 - [GEOGRAPHIC_DATA] [PERSON_NAME]: [STREET_ADDRESS] Pedidos: 0135763…" at bounding box center [407, 184] width 815 height 368
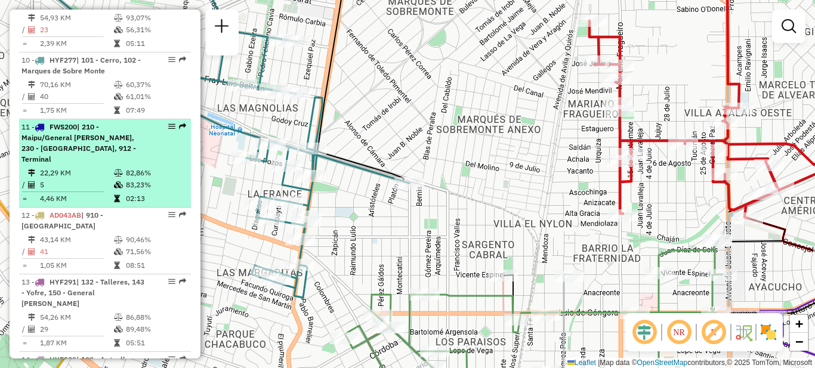
click at [106, 122] on div "11 - FWS200 | 210 - Maipu/General Urquiza, 230 - [GEOGRAPHIC_DATA], 912 - Termi…" at bounding box center [84, 143] width 126 height 43
select select "**********"
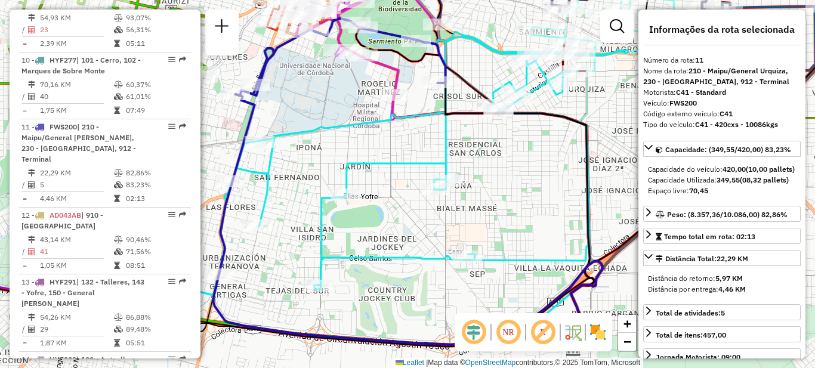
click at [337, 156] on div "Janela de atendimento Grade de atendimento Capacidade Transportadoras Veículos …" at bounding box center [407, 184] width 815 height 368
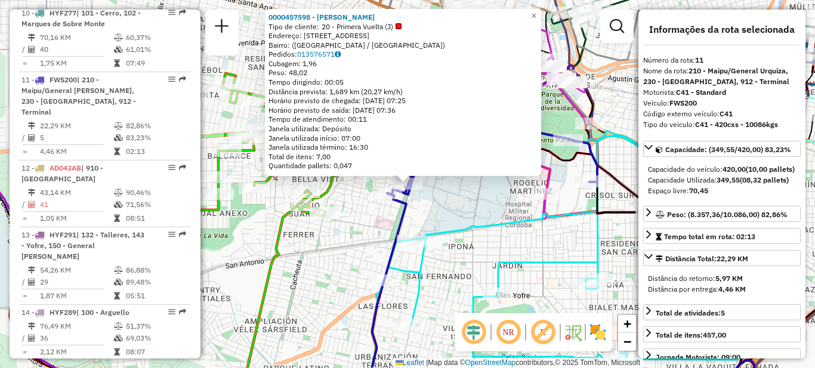
scroll to position [1147, 0]
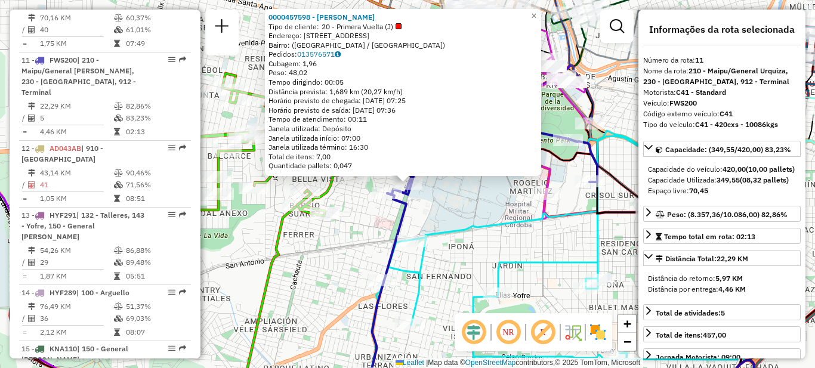
click at [446, 202] on div "Rota 11 - Placa FWS200 0000126163 - Darriba [PERSON_NAME] 0000457598 - ROGNONE …" at bounding box center [407, 184] width 815 height 368
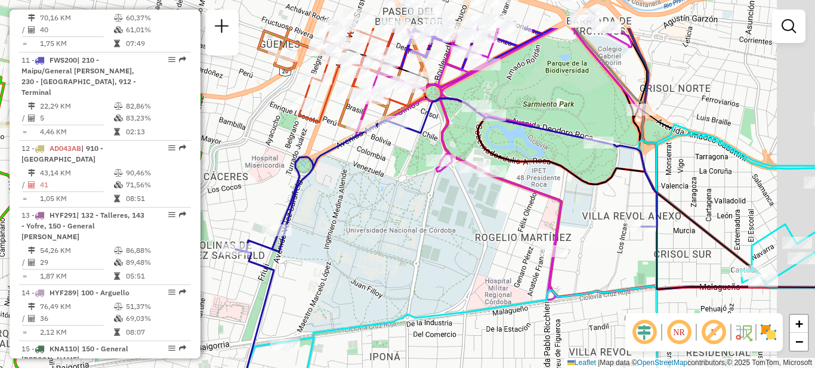
drag, startPoint x: 471, startPoint y: 183, endPoint x: 410, endPoint y: 246, distance: 88.2
click at [412, 247] on div "Janela de atendimento Grade de atendimento Capacidade Transportadoras Veículos …" at bounding box center [407, 184] width 815 height 368
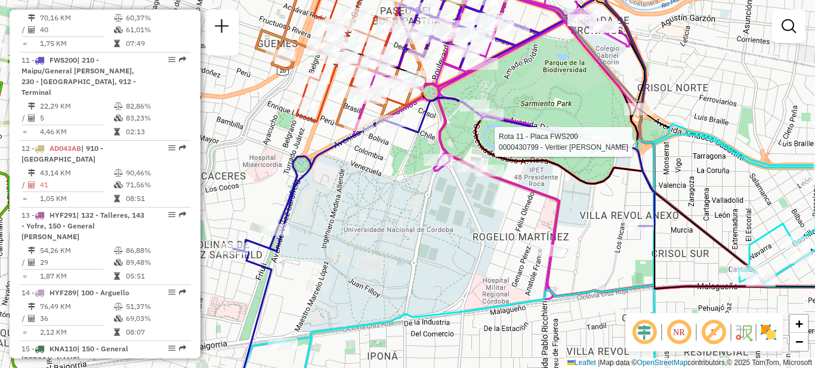
select select "**********"
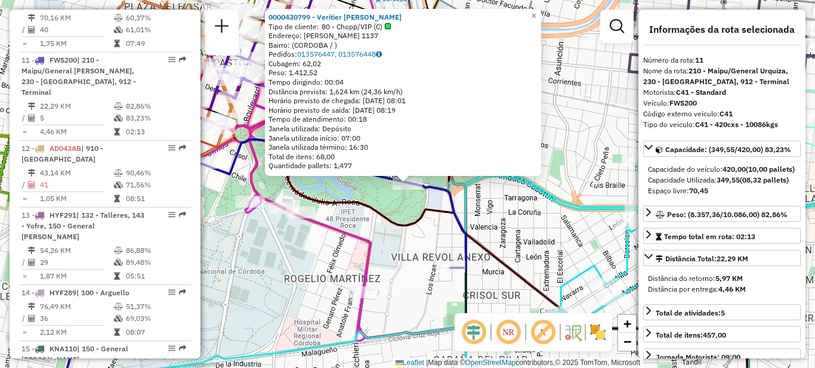
click at [405, 267] on div "0000430799 - Veritier Lucas Tipo de cliente: 80 - Chopp/VIP (C) Endereço: [PERS…" at bounding box center [407, 184] width 815 height 368
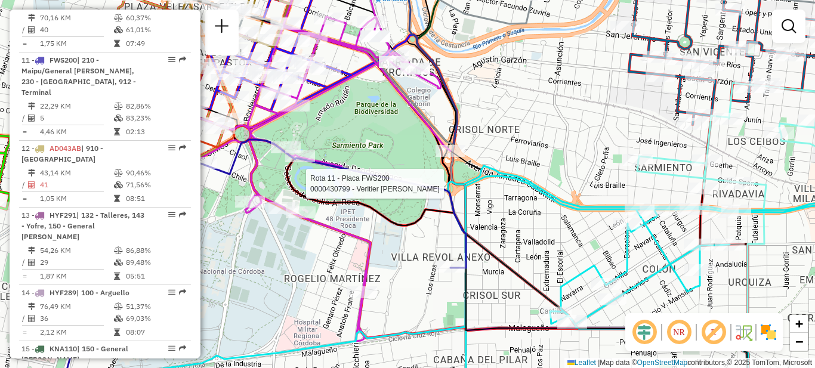
select select "**********"
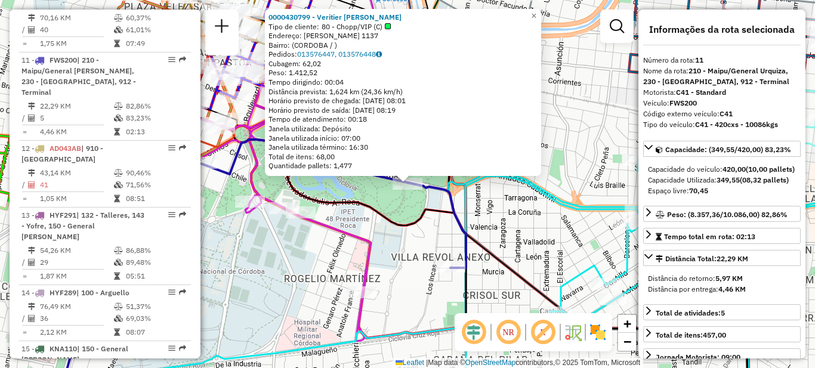
click at [295, 288] on div "0000430799 - Veritier Lucas Tipo de cliente: 80 - Chopp/VIP (C) Endereço: [PERS…" at bounding box center [407, 184] width 815 height 368
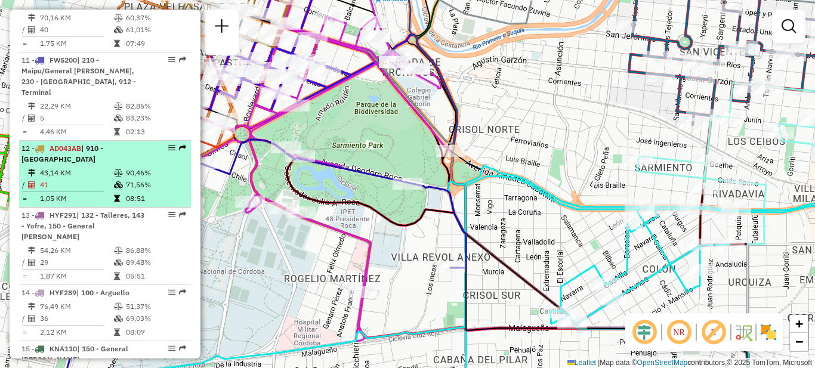
click at [104, 167] on td "43,14 KM" at bounding box center [76, 173] width 74 height 12
select select "**********"
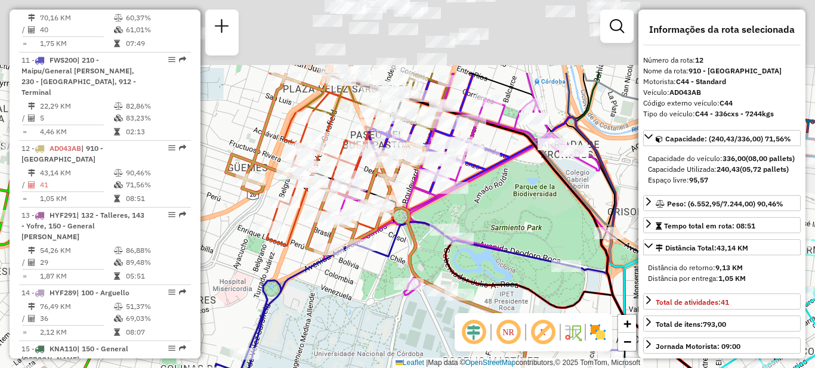
drag, startPoint x: 384, startPoint y: 184, endPoint x: 417, endPoint y: 304, distance: 124.3
click at [417, 304] on icon at bounding box center [466, 248] width 286 height 351
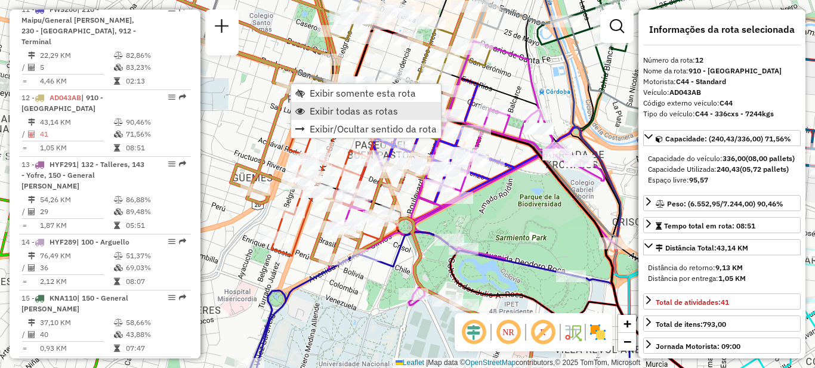
scroll to position [1224, 0]
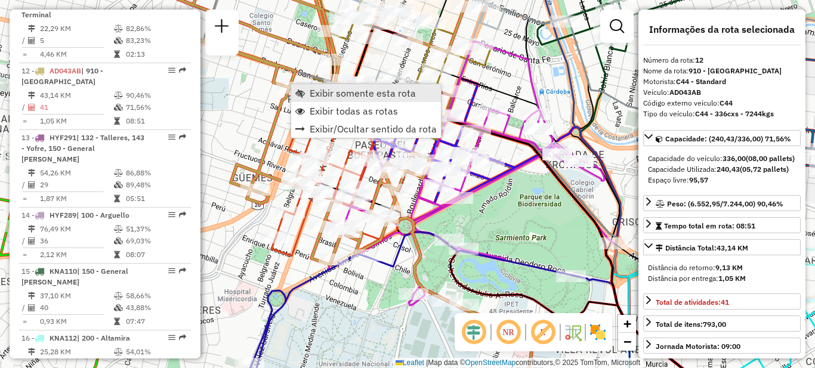
click at [331, 95] on span "Exibir somente esta rota" at bounding box center [363, 93] width 106 height 10
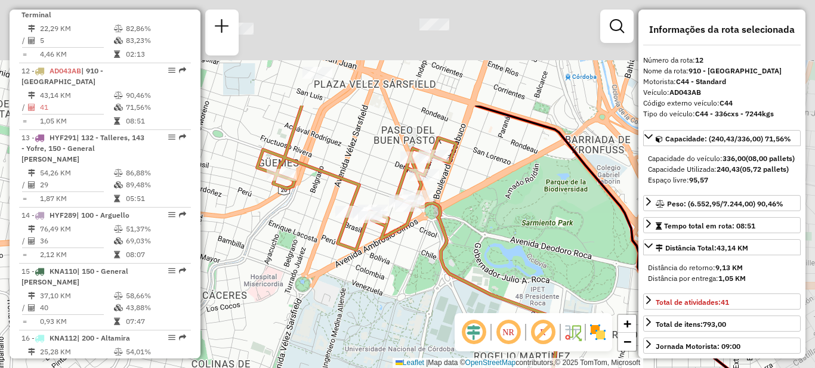
drag, startPoint x: 361, startPoint y: 177, endPoint x: 299, endPoint y: 354, distance: 187.8
click at [300, 354] on div "Janela de atendimento Grade de atendimento Capacidade Transportadoras Veículos …" at bounding box center [407, 184] width 815 height 368
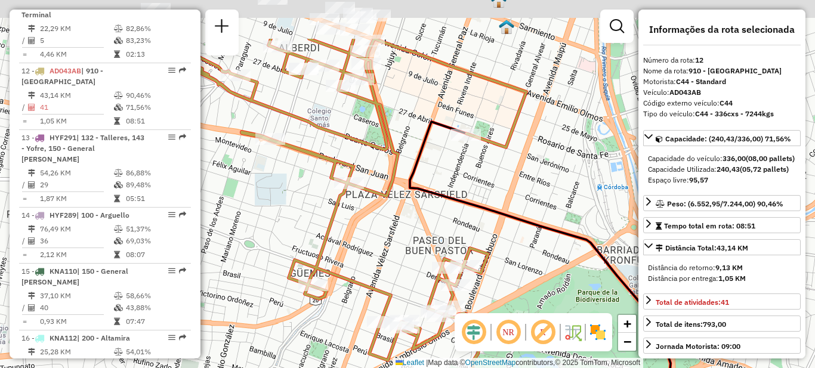
drag, startPoint x: 479, startPoint y: 175, endPoint x: 505, endPoint y: 239, distance: 68.8
click at [520, 250] on div "Janela de atendimento Grade de atendimento Capacidade Transportadoras Veículos …" at bounding box center [407, 184] width 815 height 368
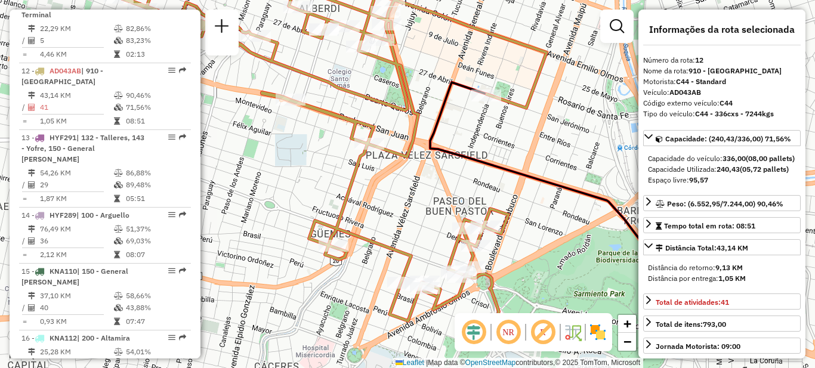
drag, startPoint x: 467, startPoint y: 227, endPoint x: 422, endPoint y: 112, distance: 123.3
click at [430, 112] on icon at bounding box center [560, 203] width 261 height 243
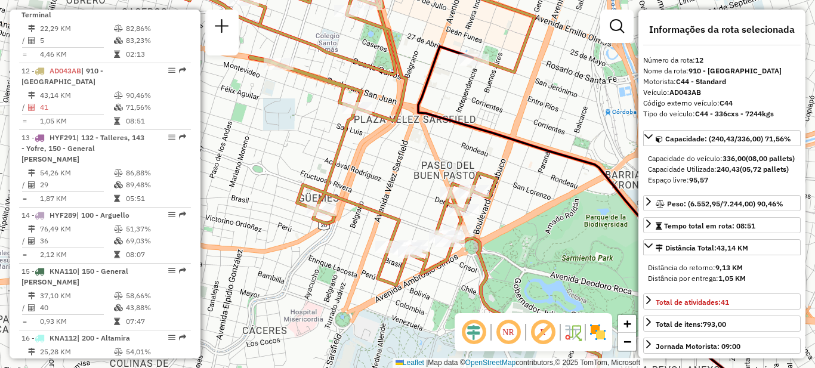
click at [399, 178] on div "Janela de atendimento Grade de atendimento Capacidade Transportadoras Veículos …" at bounding box center [407, 184] width 815 height 368
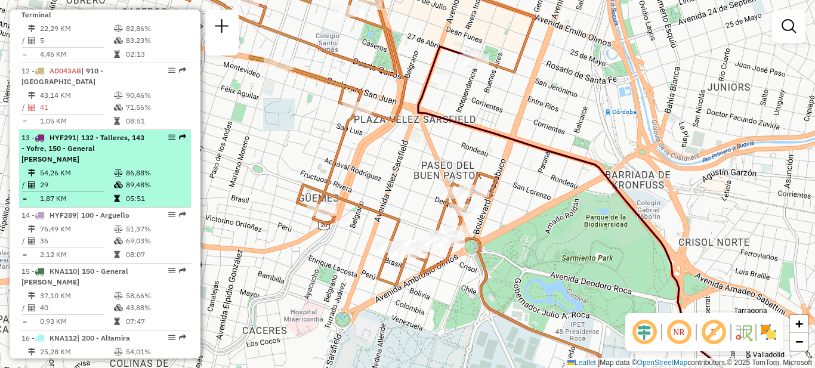
click at [91, 179] on td "29" at bounding box center [76, 185] width 74 height 12
select select "**********"
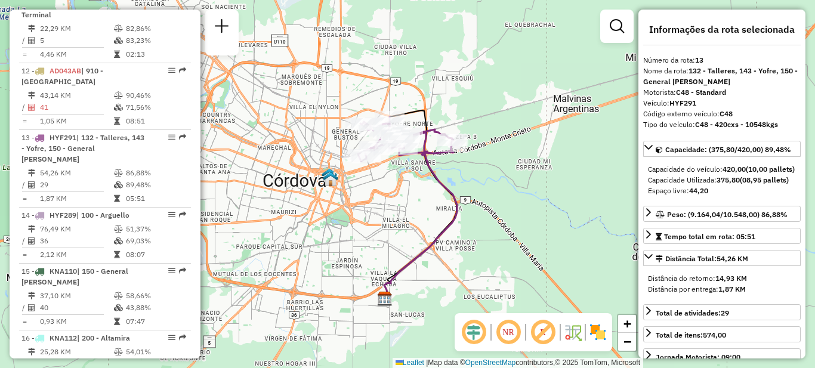
drag, startPoint x: 397, startPoint y: 178, endPoint x: 384, endPoint y: 252, distance: 75.6
click at [394, 274] on div "Janela de atendimento Grade de atendimento Capacidade Transportadoras Veículos …" at bounding box center [407, 184] width 815 height 368
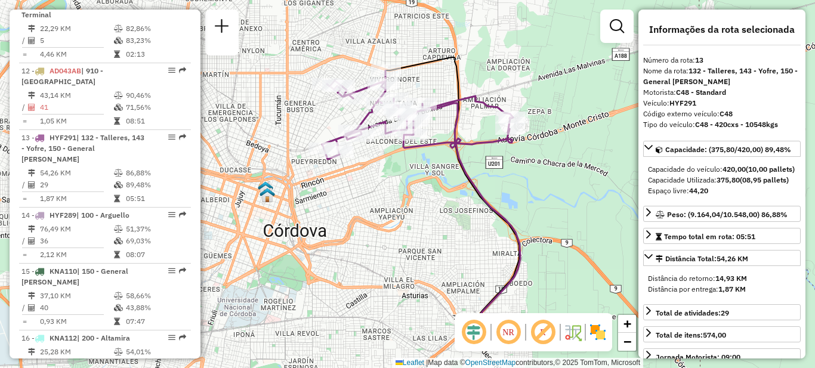
drag, startPoint x: 388, startPoint y: 228, endPoint x: 385, endPoint y: 201, distance: 27.0
click at [385, 201] on div "Janela de atendimento Grade de atendimento Capacidade Transportadoras Veículos …" at bounding box center [407, 184] width 815 height 368
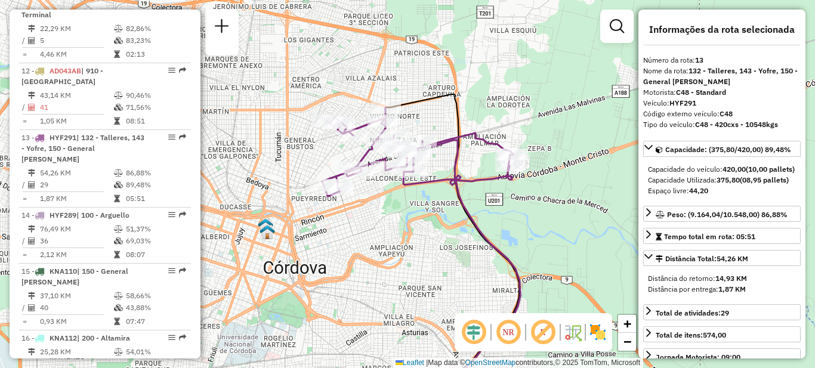
drag, startPoint x: 384, startPoint y: 185, endPoint x: 307, endPoint y: 200, distance: 78.5
click at [379, 228] on div "Janela de atendimento Grade de atendimento Capacidade Transportadoras Veículos …" at bounding box center [407, 184] width 815 height 368
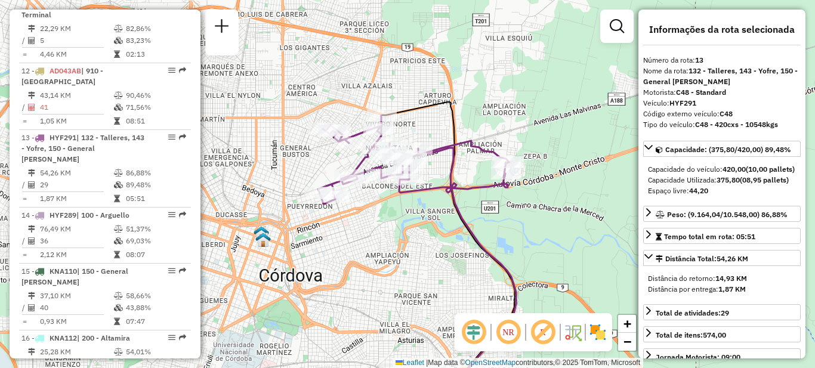
click at [368, 223] on div "Janela de atendimento Grade de atendimento Capacidade Transportadoras Veículos …" at bounding box center [407, 184] width 815 height 368
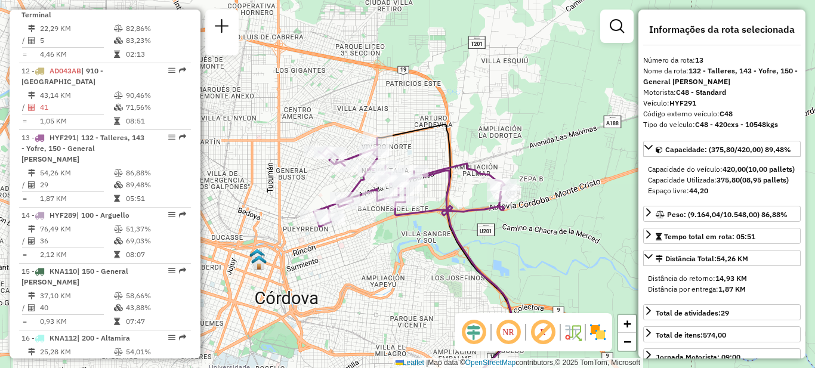
drag, startPoint x: 410, startPoint y: 214, endPoint x: 403, endPoint y: 239, distance: 26.1
click at [405, 241] on div "Janela de atendimento Grade de atendimento Capacidade Transportadoras Veículos …" at bounding box center [407, 184] width 815 height 368
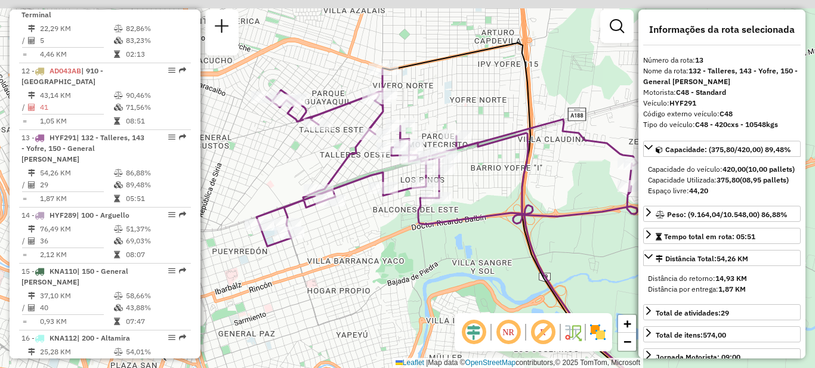
drag, startPoint x: 399, startPoint y: 243, endPoint x: 423, endPoint y: 260, distance: 29.1
click at [424, 264] on div "Janela de atendimento Grade de atendimento Capacidade Transportadoras Veículos …" at bounding box center [407, 184] width 815 height 368
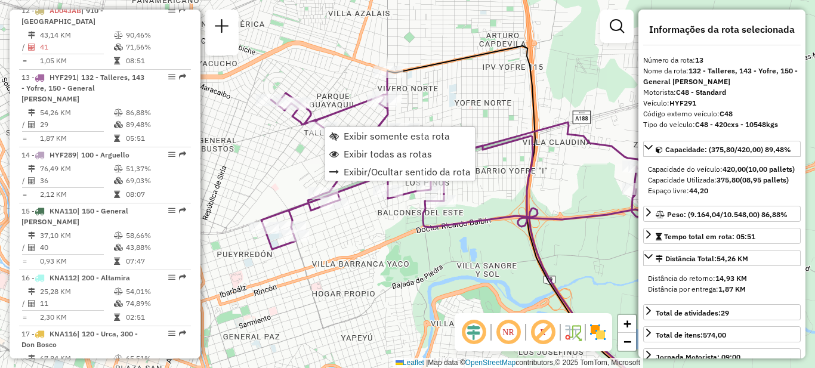
scroll to position [1291, 0]
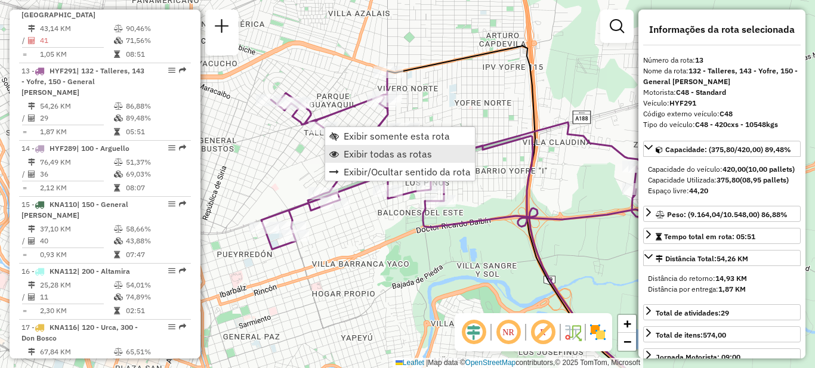
click at [356, 152] on span "Exibir todas as rotas" at bounding box center [388, 154] width 88 height 10
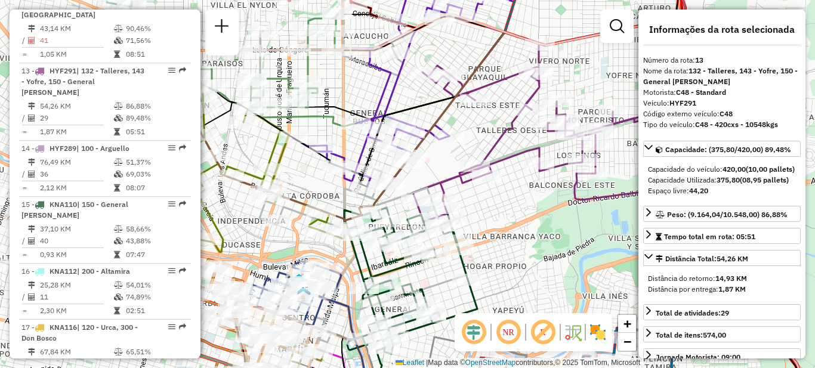
drag, startPoint x: 384, startPoint y: 211, endPoint x: 532, endPoint y: 215, distance: 147.4
click at [532, 215] on div "Janela de atendimento Grade de atendimento Capacidade Transportadoras Veículos …" at bounding box center [407, 184] width 815 height 368
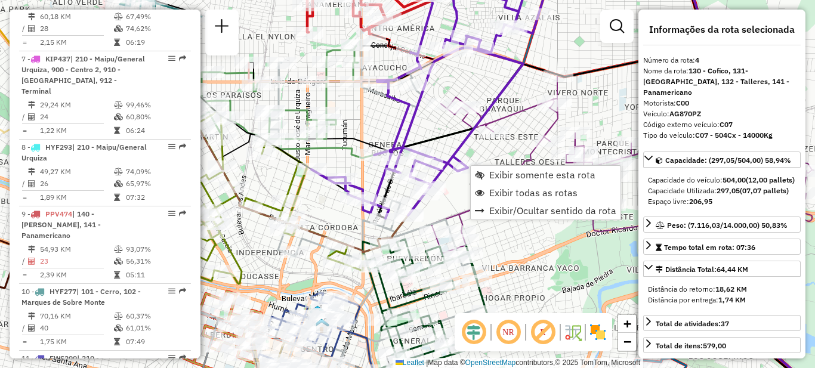
scroll to position [657, 0]
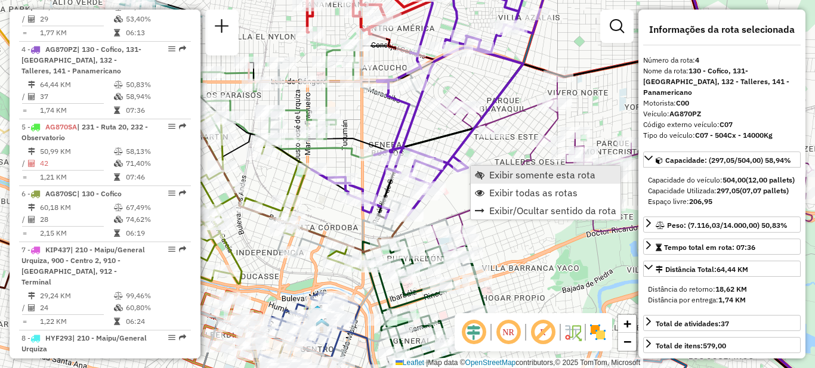
click at [506, 172] on span "Exibir somente esta rota" at bounding box center [542, 175] width 106 height 10
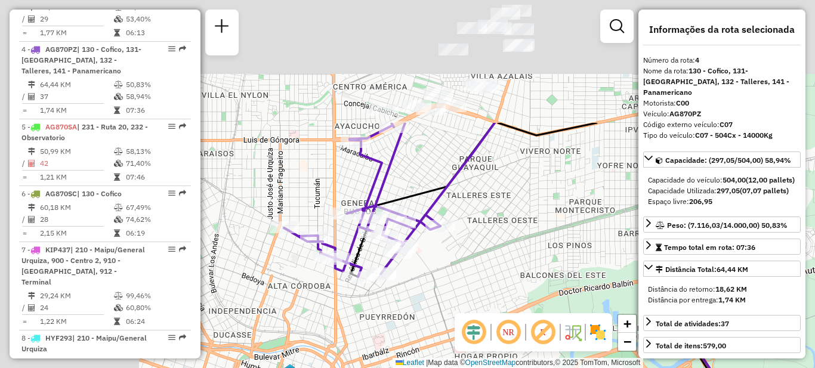
drag, startPoint x: 379, startPoint y: 84, endPoint x: 535, endPoint y: 243, distance: 222.8
click at [540, 246] on div "Janela de atendimento Grade de atendimento Capacidade Transportadoras Veículos …" at bounding box center [407, 184] width 815 height 368
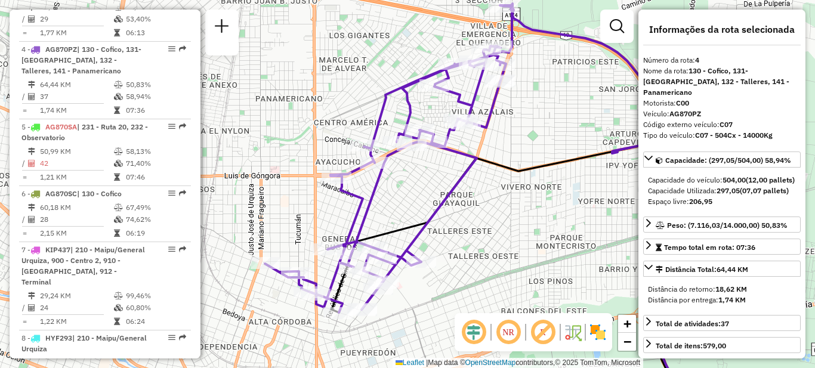
drag, startPoint x: 513, startPoint y: 202, endPoint x: 490, endPoint y: 235, distance: 39.9
click at [490, 236] on div "Janela de atendimento Grade de atendimento Capacidade Transportadoras Veículos …" at bounding box center [407, 184] width 815 height 368
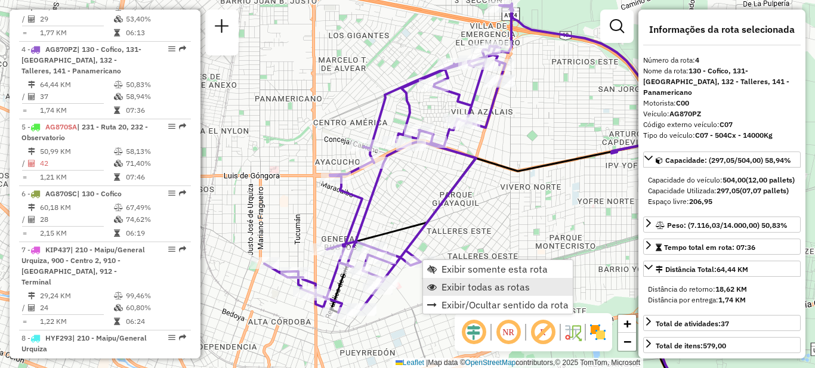
click at [458, 287] on span "Exibir todas as rotas" at bounding box center [486, 287] width 88 height 10
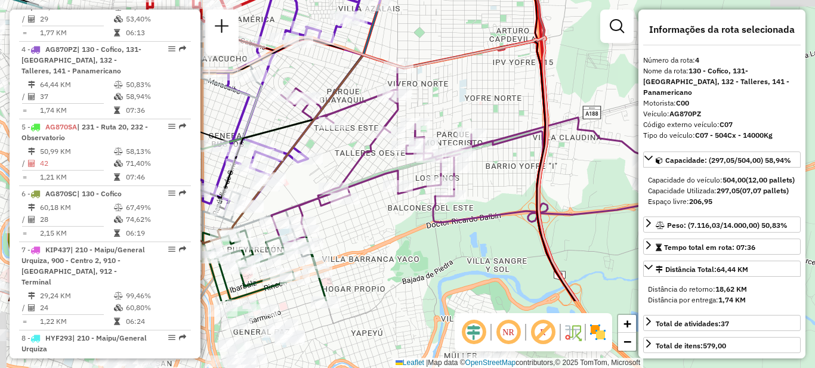
drag, startPoint x: 558, startPoint y: 197, endPoint x: 449, endPoint y: 106, distance: 141.9
click at [450, 106] on div "Janela de atendimento Grade de atendimento Capacidade Transportadoras Veículos …" at bounding box center [407, 184] width 815 height 368
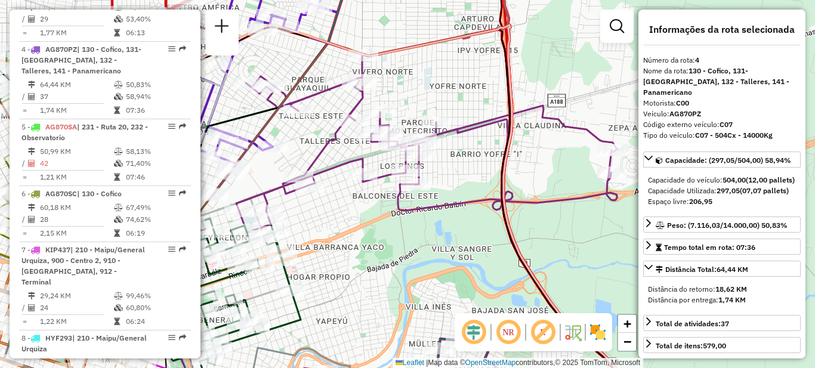
drag, startPoint x: 480, startPoint y: 196, endPoint x: 448, endPoint y: 186, distance: 33.8
click at [448, 186] on div "Janela de atendimento Grade de atendimento Capacidade Transportadoras Veículos …" at bounding box center [407, 184] width 815 height 368
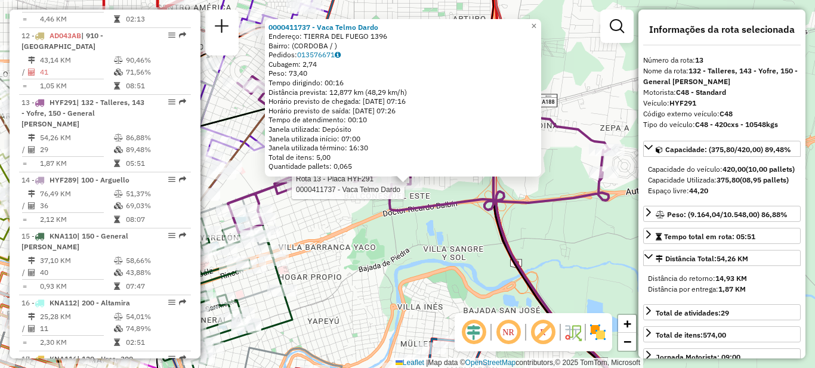
scroll to position [1291, 0]
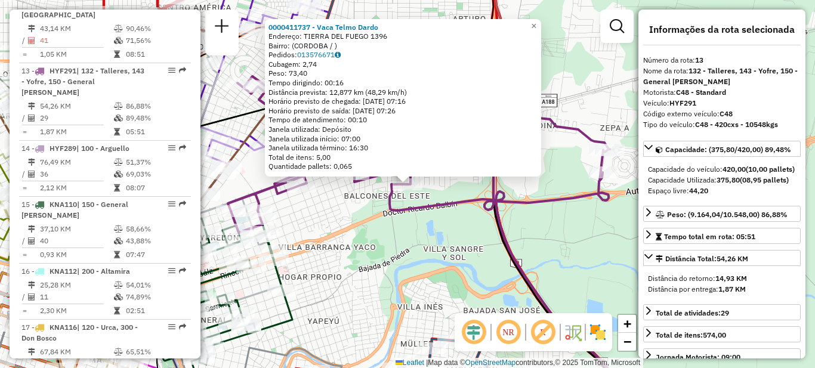
click at [404, 235] on div "0000411737 - Vaca Telmo Dardo Endereço: TIERRA DEL FUEGO 1396 Bairro: ([GEOGRAP…" at bounding box center [407, 184] width 815 height 368
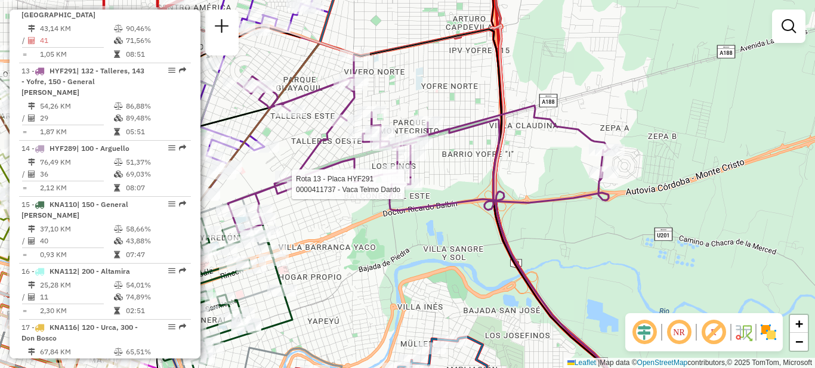
select select "**********"
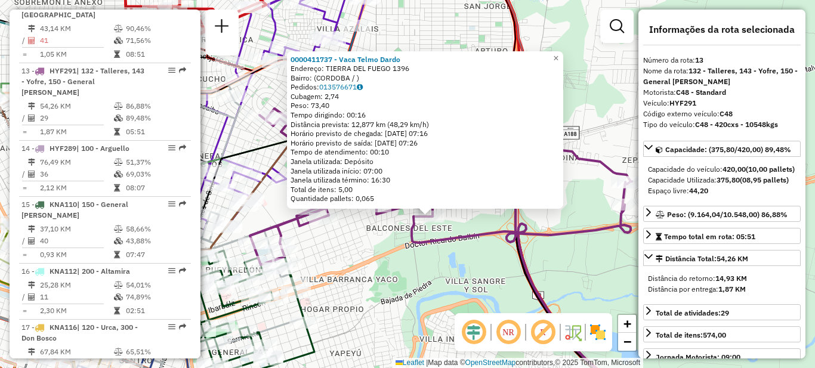
drag, startPoint x: 368, startPoint y: 242, endPoint x: 390, endPoint y: 274, distance: 39.1
click at [390, 274] on div "0000411737 - Vaca Telmo Dardo Endereço: TIERRA DEL FUEGO 1396 Bairro: ([GEOGRAP…" at bounding box center [407, 184] width 815 height 368
click at [399, 268] on div "0000411737 - Vaca Telmo Dardo Endereço: TIERRA DEL FUEGO 1396 Bairro: ([GEOGRAP…" at bounding box center [407, 184] width 815 height 368
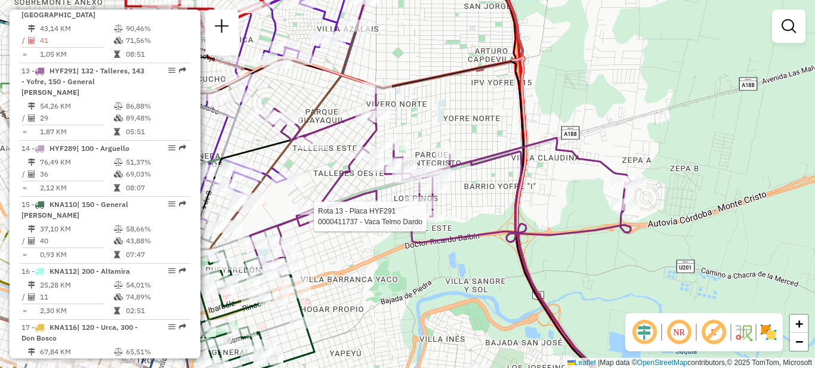
select select "**********"
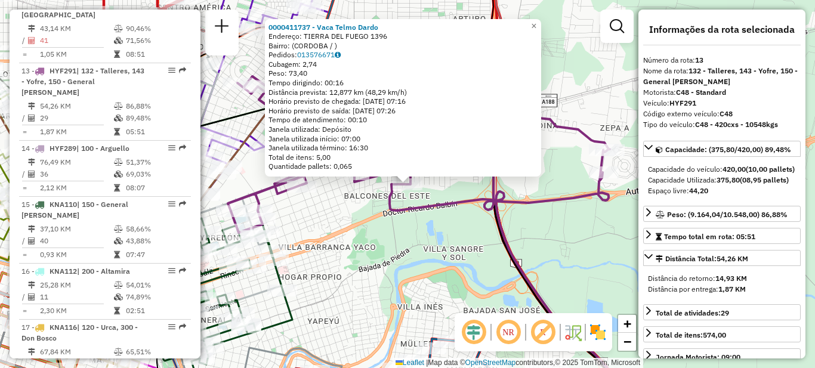
click at [382, 270] on div "Rota 13 - Placa HYF291 0000411737 - Vaca Telmo Dardo 0000411737 - Vaca Telmo Da…" at bounding box center [407, 184] width 815 height 368
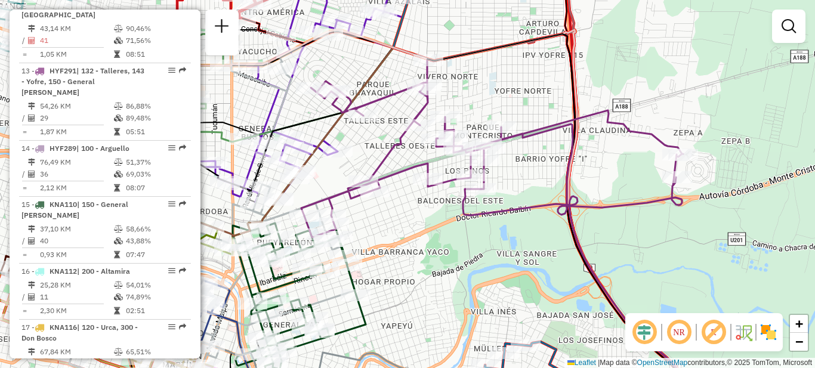
drag, startPoint x: 341, startPoint y: 257, endPoint x: 439, endPoint y: 246, distance: 99.0
click at [443, 257] on div "Janela de atendimento Grade de atendimento Capacidade Transportadoras Veículos …" at bounding box center [407, 184] width 815 height 368
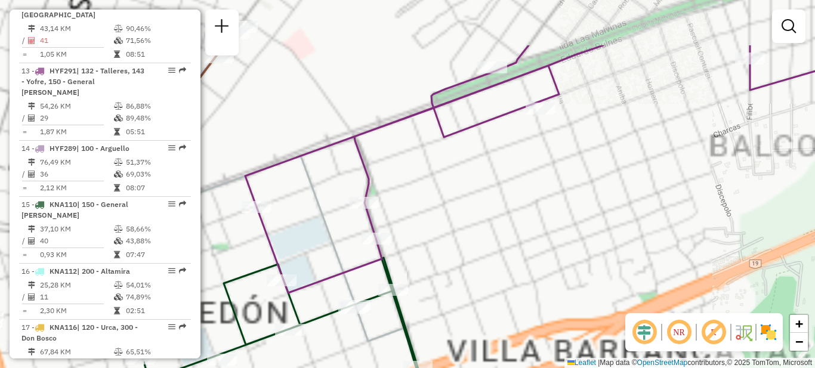
drag, startPoint x: 396, startPoint y: 208, endPoint x: 625, endPoint y: 289, distance: 242.7
click at [624, 291] on div "Janela de atendimento Grade de atendimento Capacidade Transportadoras Veículos …" at bounding box center [407, 184] width 815 height 368
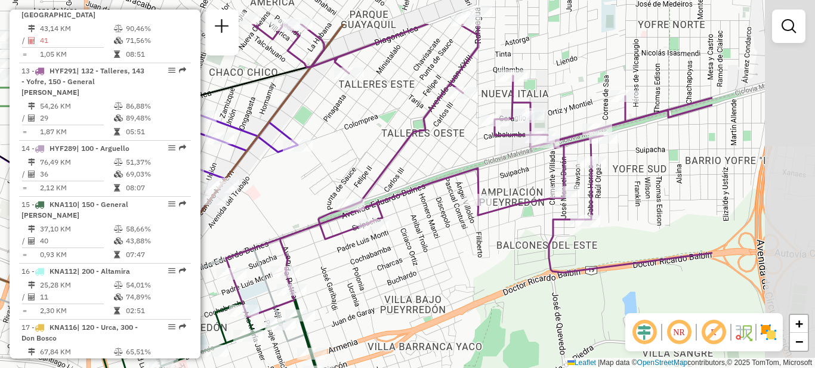
drag, startPoint x: 641, startPoint y: 204, endPoint x: 456, endPoint y: 265, distance: 194.7
click at [457, 265] on div "Janela de atendimento Grade de atendimento Capacidade Transportadoras Veículos …" at bounding box center [407, 184] width 815 height 368
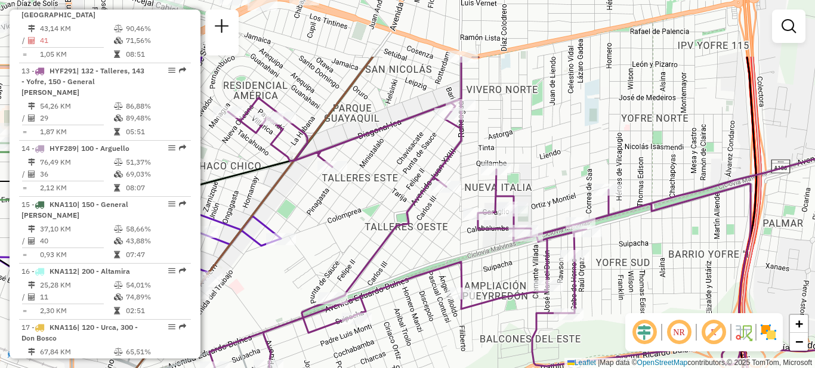
drag, startPoint x: 592, startPoint y: 206, endPoint x: 578, endPoint y: 292, distance: 86.5
click at [578, 292] on icon at bounding box center [544, 234] width 671 height 354
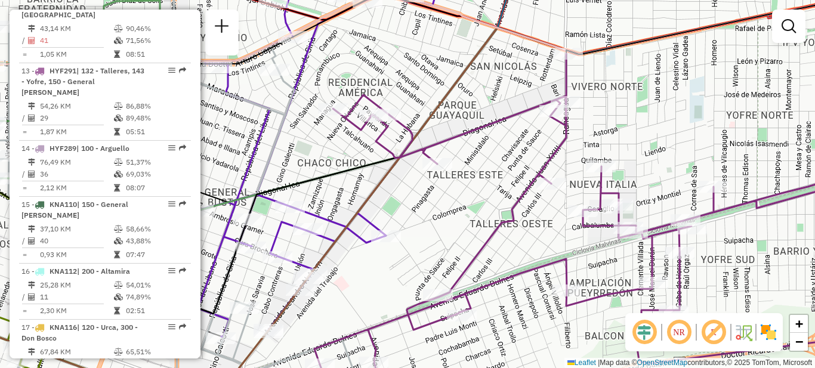
drag, startPoint x: 505, startPoint y: 254, endPoint x: 535, endPoint y: 229, distance: 39.0
click at [532, 229] on div "Janela de atendimento Grade de atendimento Capacidade Transportadoras Veículos …" at bounding box center [407, 184] width 815 height 368
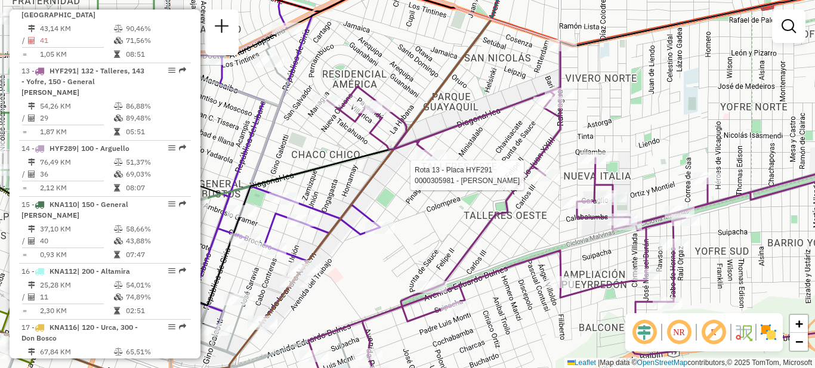
select select "**********"
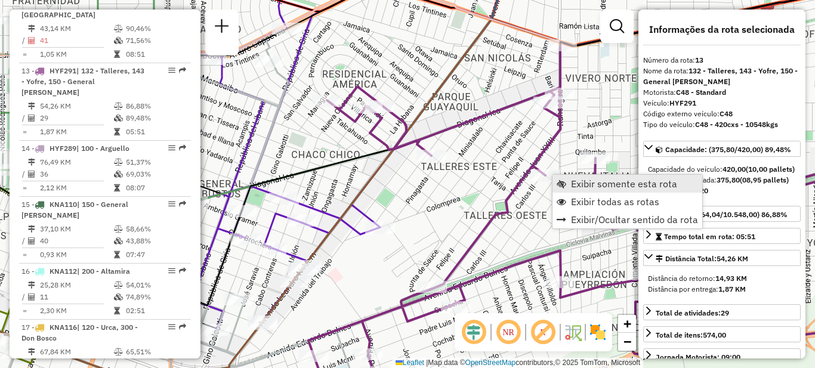
click at [602, 180] on span "Exibir somente esta rota" at bounding box center [624, 184] width 106 height 10
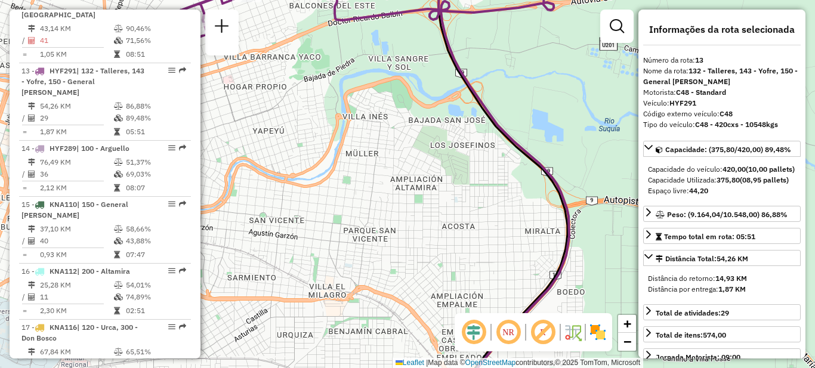
drag, startPoint x: 431, startPoint y: 174, endPoint x: 521, endPoint y: 342, distance: 191.1
click at [521, 342] on hb-router-mapa "Informações da Sessão 1294179 - [DATE] Criação: [DATE] 18:49 Depósito: SAZ AR C…" at bounding box center [407, 184] width 815 height 368
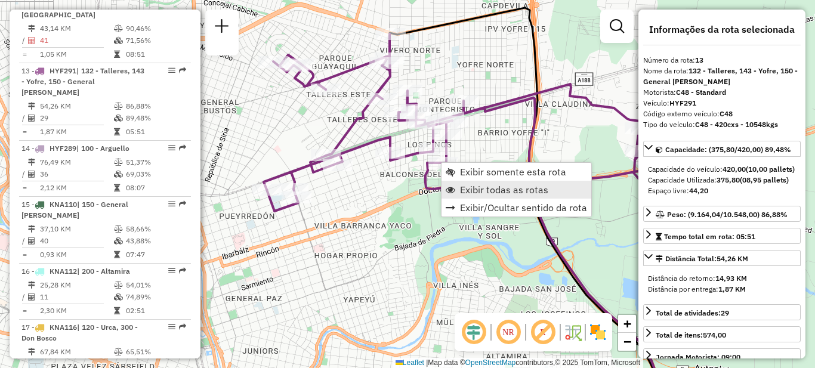
click at [477, 191] on span "Exibir todas as rotas" at bounding box center [504, 190] width 88 height 10
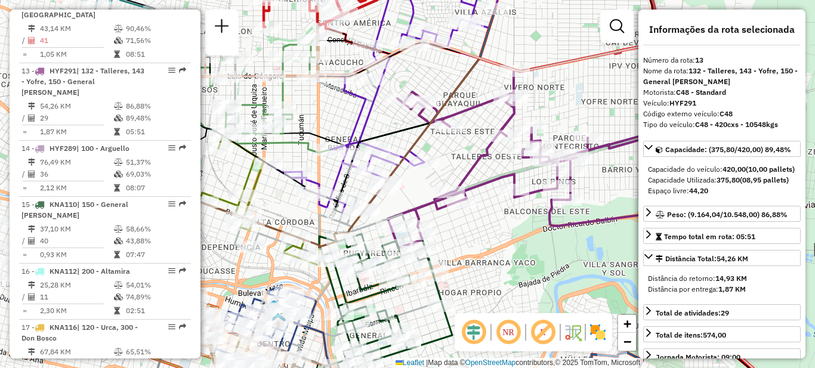
drag, startPoint x: 405, startPoint y: 225, endPoint x: 529, endPoint y: 262, distance: 129.5
click at [529, 262] on div "Janela de atendimento Grade de atendimento Capacidade Transportadoras Veículos …" at bounding box center [407, 184] width 815 height 368
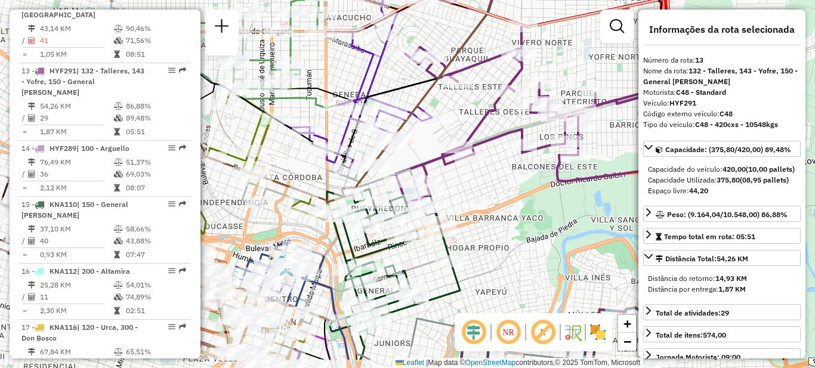
drag, startPoint x: 495, startPoint y: 270, endPoint x: 496, endPoint y: 224, distance: 45.3
click at [496, 225] on div "Janela de atendimento Grade de atendimento Capacidade Transportadoras Veículos …" at bounding box center [407, 184] width 815 height 368
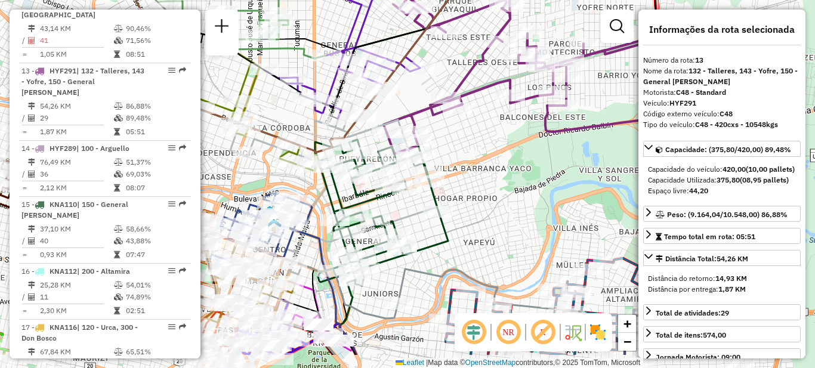
drag, startPoint x: 489, startPoint y: 271, endPoint x: 549, endPoint y: 194, distance: 97.4
click at [549, 194] on div "Janela de atendimento Grade de atendimento Capacidade Transportadoras Veículos …" at bounding box center [407, 184] width 815 height 368
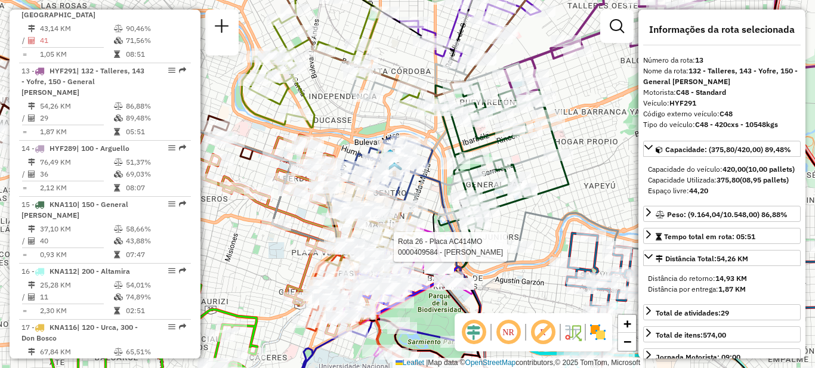
drag, startPoint x: 449, startPoint y: 282, endPoint x: 458, endPoint y: 231, distance: 51.5
click at [504, 252] on div at bounding box center [519, 247] width 30 height 12
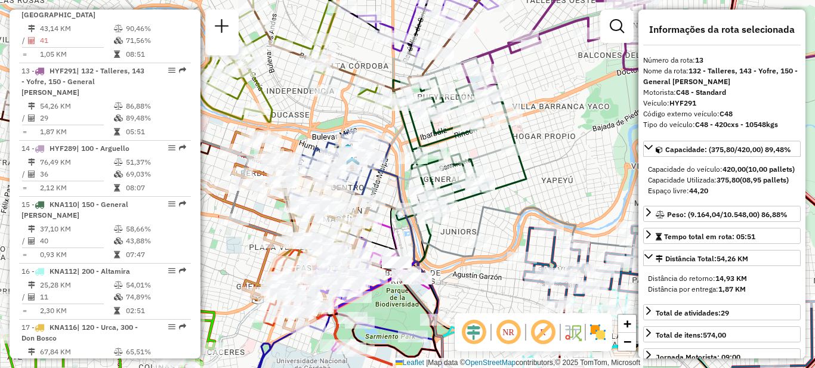
drag, startPoint x: 570, startPoint y: 199, endPoint x: 541, endPoint y: 175, distance: 38.1
click at [569, 199] on div "Rota 26 - Placa AC414MO 0000409584 - Moyano Borella [PERSON_NAME] de atendiment…" at bounding box center [407, 184] width 815 height 368
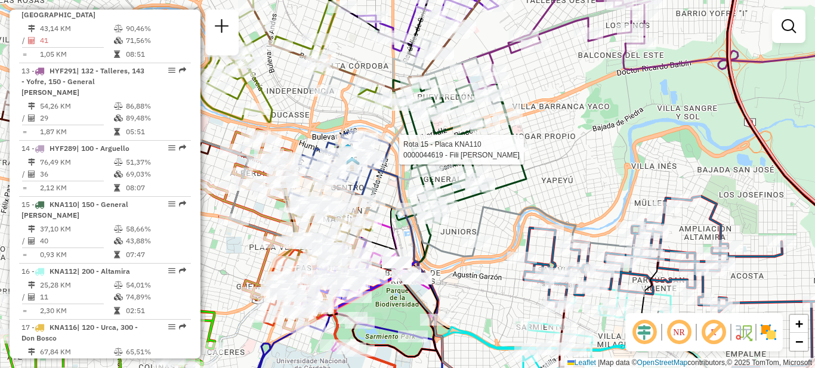
select select "**********"
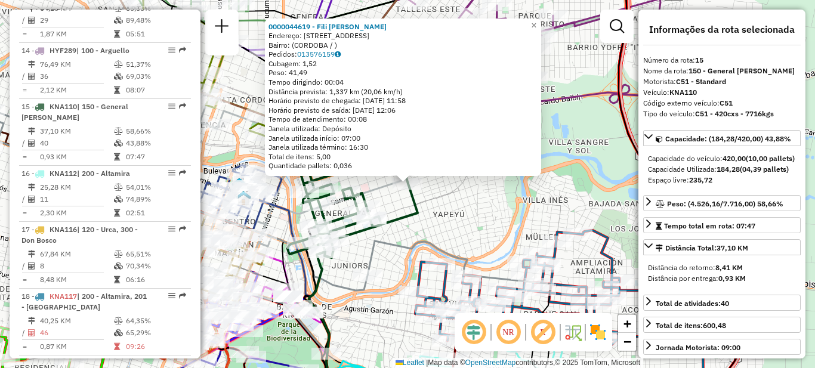
scroll to position [1414, 0]
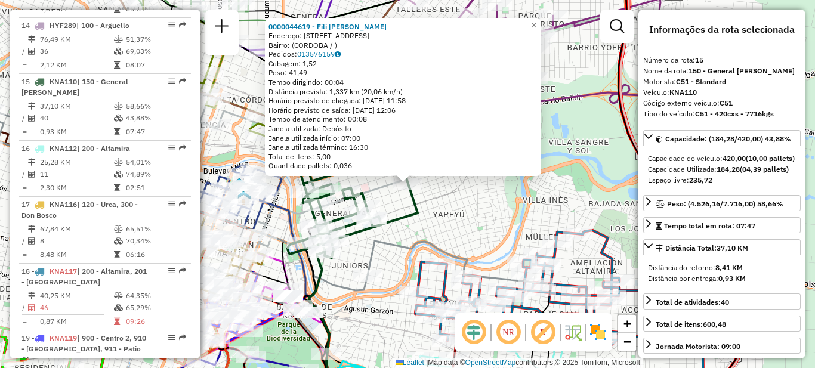
click at [551, 186] on div "0000044619 - Fili [PERSON_NAME]: [STREET_ADDRESS] Pedidos: 013576159 Cubagem: 1…" at bounding box center [407, 184] width 815 height 368
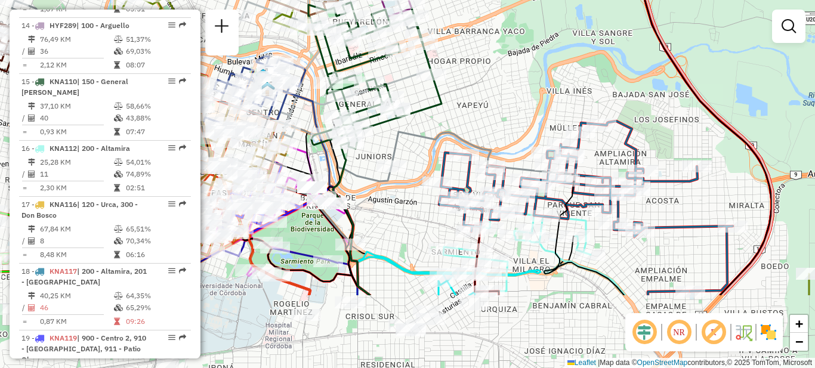
drag, startPoint x: 490, startPoint y: 220, endPoint x: 514, endPoint y: 112, distance: 111.3
click at [514, 112] on div "Janela de atendimento Grade de atendimento Capacidade Transportadoras Veículos …" at bounding box center [407, 184] width 815 height 368
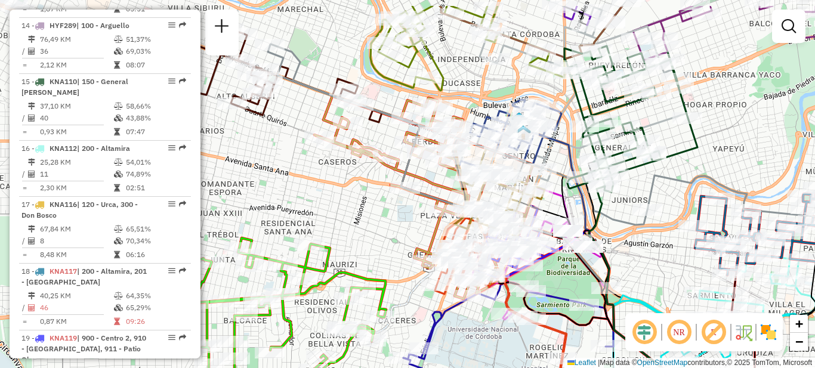
drag, startPoint x: 455, startPoint y: 131, endPoint x: 728, endPoint y: 180, distance: 277.7
click at [728, 180] on icon at bounding box center [543, 135] width 551 height 180
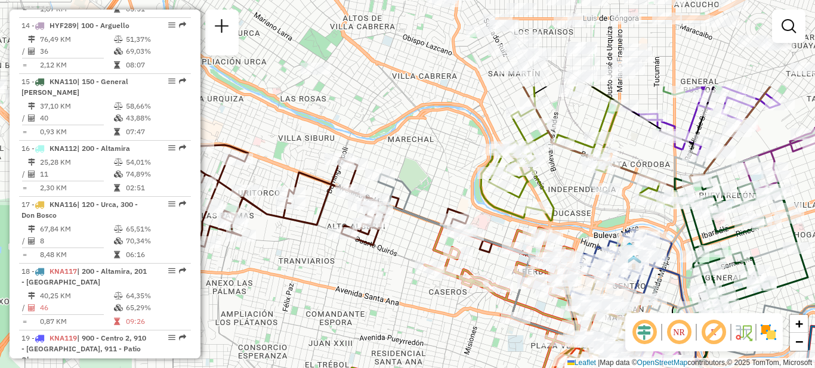
drag, startPoint x: 376, startPoint y: 223, endPoint x: 446, endPoint y: 329, distance: 126.6
click at [446, 329] on div "Janela de atendimento Grade de atendimento Capacidade Transportadoras Veículos …" at bounding box center [407, 184] width 815 height 368
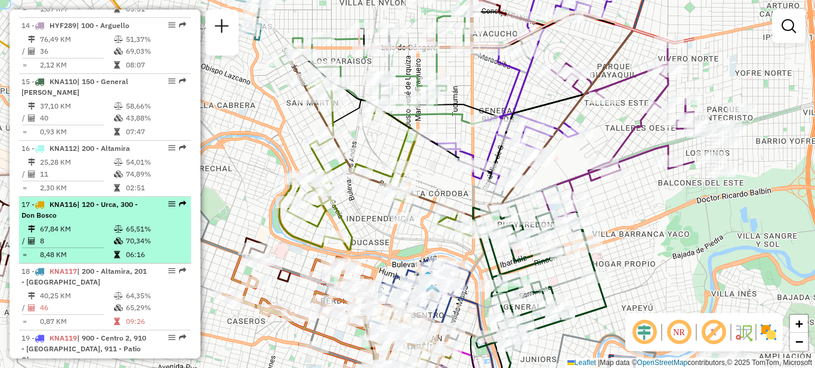
drag, startPoint x: 440, startPoint y: 141, endPoint x: 160, endPoint y: 167, distance: 281.6
click at [160, 167] on hb-router-mapa "Informações da Sessão 1294179 - [DATE] Criação: [DATE] 18:49 Depósito: SAZ AR C…" at bounding box center [407, 184] width 815 height 368
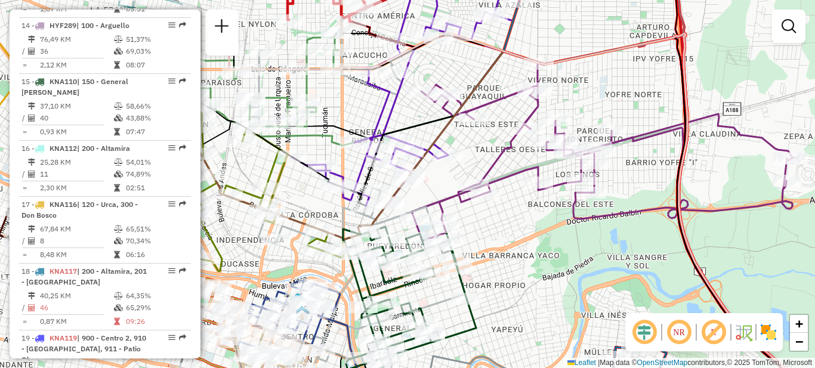
drag, startPoint x: 622, startPoint y: 230, endPoint x: 500, endPoint y: 267, distance: 127.8
click at [501, 267] on div "Janela de atendimento Grade de atendimento Capacidade Transportadoras Veículos …" at bounding box center [407, 184] width 815 height 368
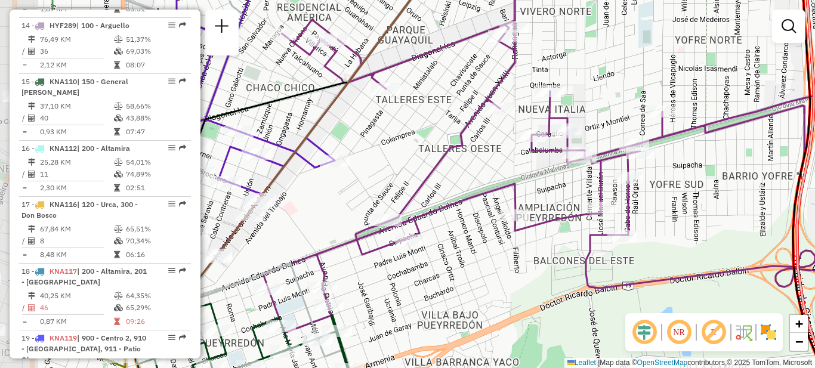
drag, startPoint x: 331, startPoint y: 282, endPoint x: 447, endPoint y: 286, distance: 116.4
click at [447, 286] on div "Janela de atendimento Grade de atendimento Capacidade Transportadoras Veículos …" at bounding box center [407, 184] width 815 height 368
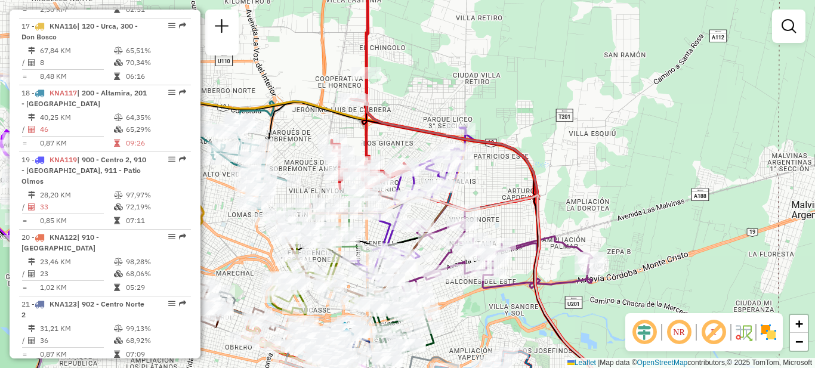
scroll to position [1593, 0]
select select "**********"
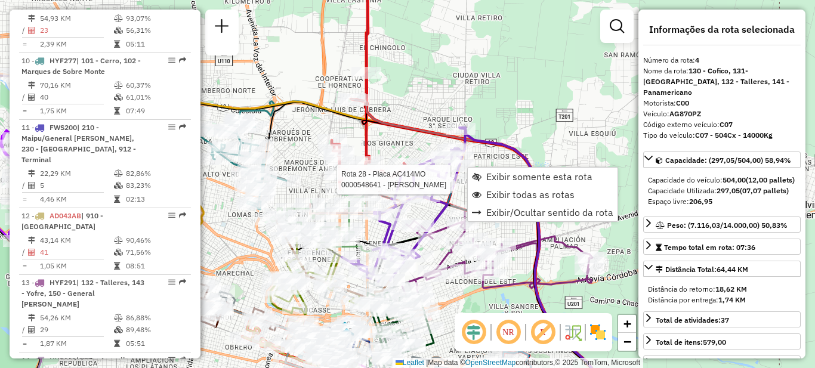
scroll to position [657, 0]
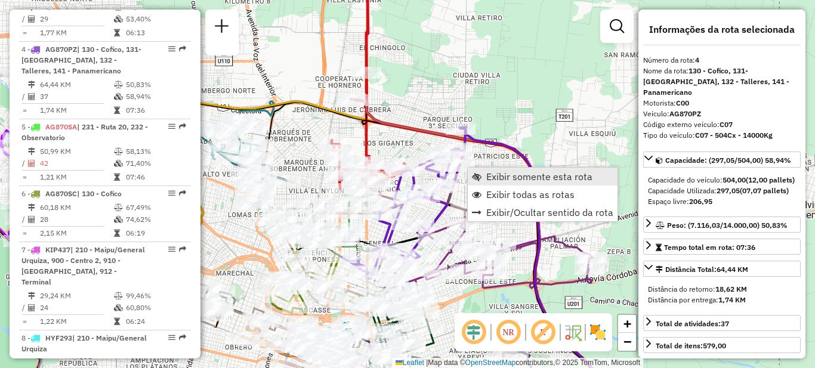
click at [550, 181] on span "Exibir somente esta rota" at bounding box center [539, 177] width 106 height 10
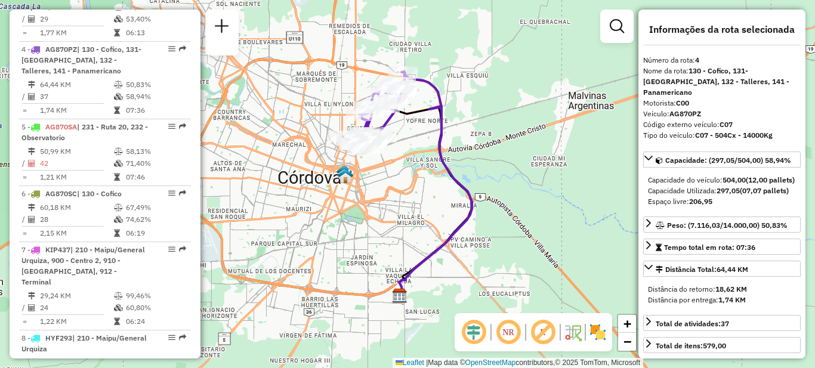
click at [344, 220] on div "Janela de atendimento Grade de atendimento Capacidade Transportadoras Veículos …" at bounding box center [407, 184] width 815 height 368
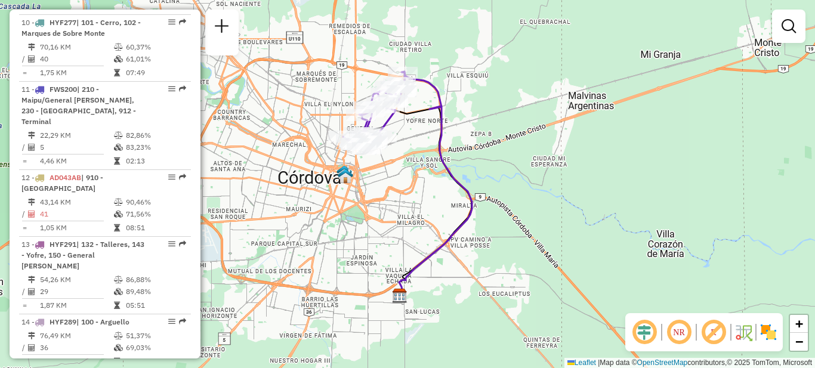
scroll to position [1135, 0]
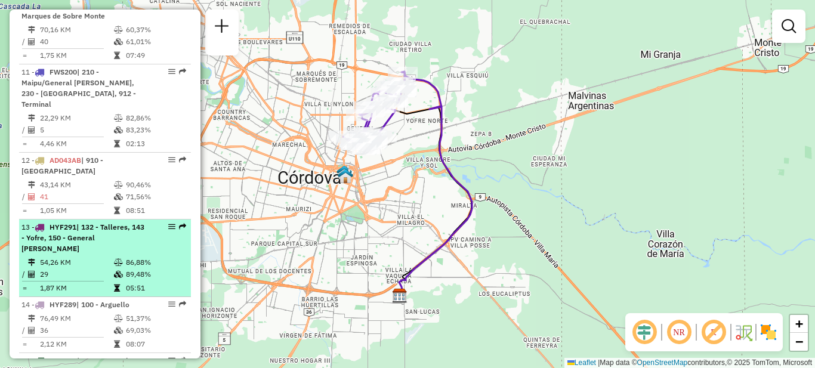
click at [114, 223] on span "| 132 - Talleres, 143 - Yofre, 150 - General [PERSON_NAME]" at bounding box center [82, 238] width 123 height 30
select select "**********"
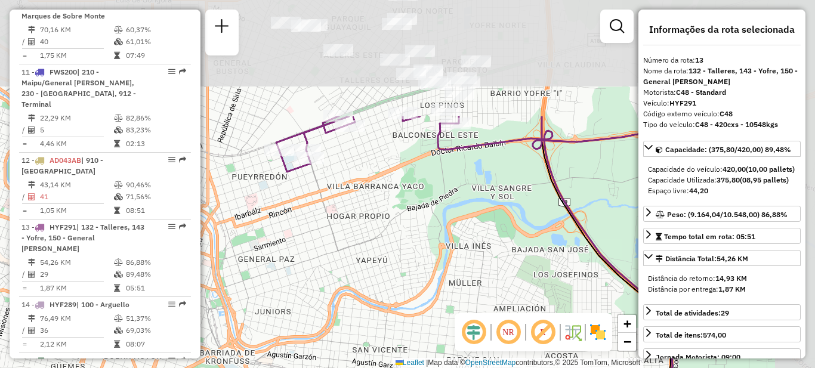
drag, startPoint x: 443, startPoint y: 159, endPoint x: 373, endPoint y: 315, distance: 171.4
click at [376, 313] on div "Janela de atendimento Grade de atendimento Capacidade Transportadoras Veículos …" at bounding box center [407, 184] width 815 height 368
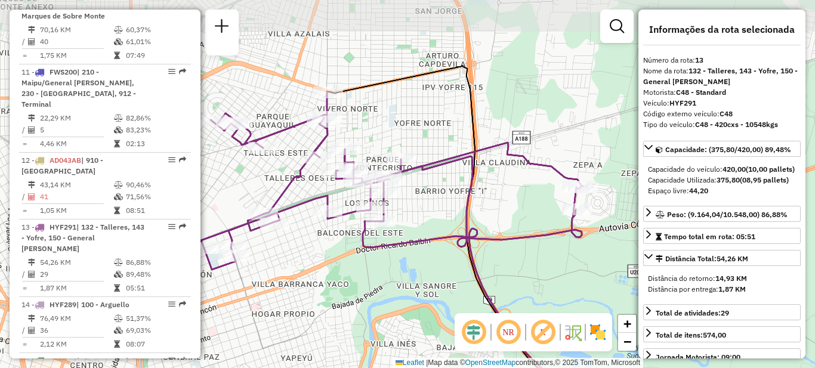
drag, startPoint x: 393, startPoint y: 215, endPoint x: 317, endPoint y: 304, distance: 116.8
click at [319, 310] on div "Janela de atendimento Grade de atendimento Capacidade Transportadoras Veículos …" at bounding box center [407, 184] width 815 height 368
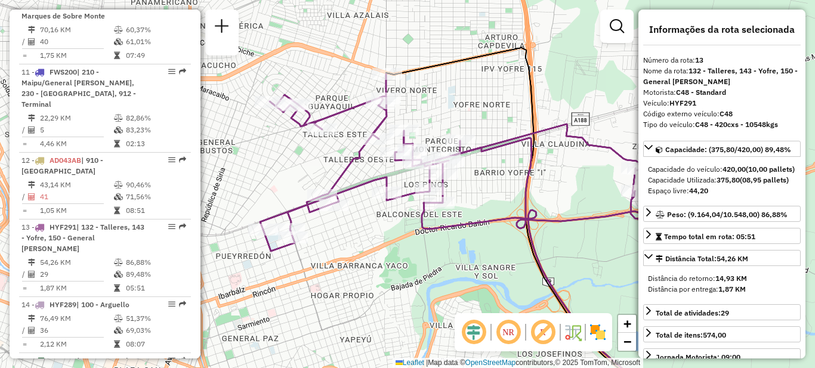
drag, startPoint x: 304, startPoint y: 292, endPoint x: 364, endPoint y: 273, distance: 62.6
click at [364, 273] on div "Janela de atendimento Grade de atendimento Capacidade Transportadoras Veículos …" at bounding box center [407, 184] width 815 height 368
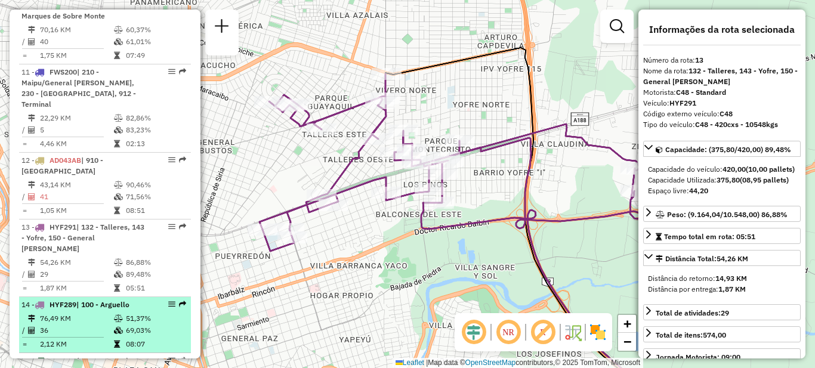
click at [119, 325] on td at bounding box center [119, 331] width 12 height 12
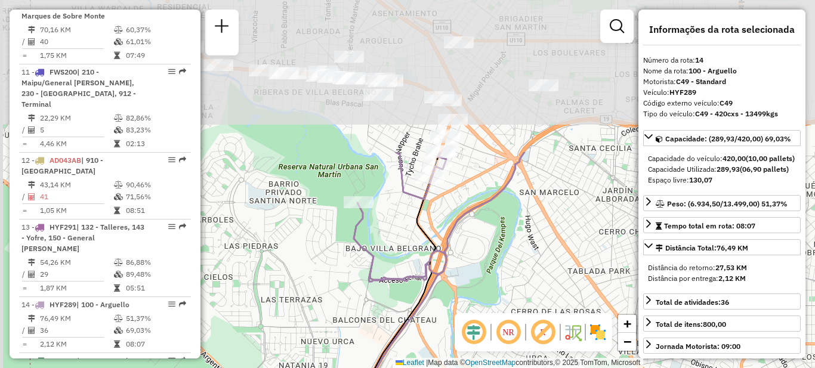
drag, startPoint x: 352, startPoint y: 122, endPoint x: 449, endPoint y: 313, distance: 213.5
click at [449, 313] on div "Janela de atendimento Grade de atendimento Capacidade Transportadoras Veículos …" at bounding box center [407, 184] width 815 height 368
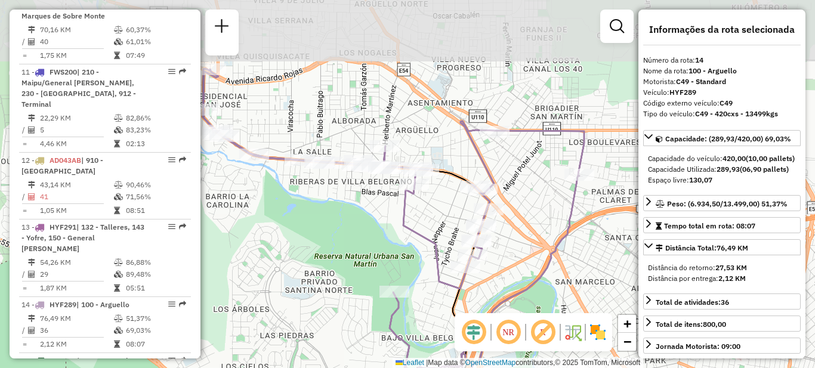
drag, startPoint x: 332, startPoint y: 119, endPoint x: 367, endPoint y: 206, distance: 94.3
click at [367, 206] on div "Janela de atendimento Grade de atendimento Capacidade Transportadoras Veículos …" at bounding box center [407, 184] width 815 height 368
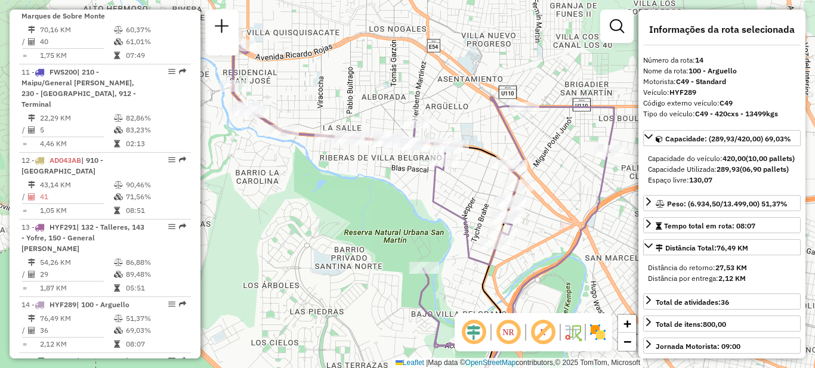
drag, startPoint x: 386, startPoint y: 240, endPoint x: 408, endPoint y: 201, distance: 45.1
click at [408, 201] on div "Janela de atendimento Grade de atendimento Capacidade Transportadoras Veículos …" at bounding box center [407, 184] width 815 height 368
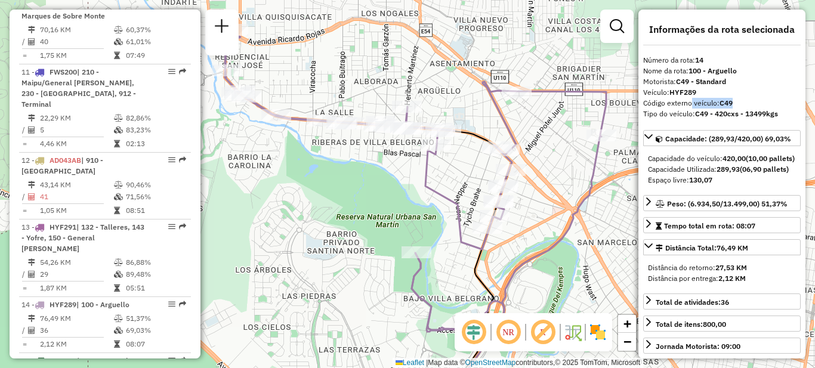
drag, startPoint x: 686, startPoint y: 103, endPoint x: 728, endPoint y: 113, distance: 43.6
click at [749, 101] on div "Código externo veículo: C49" at bounding box center [722, 103] width 158 height 11
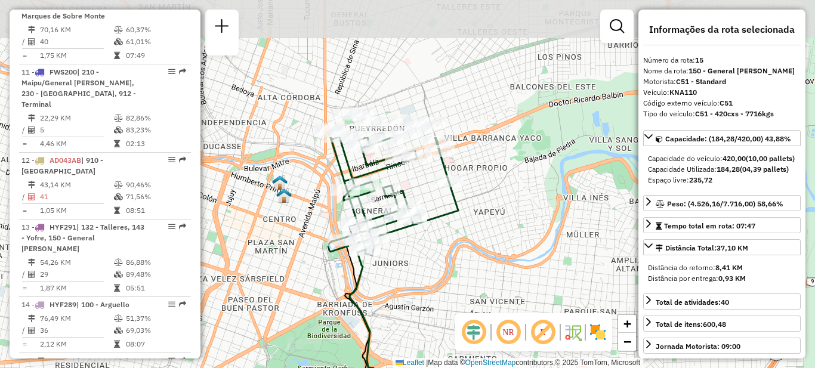
drag, startPoint x: 529, startPoint y: 166, endPoint x: 498, endPoint y: 340, distance: 177.1
click at [498, 340] on hb-router-mapa "Informações da Sessão 1294179 - [DATE] Criação: [DATE] 18:49 Depósito: SAZ AR C…" at bounding box center [407, 184] width 815 height 368
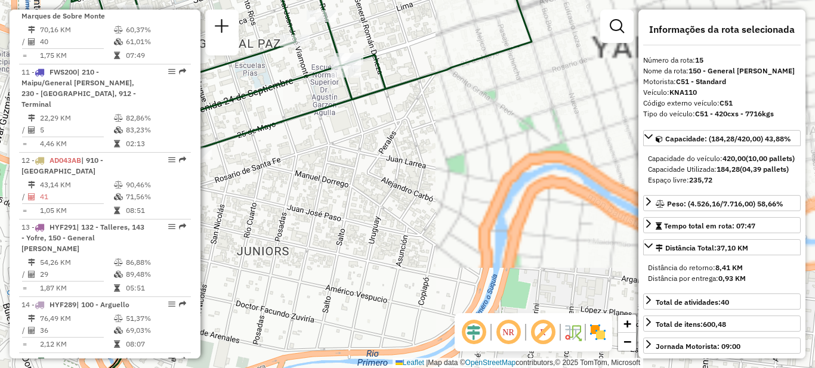
drag, startPoint x: 379, startPoint y: 220, endPoint x: 446, endPoint y: 280, distance: 90.0
click at [447, 280] on div "Janela de atendimento Grade de atendimento Capacidade Transportadoras Veículos …" at bounding box center [407, 184] width 815 height 368
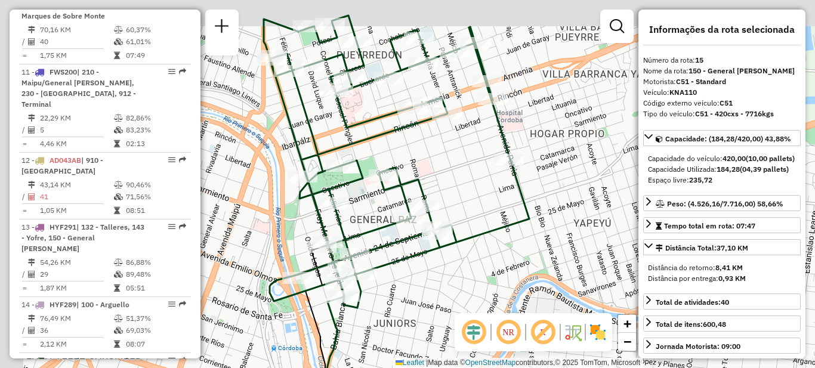
drag, startPoint x: 410, startPoint y: 288, endPoint x: 425, endPoint y: 309, distance: 25.8
click at [425, 309] on div "Janela de atendimento Grade de atendimento Capacidade Transportadoras Veículos …" at bounding box center [407, 184] width 815 height 368
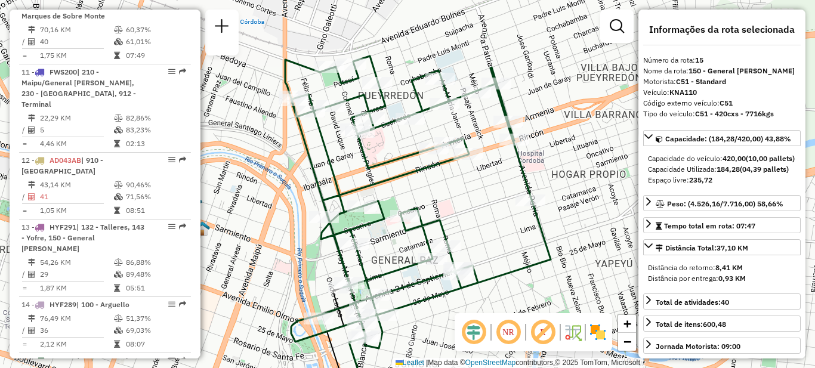
drag, startPoint x: 440, startPoint y: 172, endPoint x: 456, endPoint y: 203, distance: 35.2
click at [456, 204] on div "Janela de atendimento Grade de atendimento Capacidade Transportadoras Veículos …" at bounding box center [407, 184] width 815 height 368
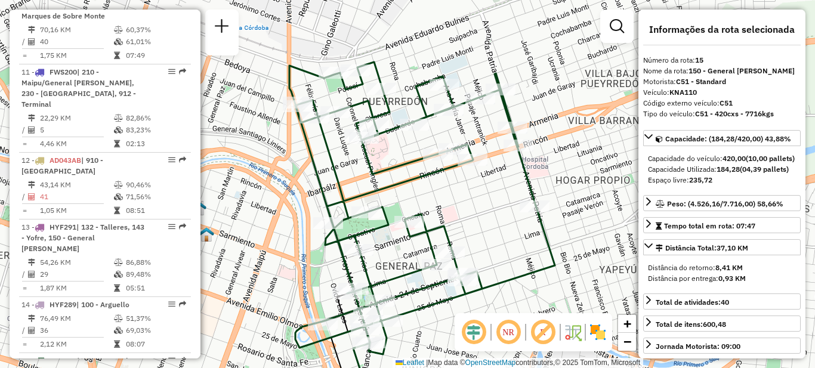
click at [479, 214] on div "Janela de atendimento Grade de atendimento Capacidade Transportadoras Veículos …" at bounding box center [407, 184] width 815 height 368
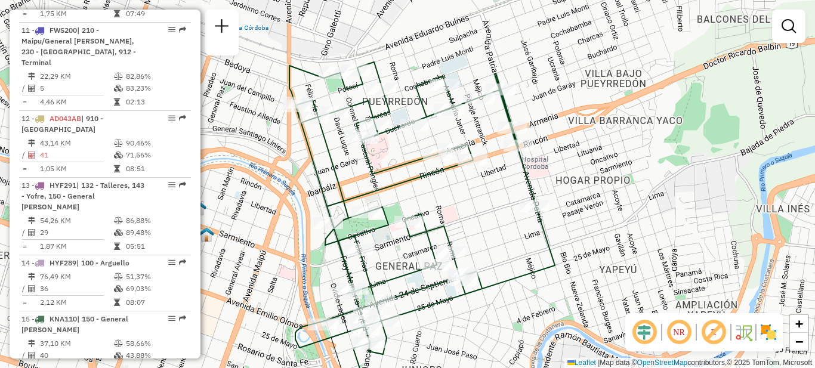
scroll to position [1254, 0]
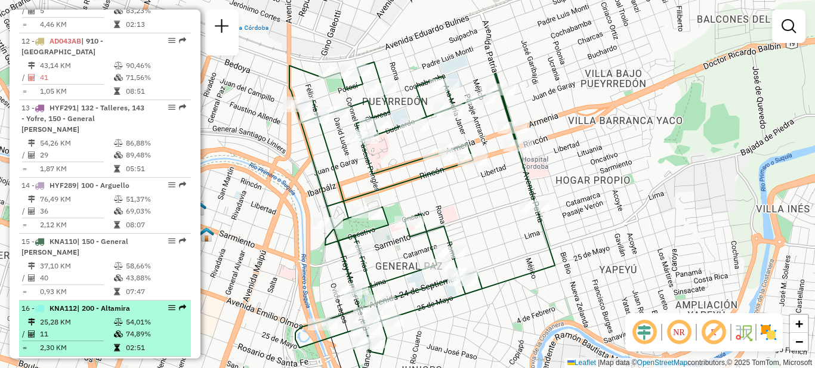
click at [94, 328] on td "11" at bounding box center [76, 334] width 74 height 12
select select "**********"
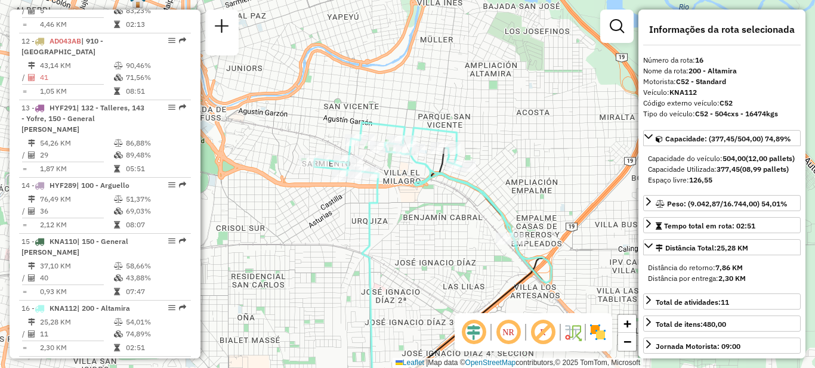
drag, startPoint x: 412, startPoint y: 147, endPoint x: 422, endPoint y: 269, distance: 122.1
click at [442, 285] on div "Janela de atendimento Grade de atendimento Capacidade Transportadoras Veículos …" at bounding box center [407, 184] width 815 height 368
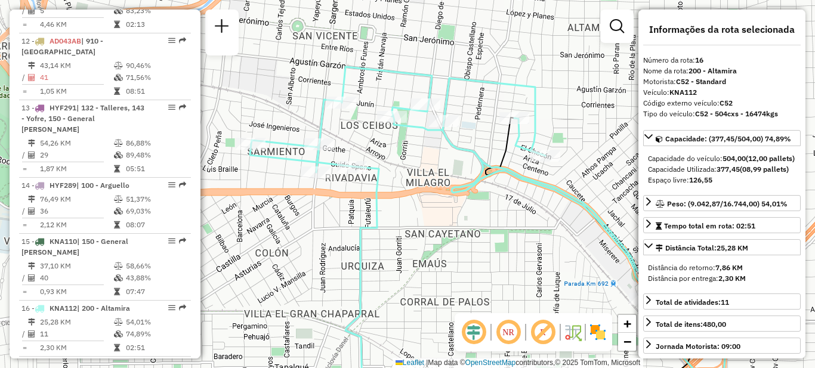
drag, startPoint x: 419, startPoint y: 215, endPoint x: 428, endPoint y: 209, distance: 11.3
click at [428, 209] on div "Janela de atendimento Grade de atendimento Capacidade Transportadoras Veículos …" at bounding box center [407, 184] width 815 height 368
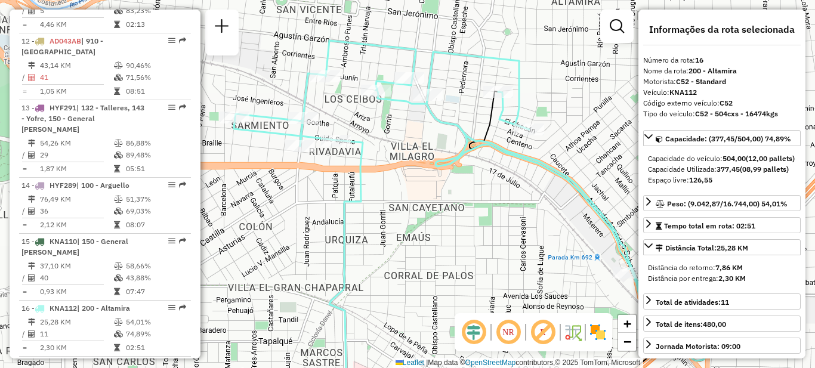
drag, startPoint x: 422, startPoint y: 202, endPoint x: 423, endPoint y: 149, distance: 53.1
click at [422, 201] on div "Janela de atendimento Grade de atendimento Capacidade Transportadoras Veículos …" at bounding box center [407, 184] width 815 height 368
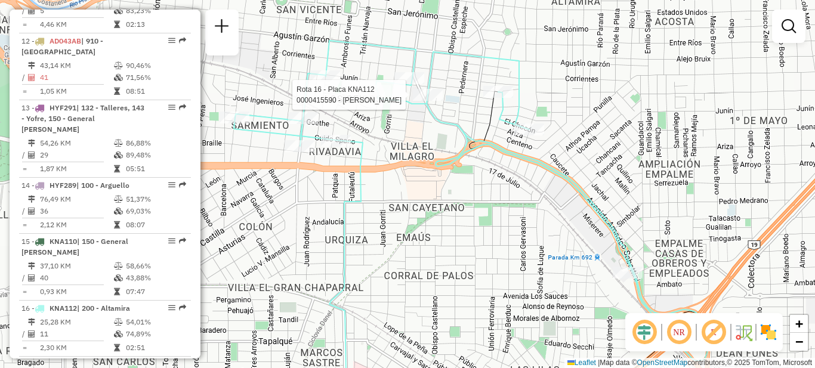
select select "**********"
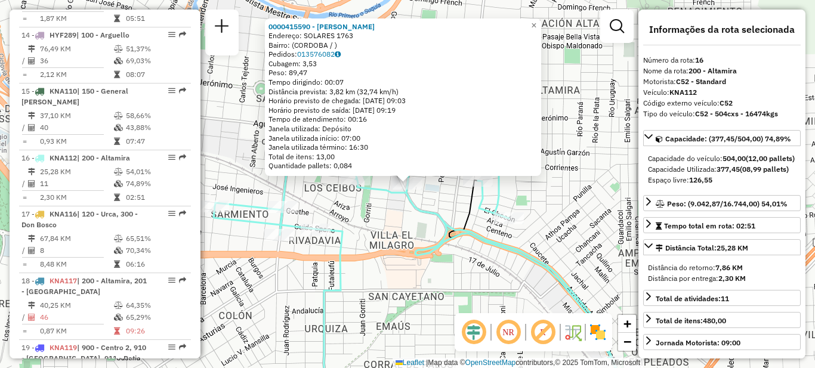
scroll to position [1470, 0]
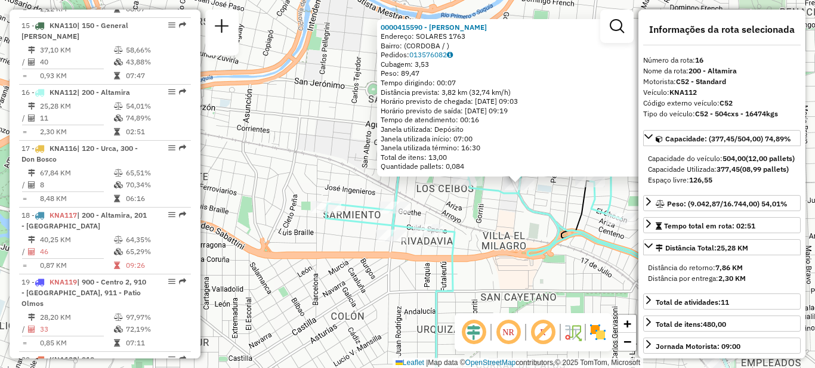
drag, startPoint x: 398, startPoint y: 240, endPoint x: 510, endPoint y: 241, distance: 112.2
click at [510, 241] on div "0000415590 - [PERSON_NAME]: SOLARES 1763 Bairro: ([GEOGRAPHIC_DATA] / ) Pedidos…" at bounding box center [407, 184] width 815 height 368
click at [502, 221] on div "0000415590 - [PERSON_NAME]: SOLARES 1763 Bairro: ([GEOGRAPHIC_DATA] / ) Pedidos…" at bounding box center [407, 184] width 815 height 368
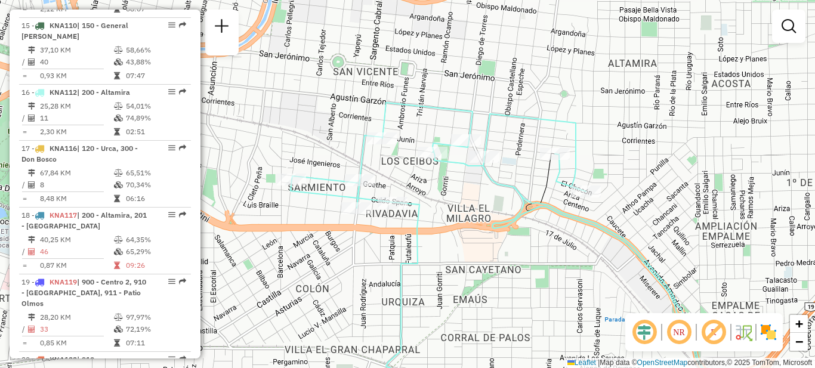
drag, startPoint x: 502, startPoint y: 230, endPoint x: 467, endPoint y: 202, distance: 45.0
click at [467, 202] on div "Janela de atendimento Grade de atendimento Capacidade Transportadoras Veículos …" at bounding box center [407, 184] width 815 height 368
select select "**********"
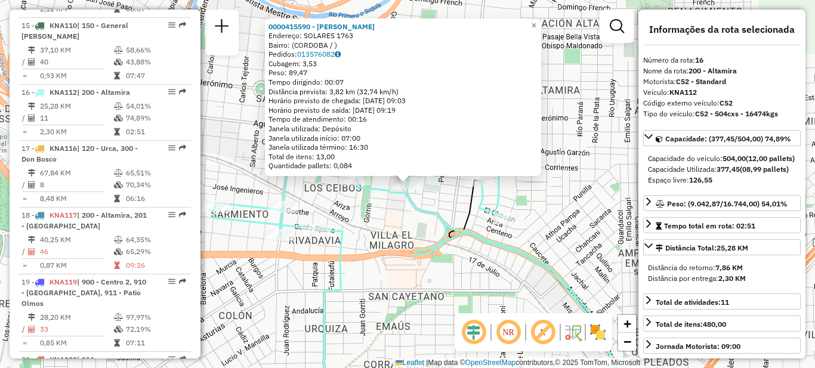
click at [511, 286] on div "0000415590 - [PERSON_NAME]: SOLARES 1763 Bairro: ([GEOGRAPHIC_DATA] / ) Pedidos…" at bounding box center [407, 184] width 815 height 368
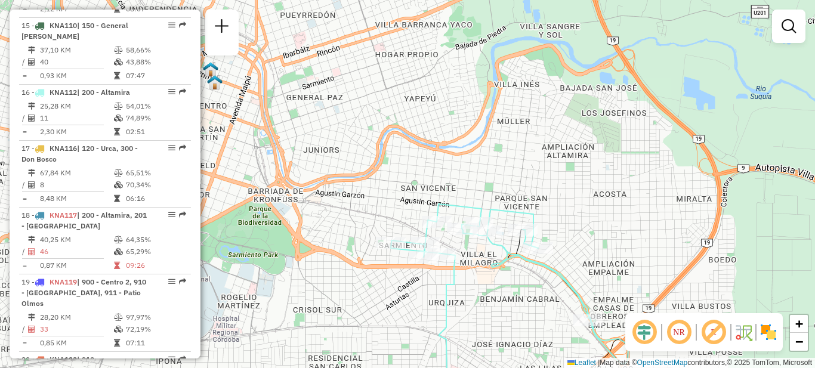
drag, startPoint x: 494, startPoint y: 283, endPoint x: 538, endPoint y: 257, distance: 50.9
click at [524, 281] on div "Janela de atendimento Grade de atendimento Capacidade Transportadoras Veículos …" at bounding box center [407, 184] width 815 height 368
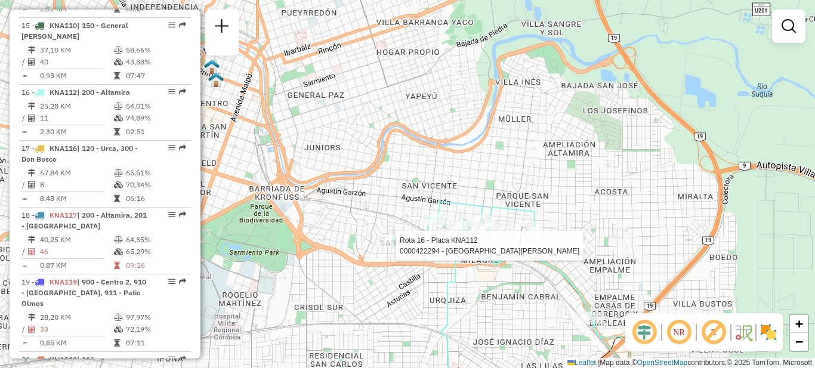
select select "**********"
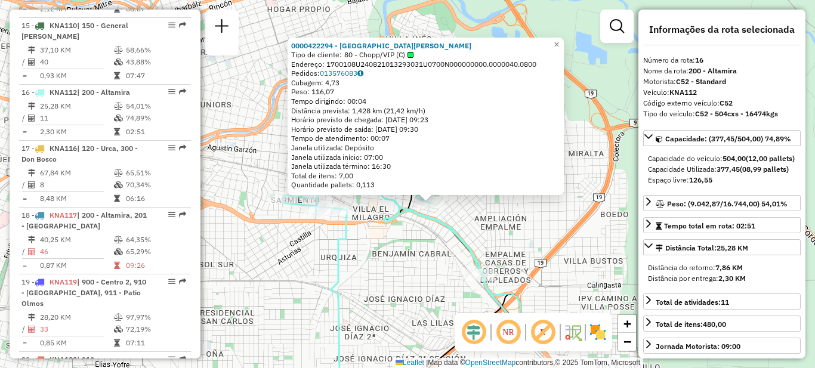
drag, startPoint x: 370, startPoint y: 252, endPoint x: 428, endPoint y: 290, distance: 69.3
click at [425, 296] on div "0000422294 - VILLALON [PERSON_NAME] Tipo de cliente: 80 - Chopp/VIP (C) Endereç…" at bounding box center [407, 184] width 815 height 368
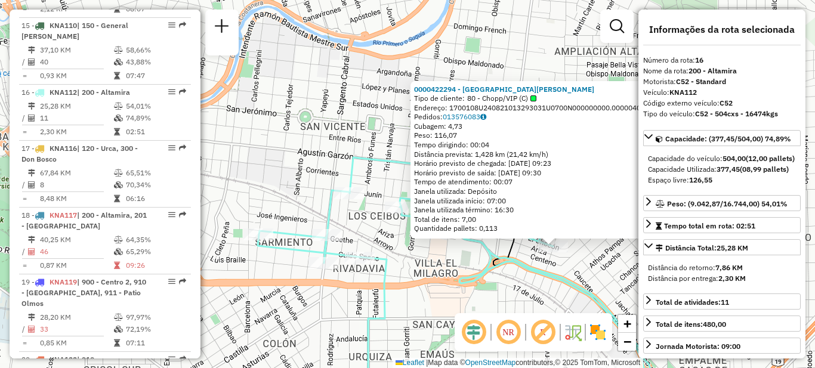
drag, startPoint x: 424, startPoint y: 254, endPoint x: 477, endPoint y: 326, distance: 89.6
click at [477, 326] on hb-router-mapa "Informações da Sessão 1294179 - [DATE] Criação: [DATE] 18:49 Depósito: SAZ AR C…" at bounding box center [407, 184] width 815 height 368
click at [471, 319] on em at bounding box center [473, 332] width 29 height 29
drag, startPoint x: 572, startPoint y: 260, endPoint x: 566, endPoint y: 253, distance: 8.9
click at [572, 260] on div "0000422294 - VILLALON [PERSON_NAME] Tipo de cliente: 80 - Chopp/VIP (C) Endereç…" at bounding box center [407, 184] width 815 height 368
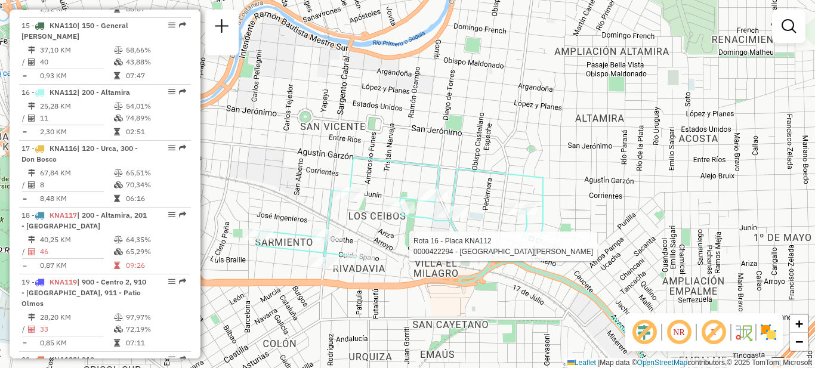
select select "**********"
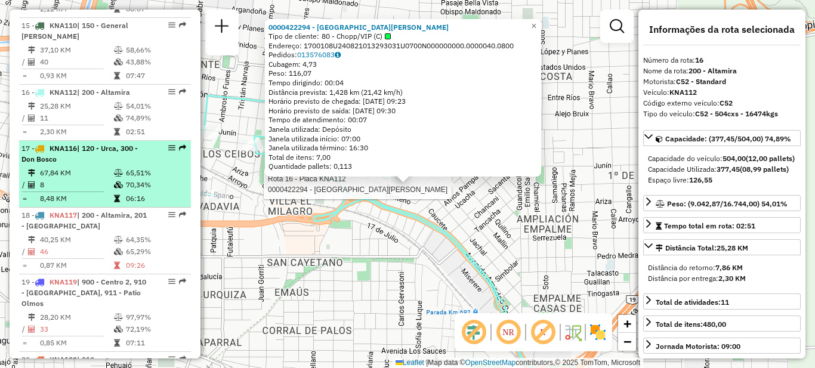
click at [114, 169] on icon at bounding box center [118, 172] width 9 height 7
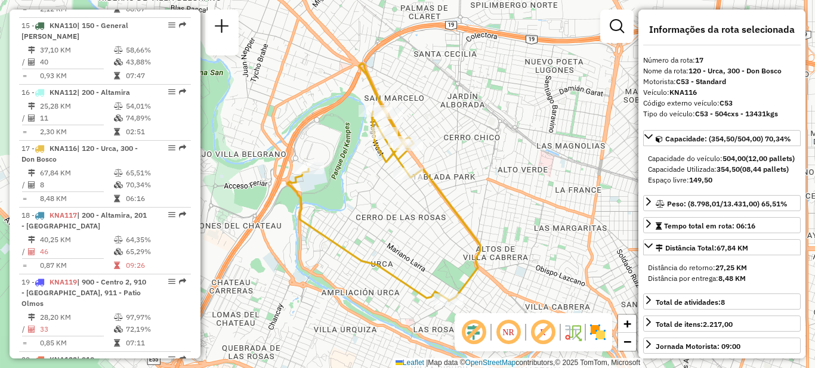
drag, startPoint x: 456, startPoint y: 211, endPoint x: 435, endPoint y: 216, distance: 22.1
click at [435, 216] on div "Janela de atendimento Grade de atendimento Capacidade Transportadoras Veículos …" at bounding box center [407, 184] width 815 height 368
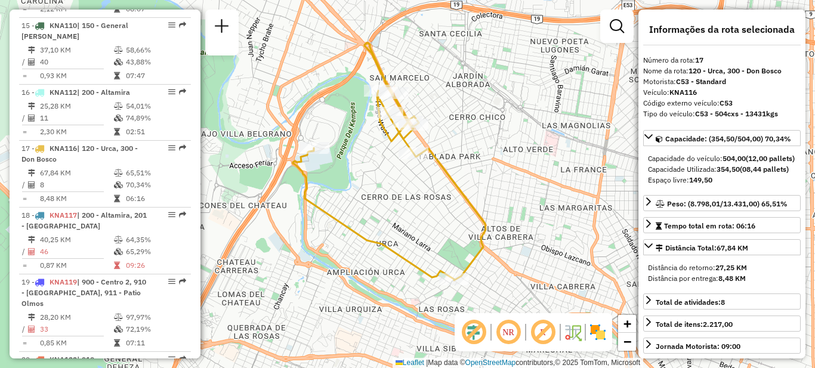
drag, startPoint x: 427, startPoint y: 242, endPoint x: 433, endPoint y: 222, distance: 21.0
click at [433, 222] on div "Janela de atendimento Grade de atendimento Capacidade Transportadoras Veículos …" at bounding box center [407, 184] width 815 height 368
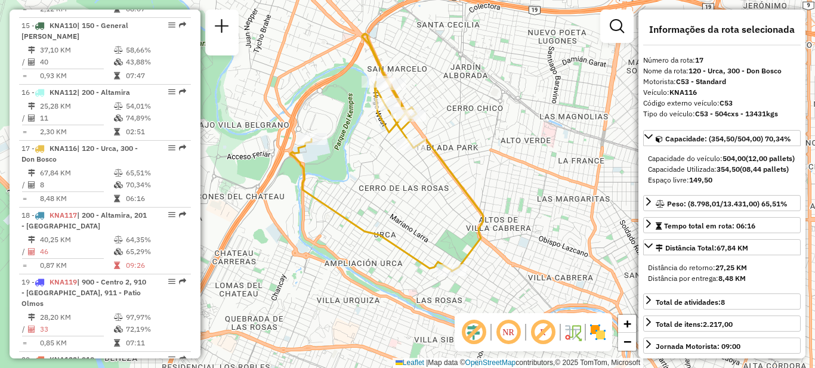
drag, startPoint x: 390, startPoint y: 198, endPoint x: 388, endPoint y: 189, distance: 9.3
click at [388, 189] on div "Janela de atendimento Grade de atendimento Capacidade Transportadoras Veículos …" at bounding box center [407, 184] width 815 height 368
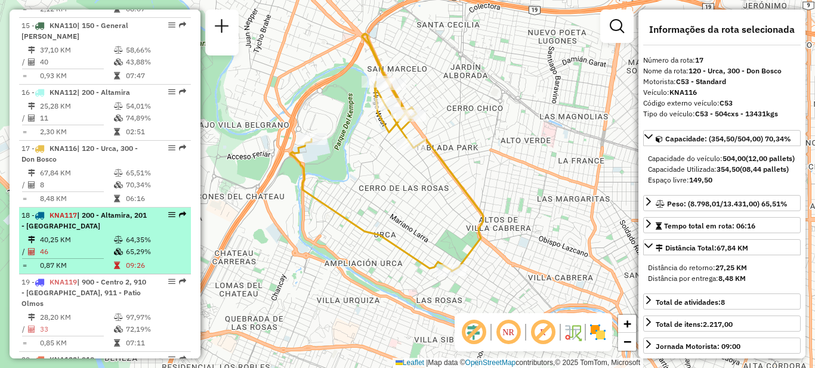
click at [109, 208] on li "18 - KNA117 | 200 - Altamira, 201 - [GEOGRAPHIC_DATA] 40,25 KM 64,35% / 46 65,2…" at bounding box center [105, 241] width 172 height 67
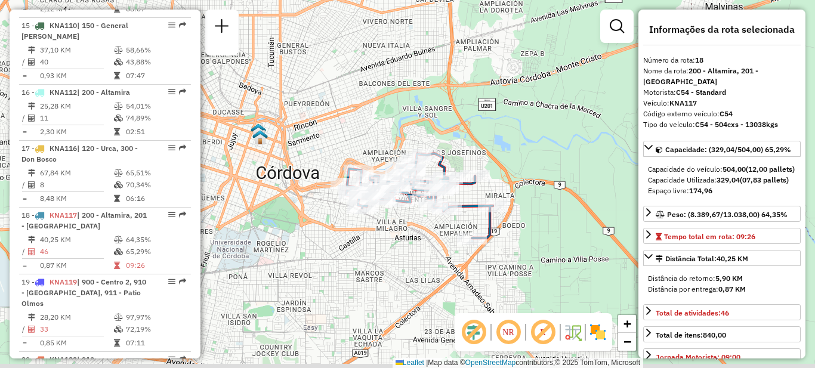
drag, startPoint x: 381, startPoint y: 267, endPoint x: 394, endPoint y: 228, distance: 41.5
click at [394, 228] on div "Janela de atendimento Grade de atendimento Capacidade Transportadoras Veículos …" at bounding box center [407, 184] width 815 height 368
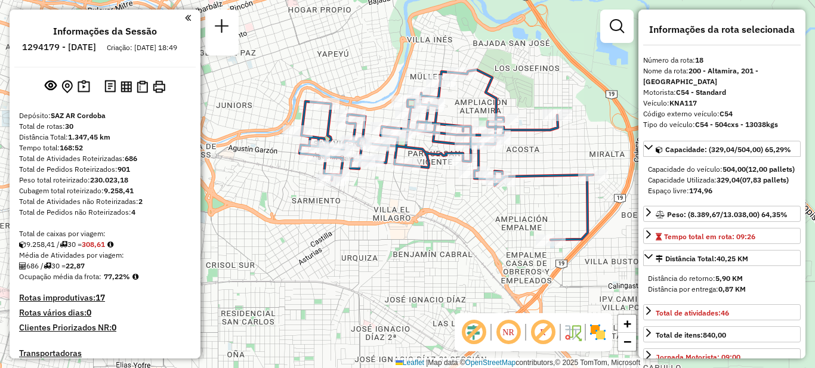
select select "**********"
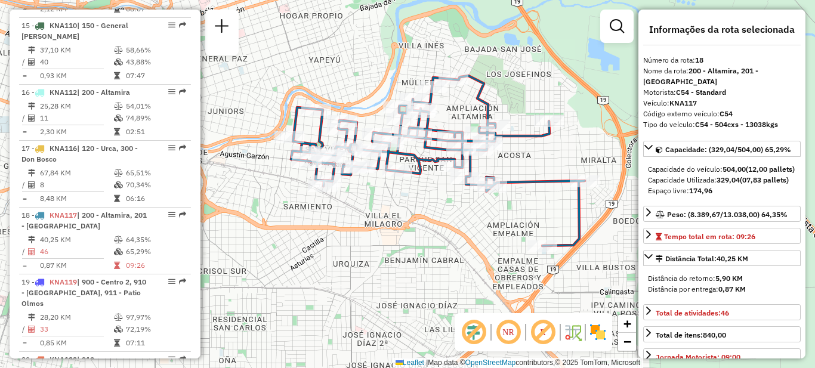
drag, startPoint x: 304, startPoint y: 199, endPoint x: 283, endPoint y: 208, distance: 21.9
click at [283, 208] on div "Janela de atendimento Grade de atendimento Capacidade Transportadoras Veículos …" at bounding box center [407, 184] width 815 height 368
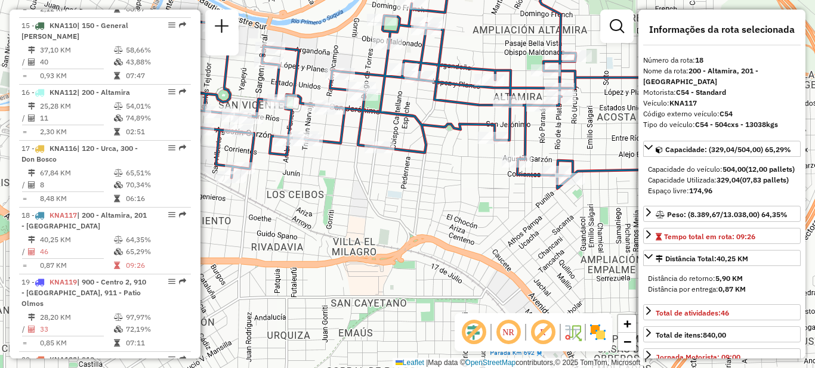
drag, startPoint x: 416, startPoint y: 190, endPoint x: 421, endPoint y: 239, distance: 49.2
click at [420, 239] on div "Janela de atendimento Grade de atendimento Capacidade Transportadoras Veículos …" at bounding box center [407, 184] width 815 height 368
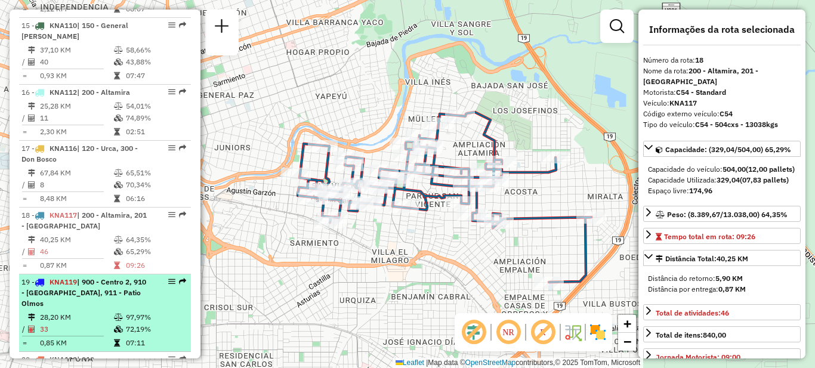
click at [113, 277] on span "| 900 - Centro 2, 910 - [GEOGRAPHIC_DATA], 911 - Patio Olmos" at bounding box center [83, 292] width 125 height 30
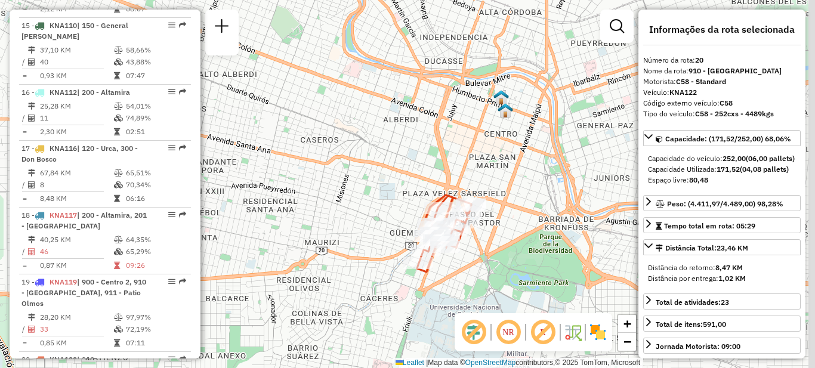
drag, startPoint x: 482, startPoint y: 275, endPoint x: 458, endPoint y: 245, distance: 39.0
click at [458, 245] on div "Janela de atendimento Grade de atendimento Capacidade Transportadoras Veículos …" at bounding box center [407, 184] width 815 height 368
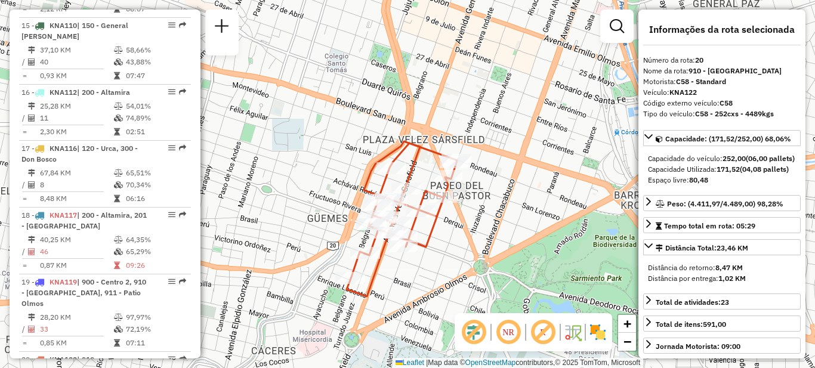
drag, startPoint x: 443, startPoint y: 220, endPoint x: 440, endPoint y: 254, distance: 34.1
click at [440, 254] on div "Janela de atendimento Grade de atendimento Capacidade Transportadoras Veículos …" at bounding box center [407, 184] width 815 height 368
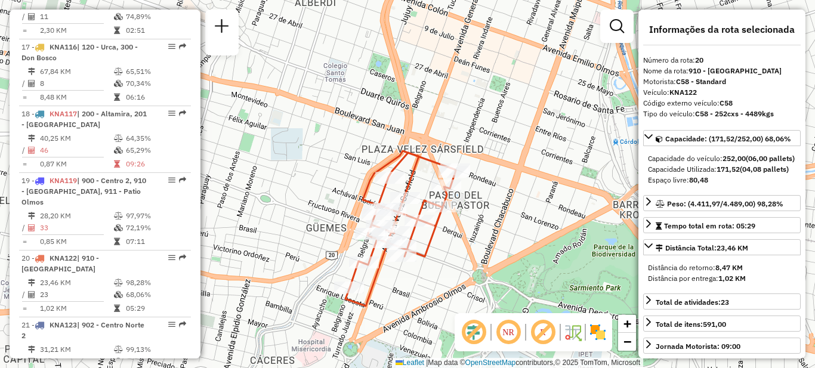
scroll to position [1589, 0]
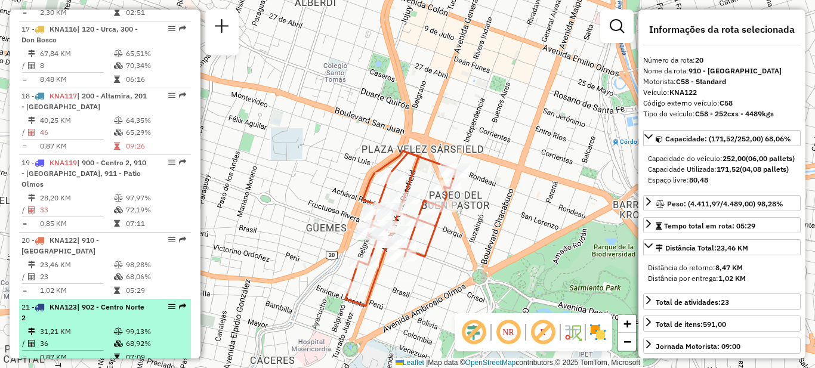
click at [110, 326] on td "31,21 KM" at bounding box center [76, 332] width 74 height 12
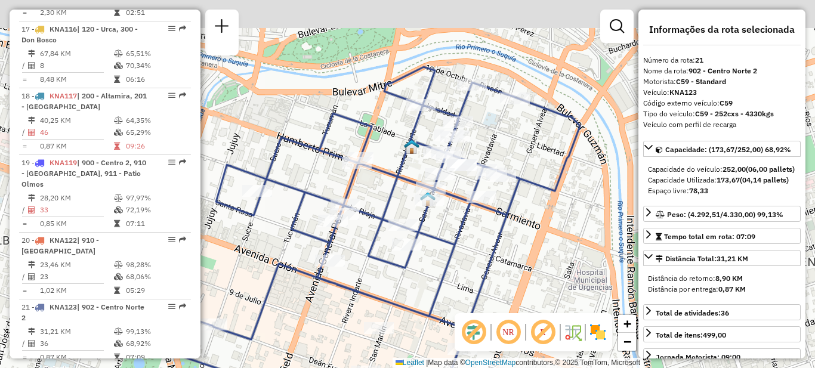
drag, startPoint x: 509, startPoint y: 192, endPoint x: 450, endPoint y: 227, distance: 69.1
click at [450, 230] on div "Janela de atendimento Grade de atendimento Capacidade Transportadoras Veículos …" at bounding box center [407, 184] width 815 height 368
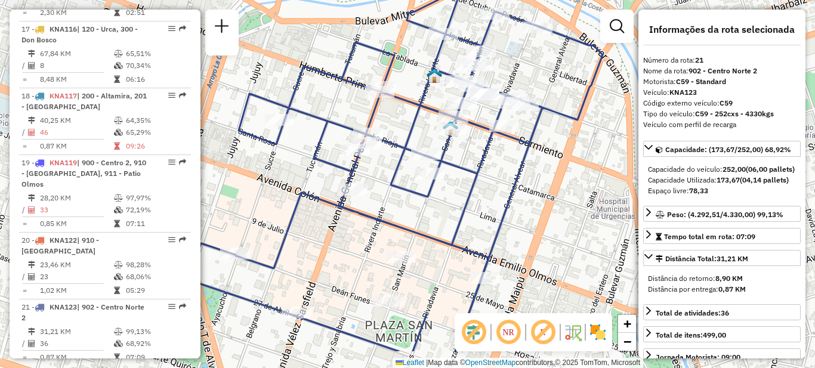
drag, startPoint x: 416, startPoint y: 258, endPoint x: 453, endPoint y: 205, distance: 64.7
click at [453, 205] on div "Janela de atendimento Grade de atendimento Capacidade Transportadoras Veículos …" at bounding box center [407, 184] width 815 height 368
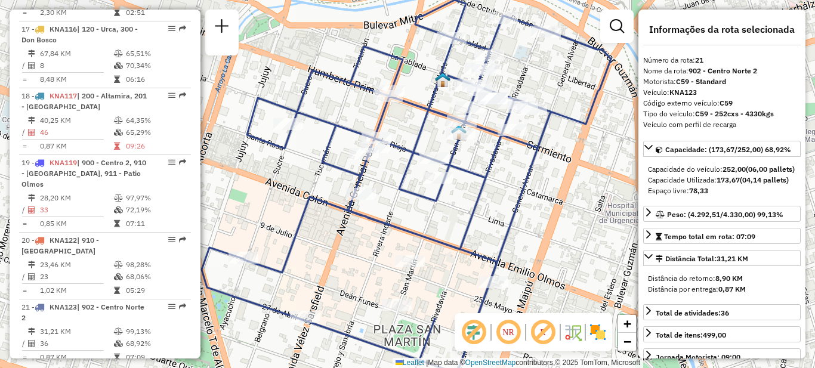
drag, startPoint x: 481, startPoint y: 165, endPoint x: 490, endPoint y: 169, distance: 9.3
click at [490, 169] on icon at bounding box center [406, 186] width 409 height 373
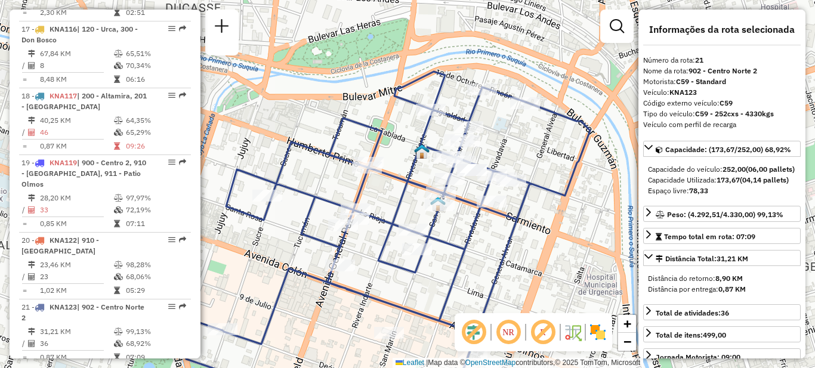
drag, startPoint x: 483, startPoint y: 166, endPoint x: 458, endPoint y: 237, distance: 74.5
click at [459, 237] on icon at bounding box center [385, 258] width 409 height 373
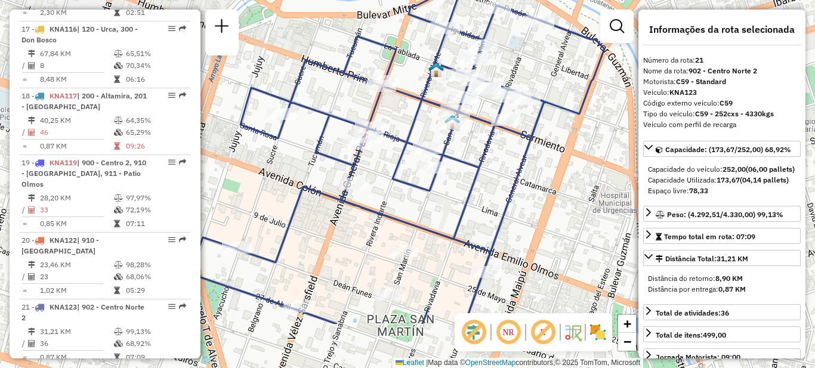
drag, startPoint x: 389, startPoint y: 205, endPoint x: 416, endPoint y: 86, distance: 122.3
click at [416, 87] on div "Janela de atendimento Grade de atendimento Capacidade Transportadoras Veículos …" at bounding box center [407, 184] width 815 height 368
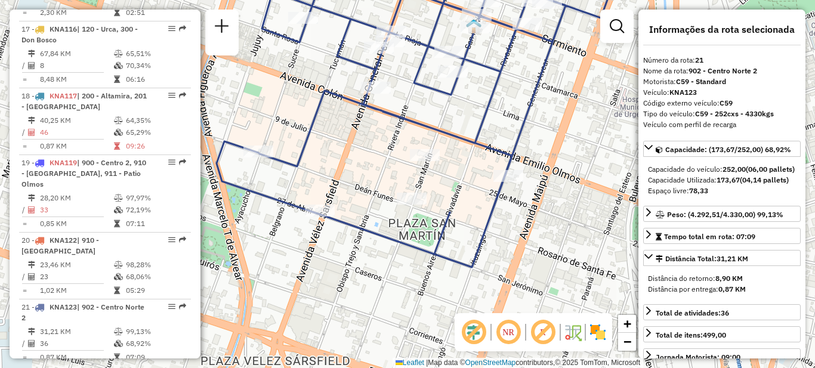
drag, startPoint x: 407, startPoint y: 203, endPoint x: 414, endPoint y: 146, distance: 58.3
click at [414, 146] on div "Janela de atendimento Grade de atendimento Capacidade Transportadoras Veículos …" at bounding box center [407, 184] width 815 height 368
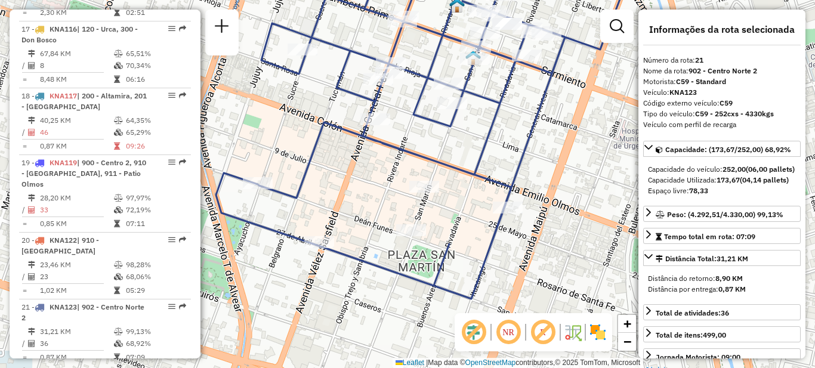
drag, startPoint x: 452, startPoint y: 187, endPoint x: 450, endPoint y: 220, distance: 32.9
click at [450, 220] on div "Janela de atendimento Grade de atendimento Capacidade Transportadoras Veículos …" at bounding box center [407, 184] width 815 height 368
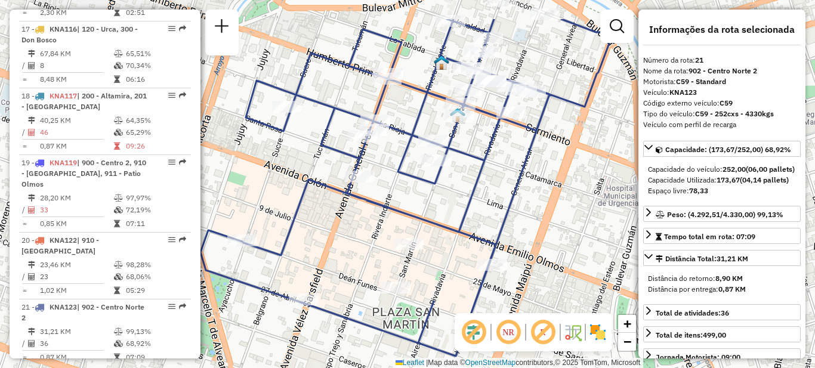
drag, startPoint x: 483, startPoint y: 152, endPoint x: 460, endPoint y: 247, distance: 98.3
click at [460, 247] on icon at bounding box center [404, 187] width 409 height 337
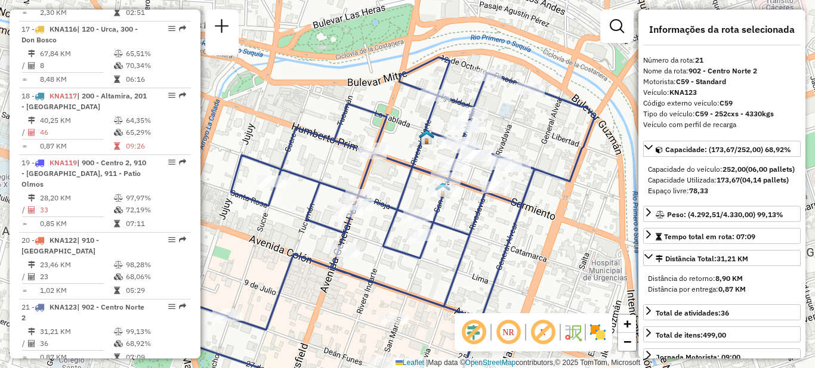
drag, startPoint x: 491, startPoint y: 181, endPoint x: 484, endPoint y: 216, distance: 35.8
click at [484, 216] on div "Janela de atendimento Grade de atendimento Capacidade Transportadoras Veículos …" at bounding box center [407, 184] width 815 height 368
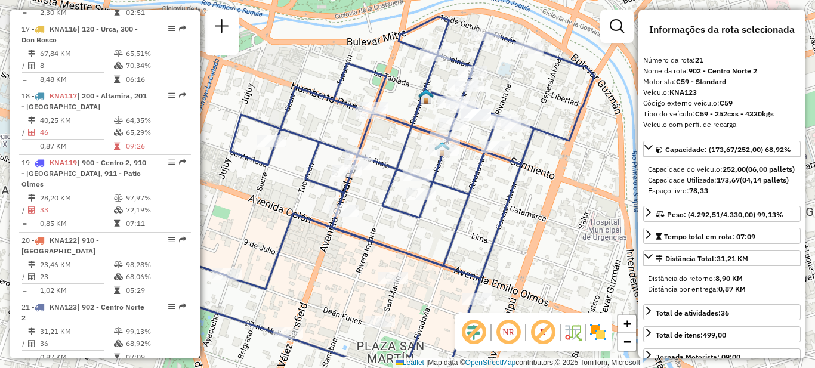
drag, startPoint x: 360, startPoint y: 274, endPoint x: 394, endPoint y: 227, distance: 57.6
click at [376, 227] on div "Janela de atendimento Grade de atendimento Capacidade Transportadoras Veículos …" at bounding box center [407, 184] width 815 height 368
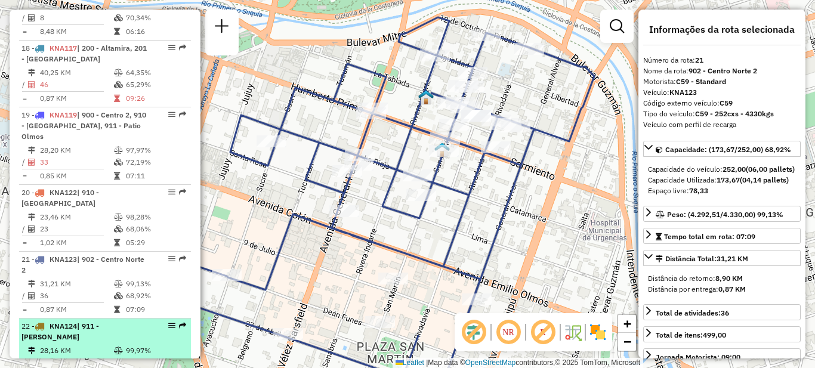
scroll to position [1709, 0]
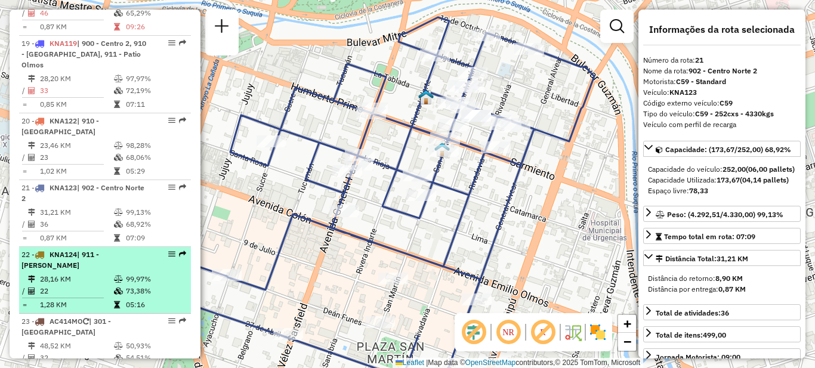
click at [104, 273] on td "28,16 KM" at bounding box center [76, 279] width 74 height 12
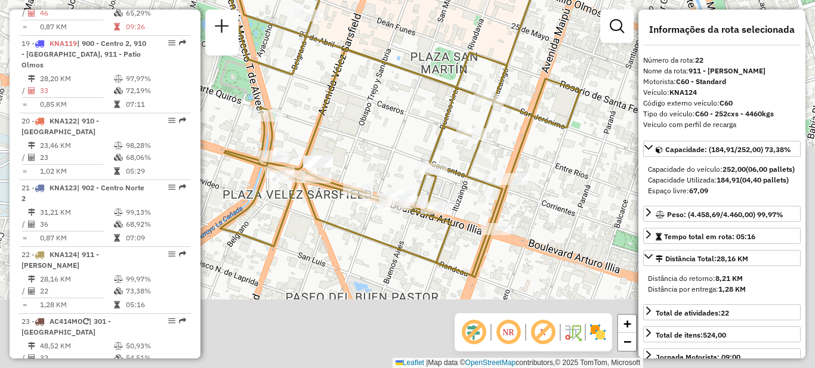
drag, startPoint x: 407, startPoint y: 281, endPoint x: 374, endPoint y: 175, distance: 110.6
click at [368, 175] on div "Janela de atendimento Grade de atendimento Capacidade Transportadoras Veículos …" at bounding box center [407, 184] width 815 height 368
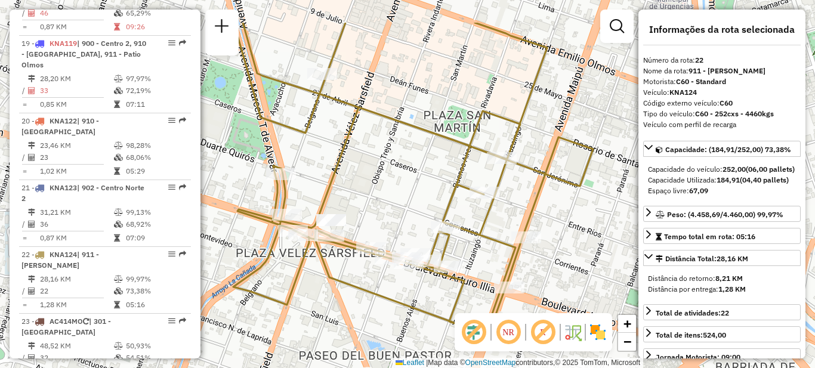
drag, startPoint x: 393, startPoint y: 142, endPoint x: 406, endPoint y: 202, distance: 61.1
click at [406, 202] on div "Janela de atendimento Grade de atendimento Capacidade Transportadoras Veículos …" at bounding box center [407, 184] width 815 height 368
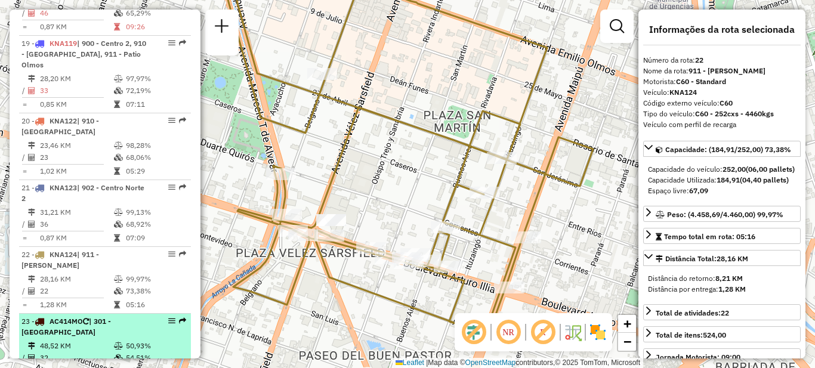
click at [93, 340] on td "48,52 KM" at bounding box center [76, 346] width 74 height 12
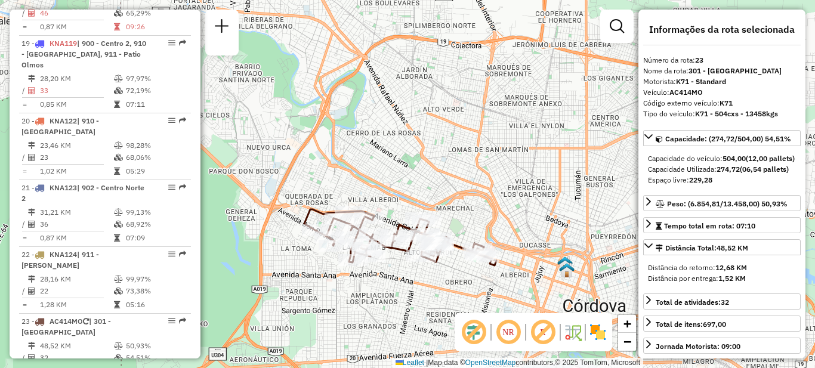
drag, startPoint x: 401, startPoint y: 286, endPoint x: 390, endPoint y: 229, distance: 59.0
click at [390, 229] on div "Janela de atendimento Grade de atendimento Capacidade Transportadoras Veículos …" at bounding box center [407, 184] width 815 height 368
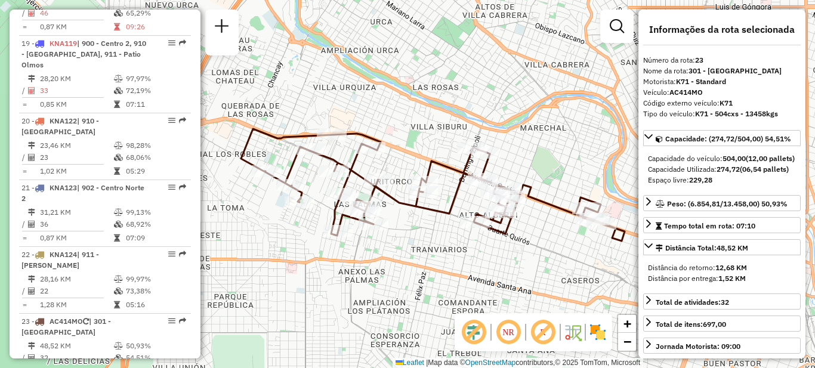
drag, startPoint x: 405, startPoint y: 224, endPoint x: 449, endPoint y: 256, distance: 53.8
click at [449, 256] on div "Janela de atendimento Grade de atendimento Capacidade Transportadoras Veículos …" at bounding box center [407, 184] width 815 height 368
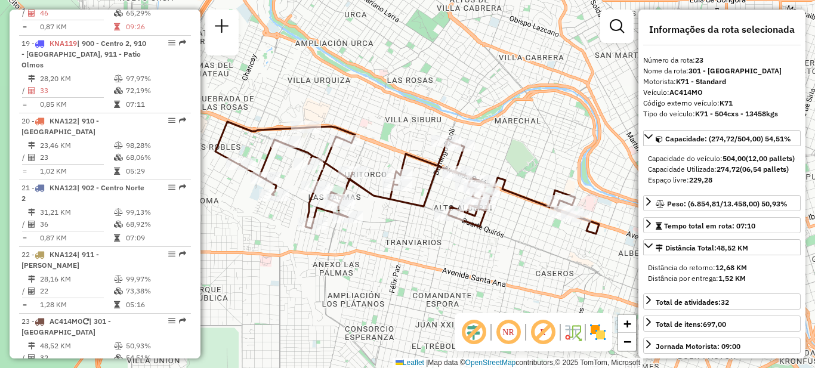
drag, startPoint x: 480, startPoint y: 271, endPoint x: 446, endPoint y: 259, distance: 36.6
click at [446, 259] on div "Janela de atendimento Grade de atendimento Capacidade Transportadoras Veículos …" at bounding box center [407, 184] width 815 height 368
